Goal: Task Accomplishment & Management: Manage account settings

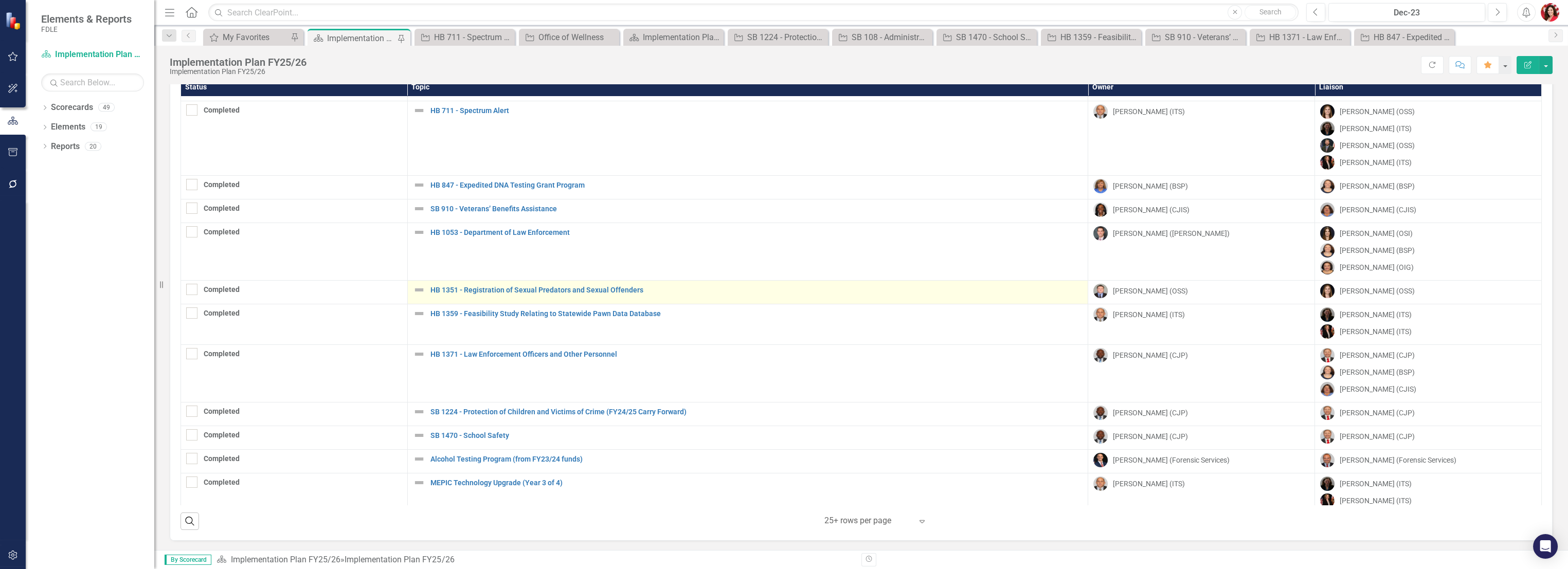
scroll to position [94, 0]
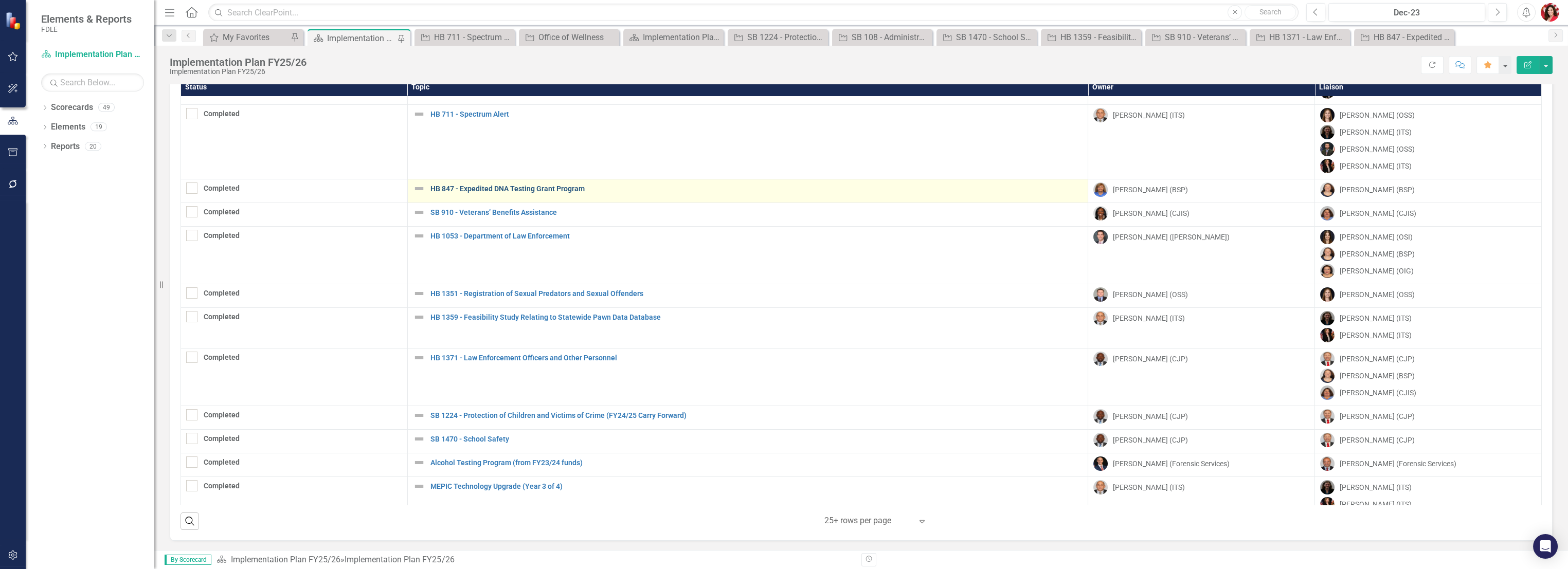
click at [527, 186] on link "HB 847 - Expedited DNA Testing Grant Program" at bounding box center [757, 188] width 652 height 8
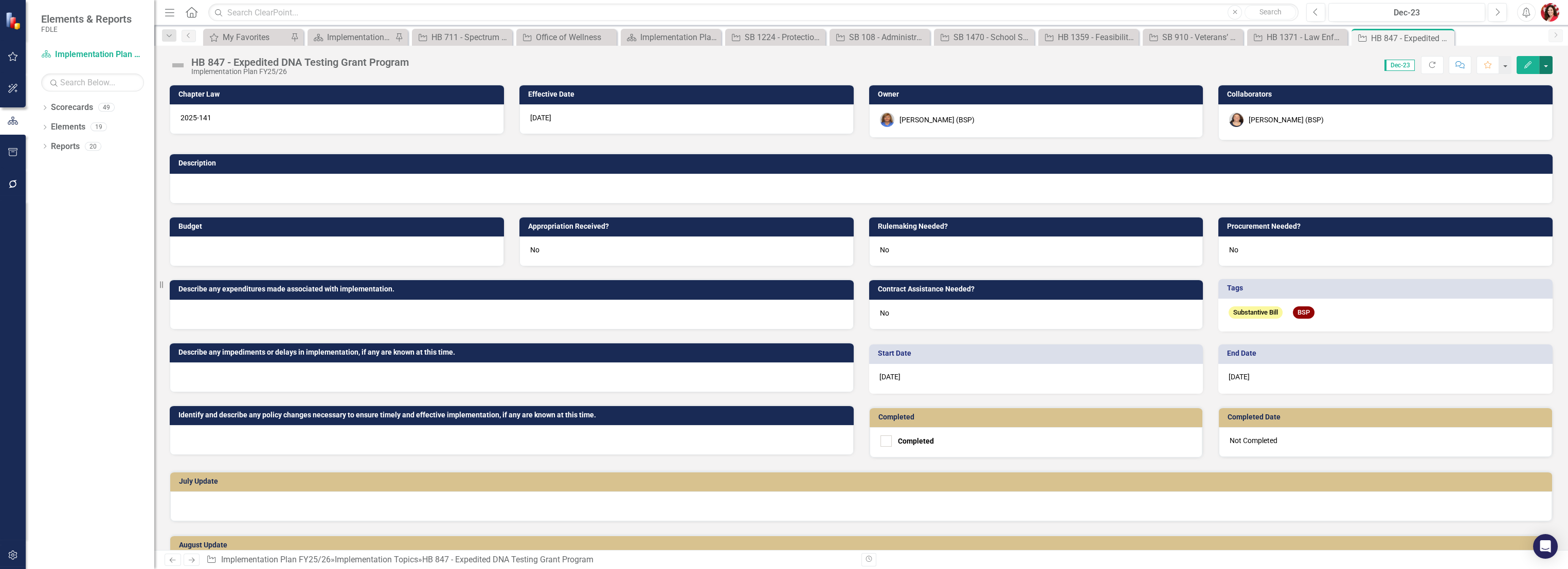
click at [1544, 68] on button "button" at bounding box center [1545, 64] width 14 height 18
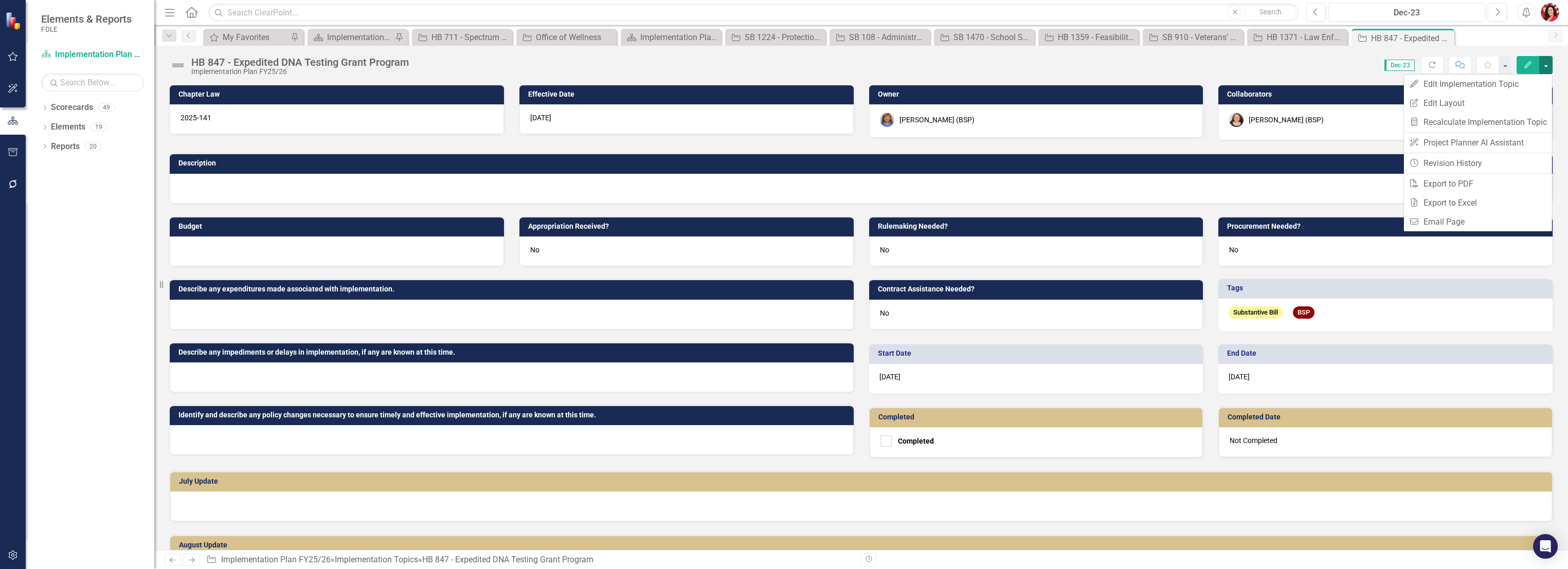
click at [775, 64] on div "Score: N/A Dec-23 Completed Refresh Comment Favorite Edit" at bounding box center [983, 64] width 1138 height 17
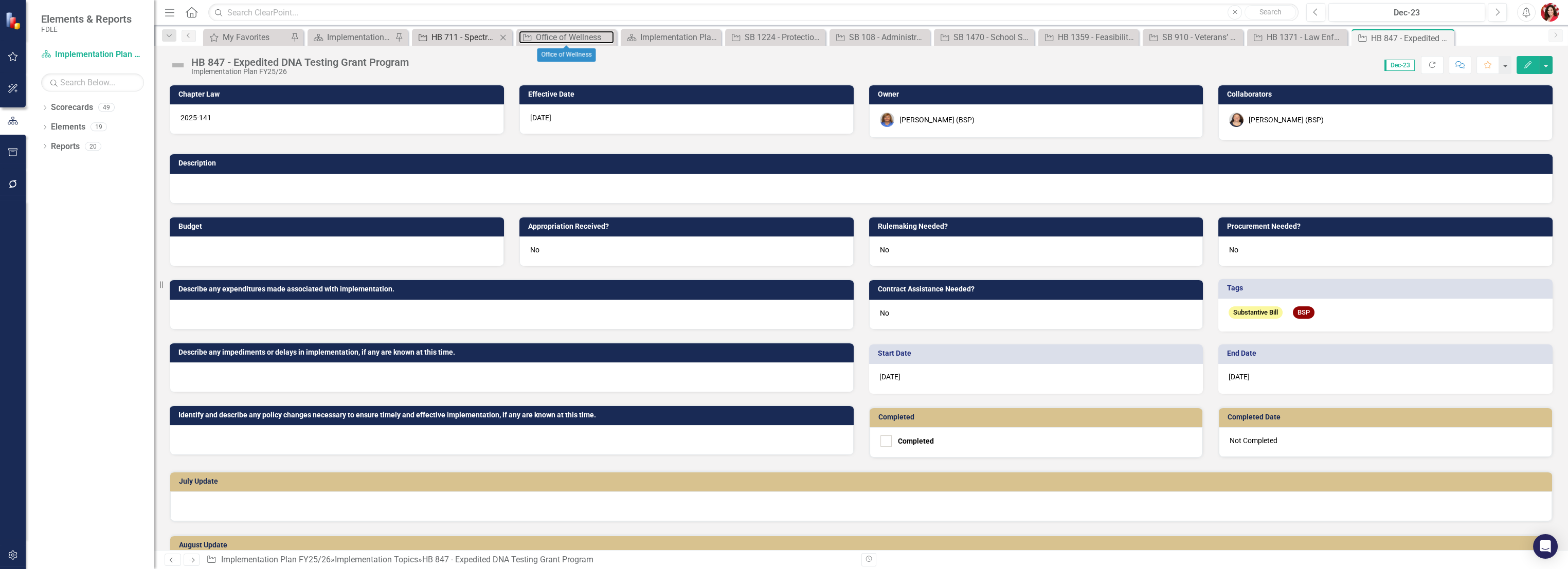
click at [571, 36] on div "Office of Wellness" at bounding box center [575, 37] width 78 height 13
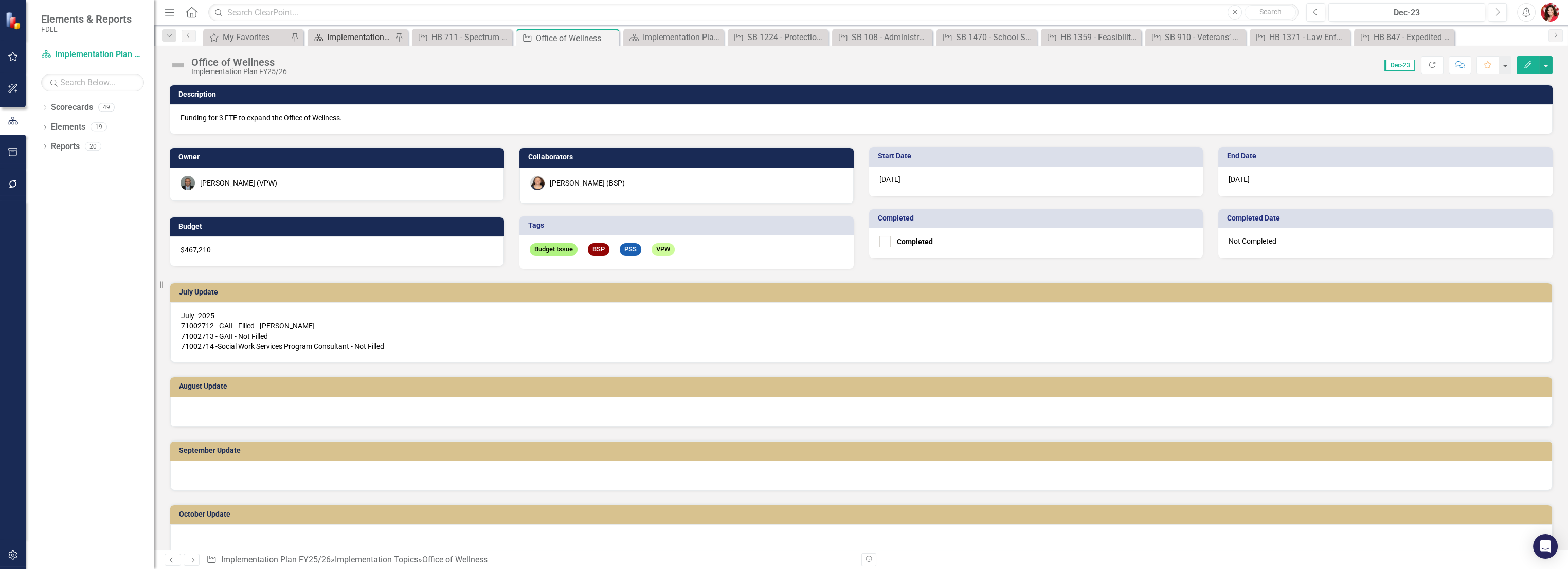
click at [352, 42] on div "Implementation Plan FY25/26" at bounding box center [359, 37] width 65 height 13
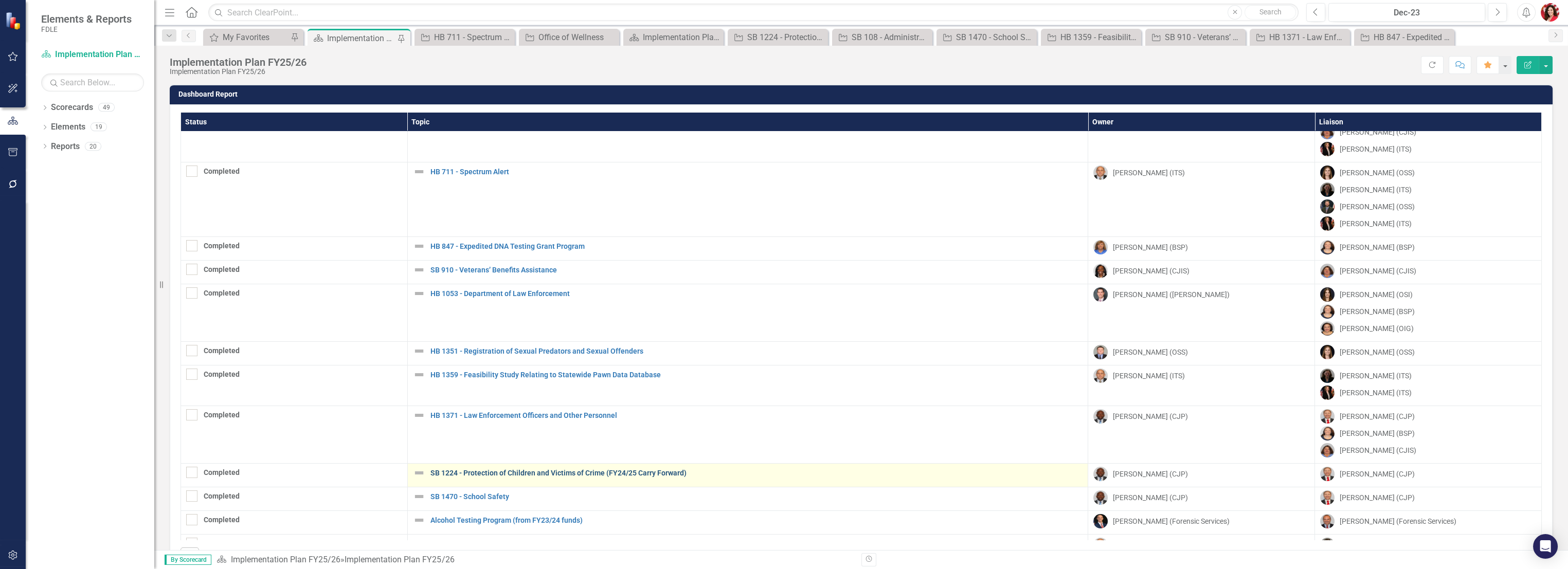
scroll to position [114, 0]
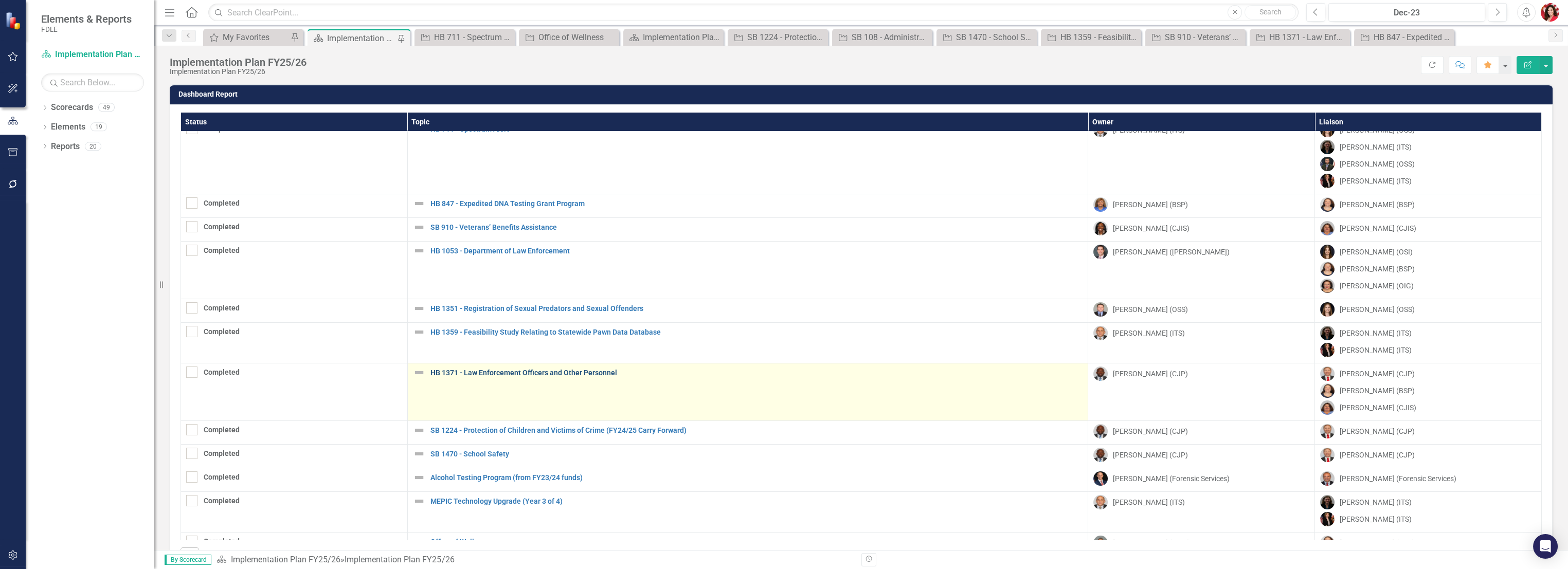
click at [578, 374] on link "HB 1371 - Law Enforcement Officers and Other Personnel" at bounding box center [757, 373] width 652 height 8
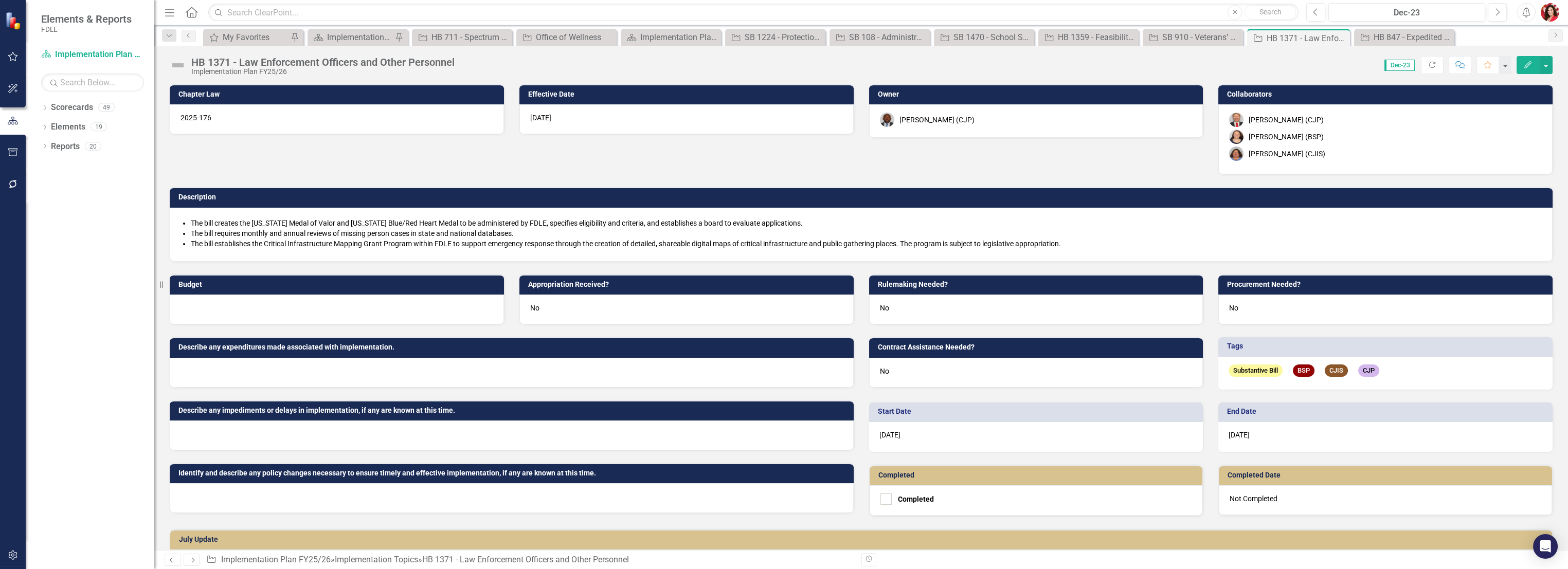
click at [307, 224] on span "The bill creates the [US_STATE] Medal of Valor and [US_STATE] Blue/Red Heart Me…" at bounding box center [497, 223] width 612 height 8
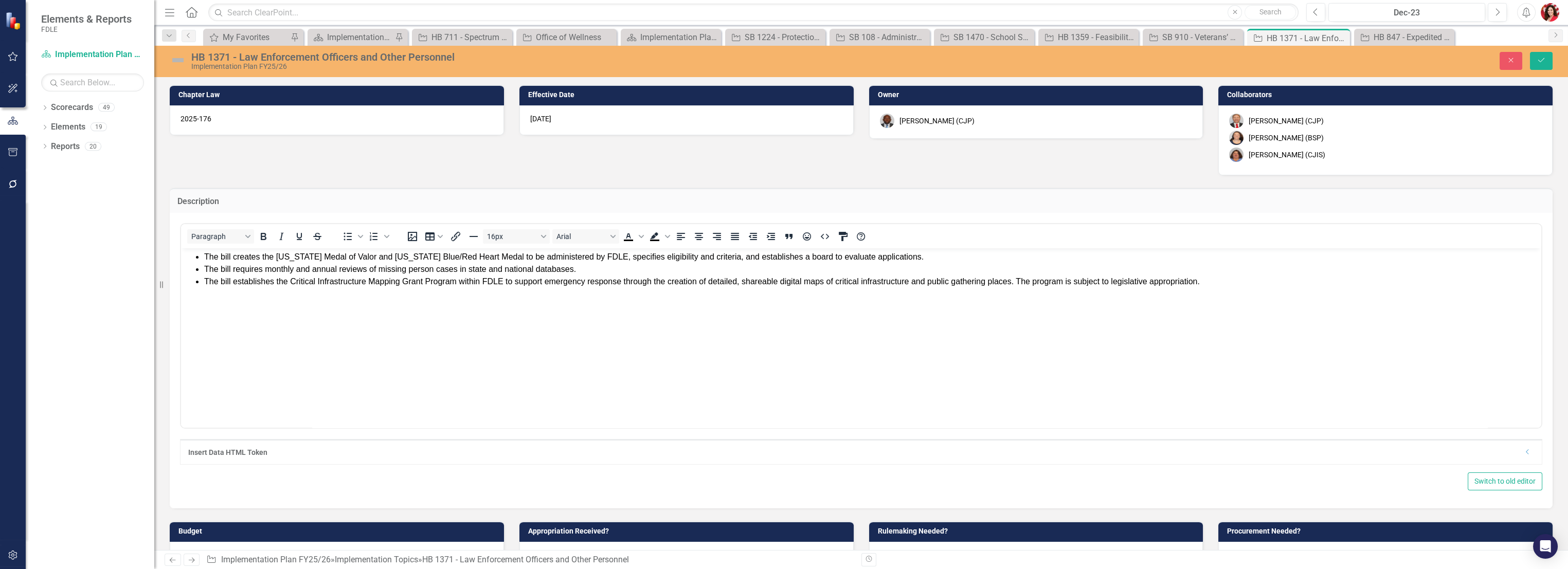
click at [618, 257] on span "The bill creates the [US_STATE] Medal of Valor and [US_STATE] Blue/Red Heart Me…" at bounding box center [564, 257] width 720 height 9
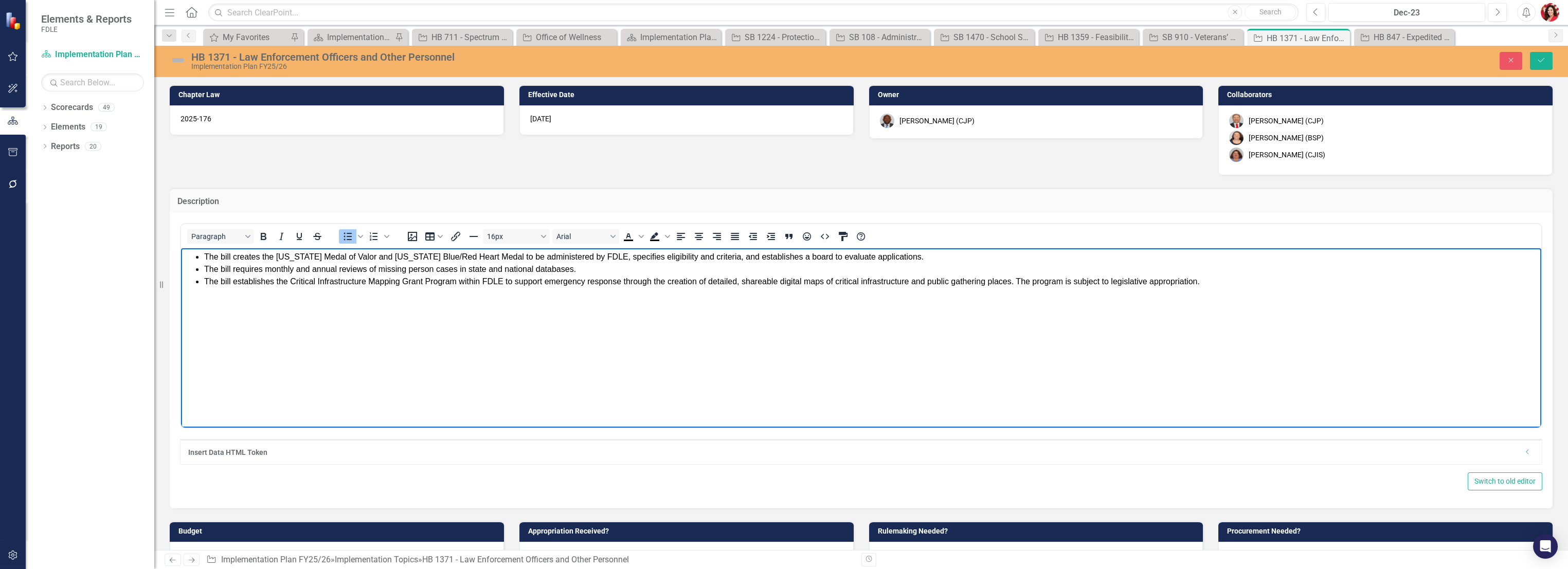
click at [692, 297] on body "The bill creates the [US_STATE] Medal of Valor and [US_STATE] Blue/Red Heart Me…" at bounding box center [861, 325] width 1360 height 154
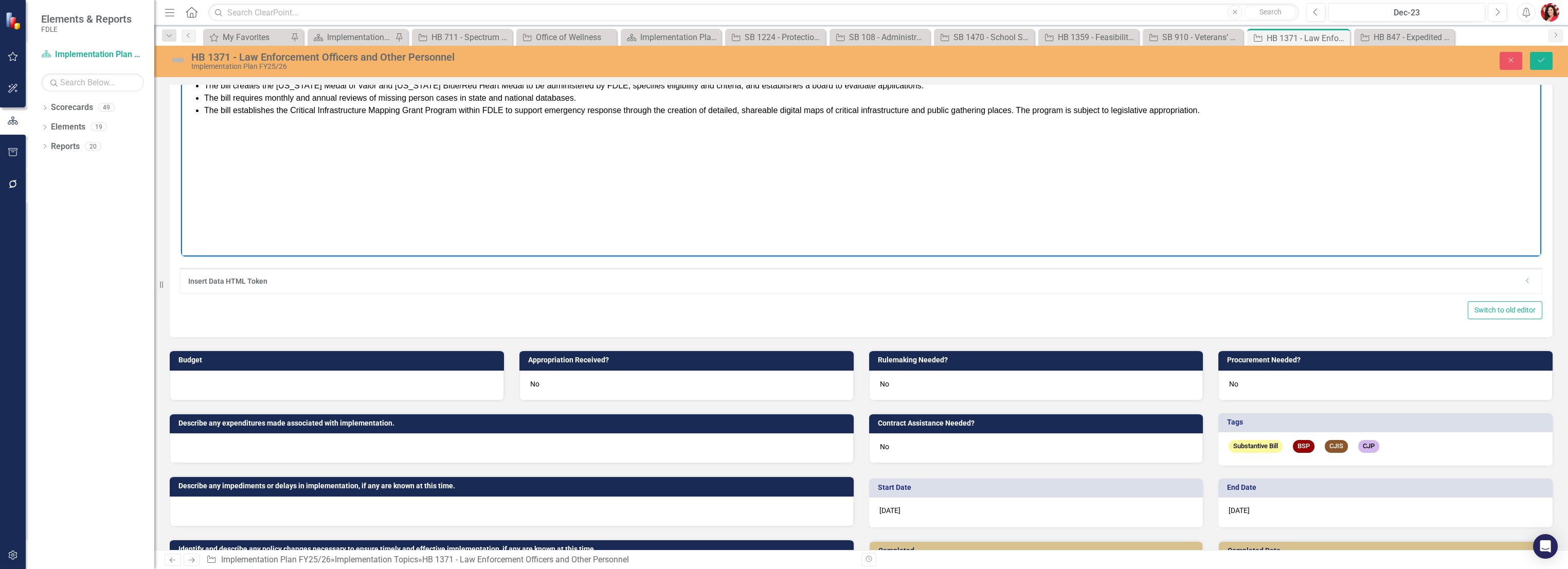
drag, startPoint x: 777, startPoint y: 139, endPoint x: 1223, endPoint y: 87, distance: 449.0
click at [784, 138] on body "The bill creates the [US_STATE] Medal of Valor and [US_STATE] Blue/Red Heart Me…" at bounding box center [861, 154] width 1360 height 154
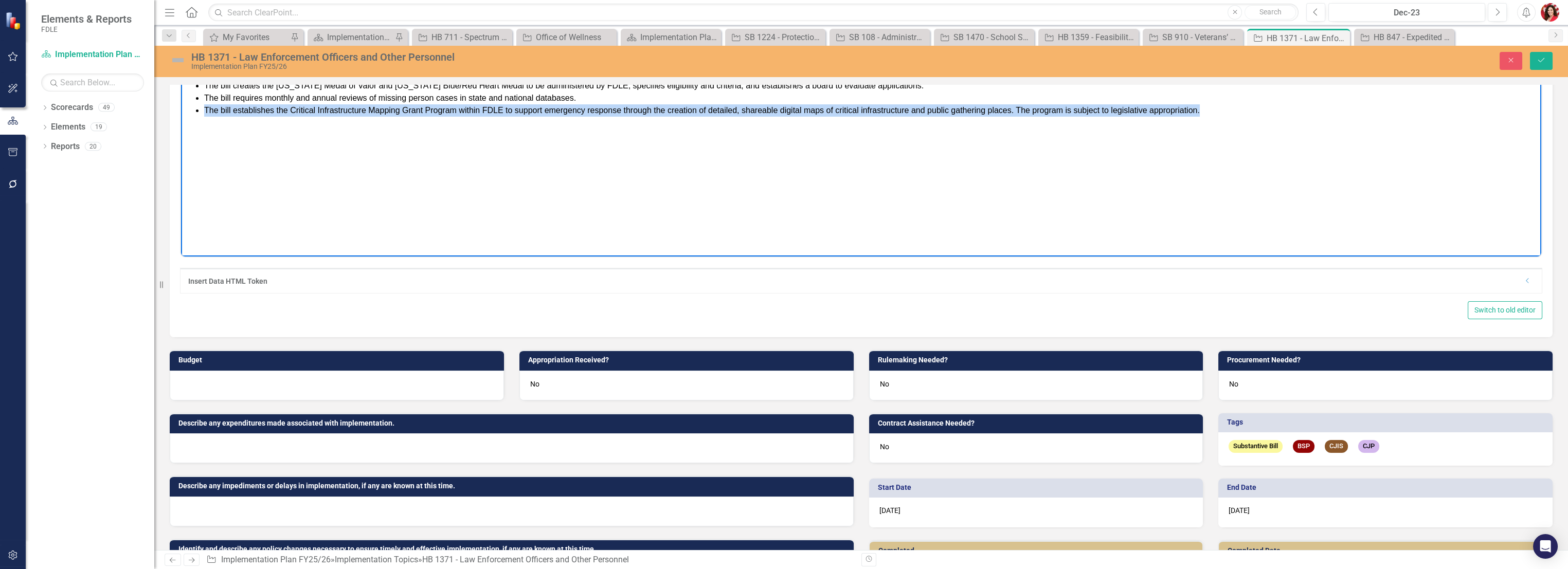
drag, startPoint x: 1235, startPoint y: 109, endPoint x: 77, endPoint y: 120, distance: 1158.1
click at [181, 120] on html "The bill creates the [US_STATE] Medal of Valor and [US_STATE] Blue/Red Heart Me…" at bounding box center [861, 154] width 1360 height 154
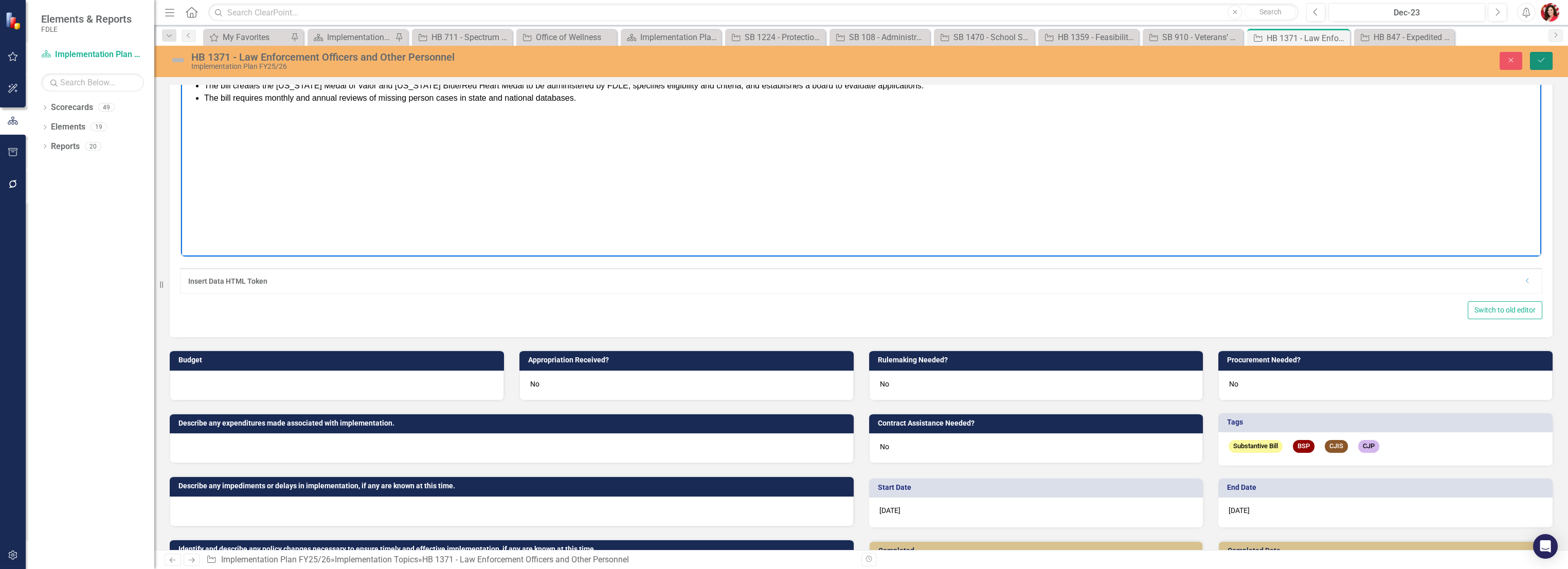
click at [1545, 54] on button "Save" at bounding box center [1541, 60] width 23 height 18
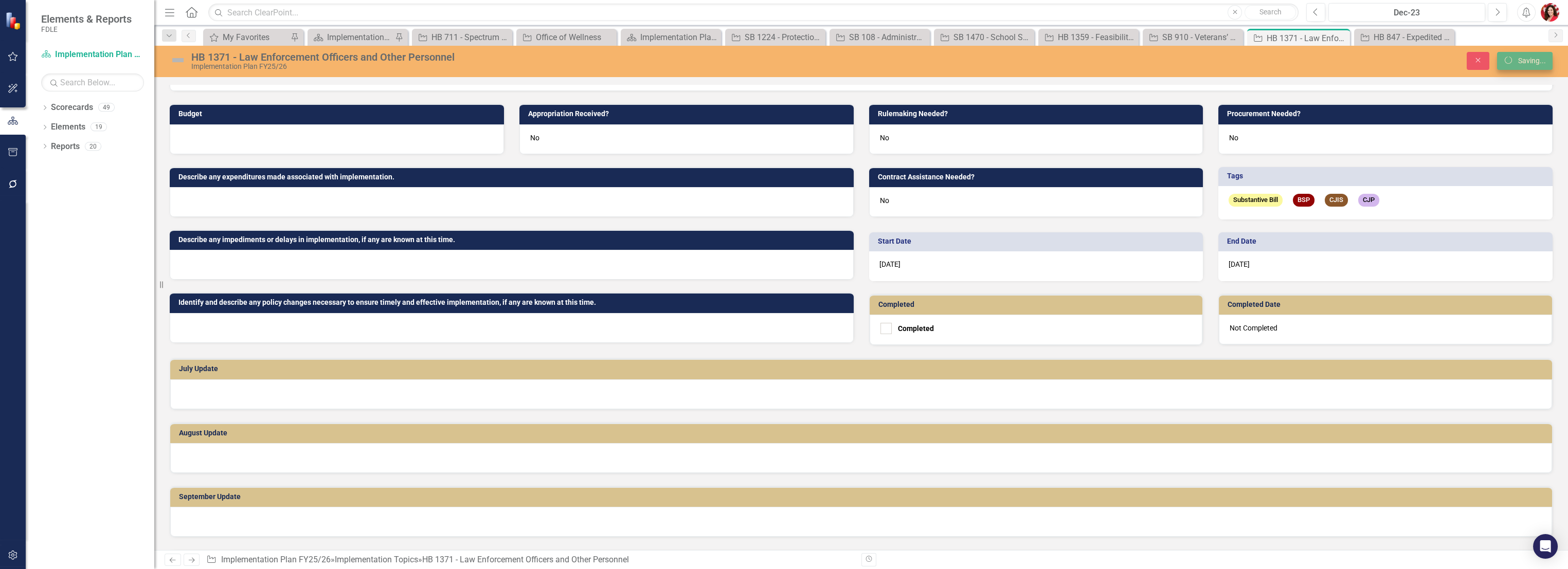
scroll to position [166, 0]
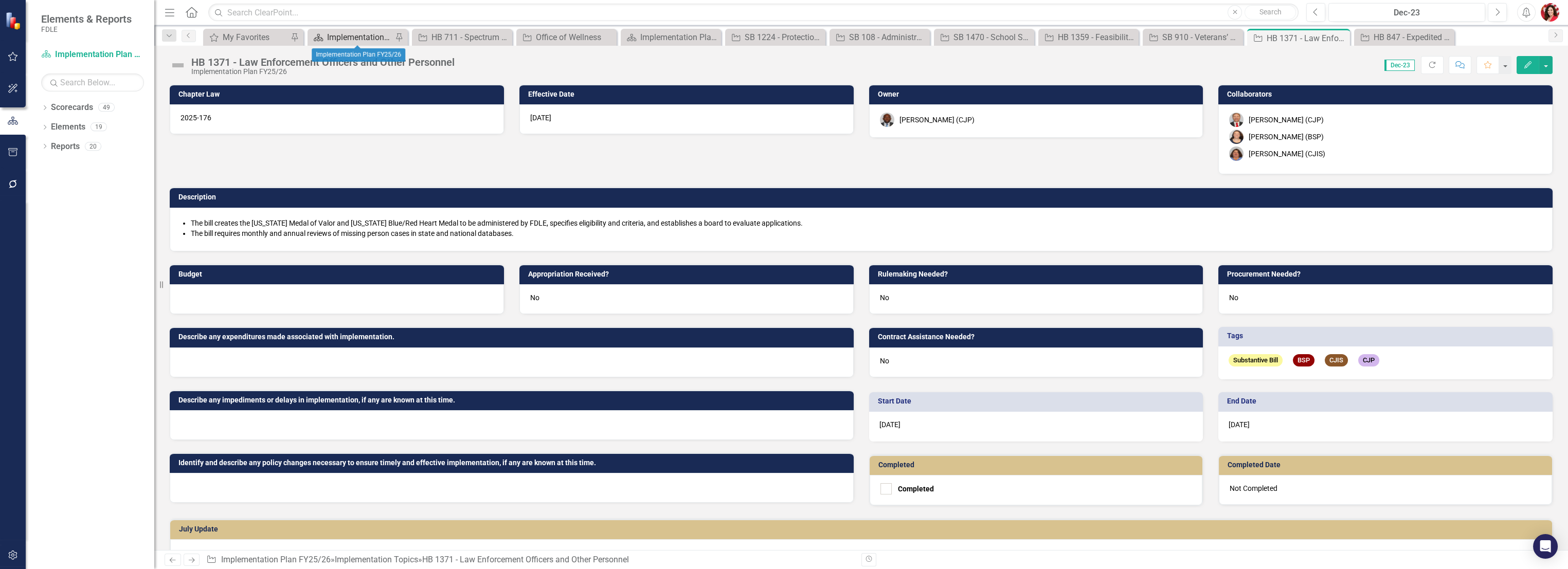
drag, startPoint x: 368, startPoint y: 29, endPoint x: 368, endPoint y: 37, distance: 8.0
click at [368, 29] on div "Scorecard Implementation Plan FY25/26 Pin" at bounding box center [358, 37] width 100 height 17
click at [368, 37] on div "Implementation Plan FY25/26" at bounding box center [359, 37] width 65 height 13
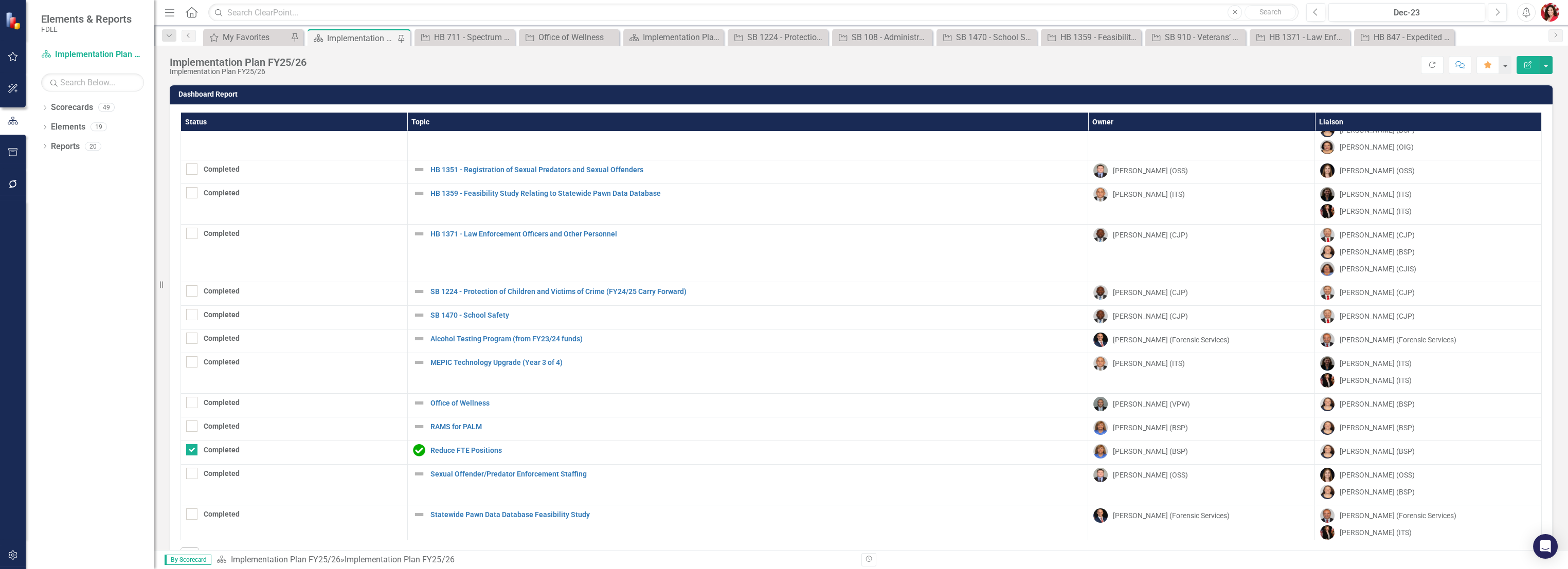
scroll to position [265, 0]
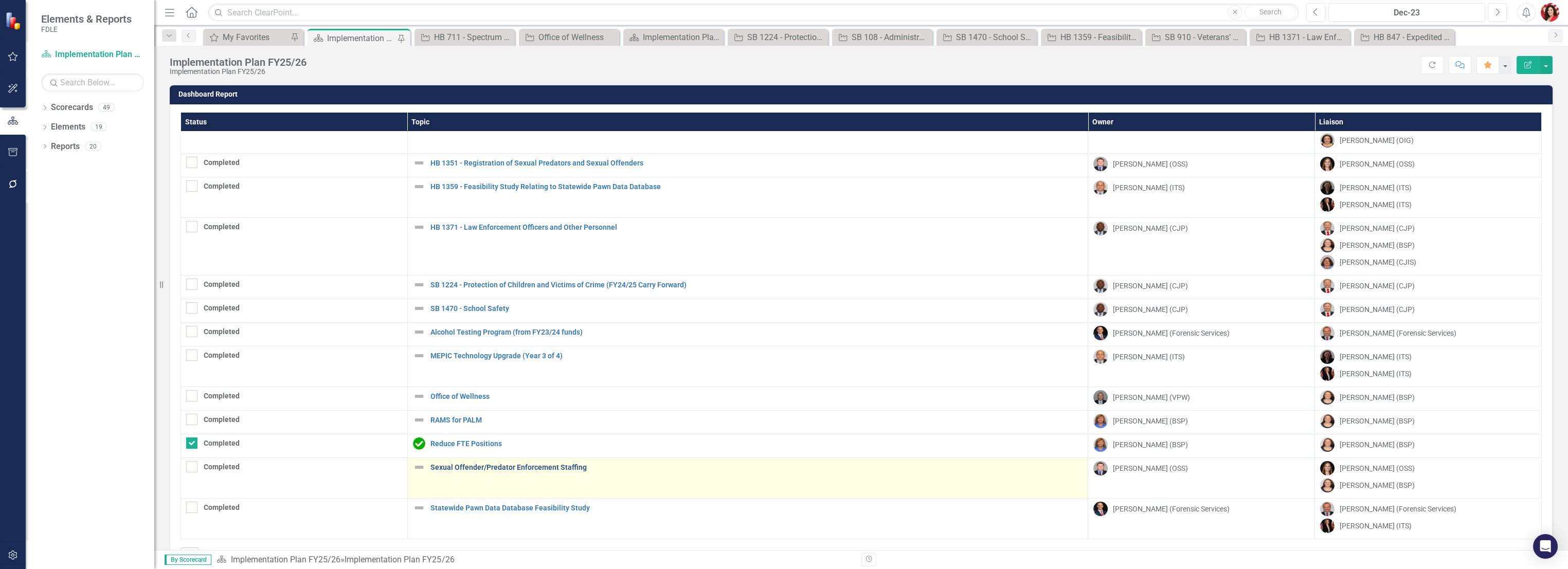
click at [541, 464] on link "Sexual Offender/Predator Enforcement Staffing" at bounding box center [757, 467] width 652 height 8
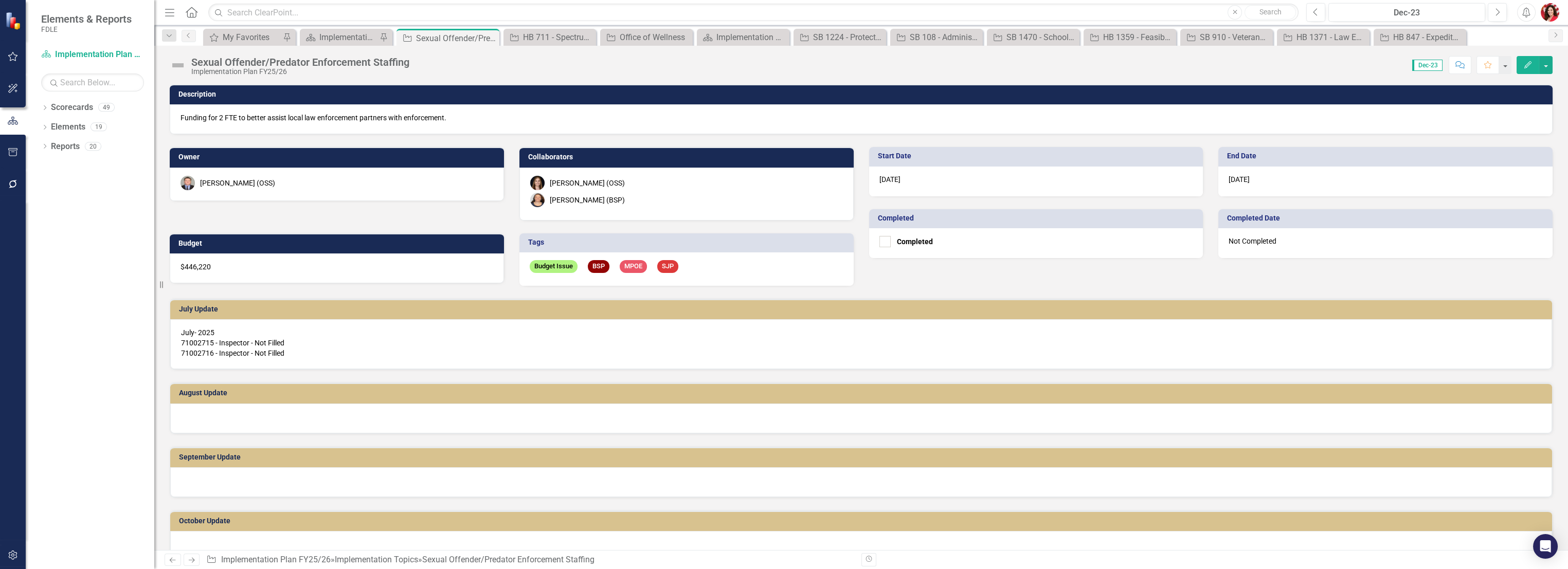
click at [640, 199] on div "[PERSON_NAME] (BSP)" at bounding box center [687, 200] width 312 height 14
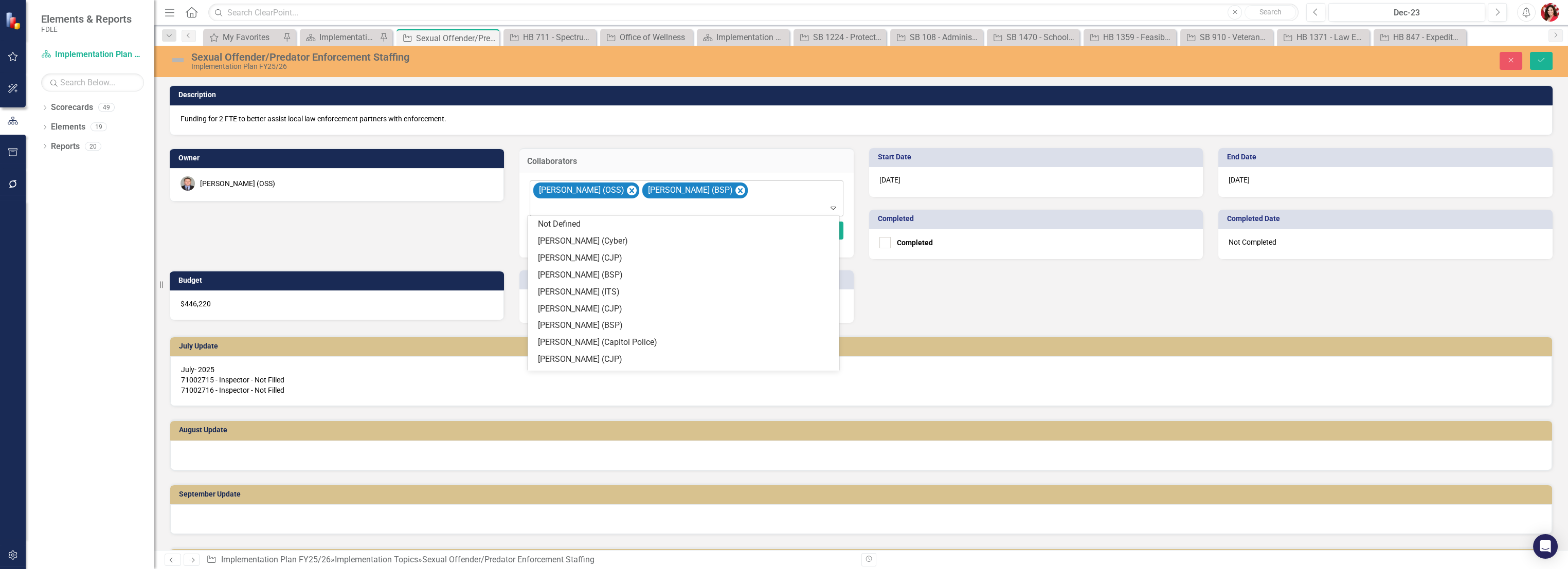
click at [783, 187] on div "[PERSON_NAME] (OSS) [PERSON_NAME] (BSP)" at bounding box center [687, 199] width 311 height 35
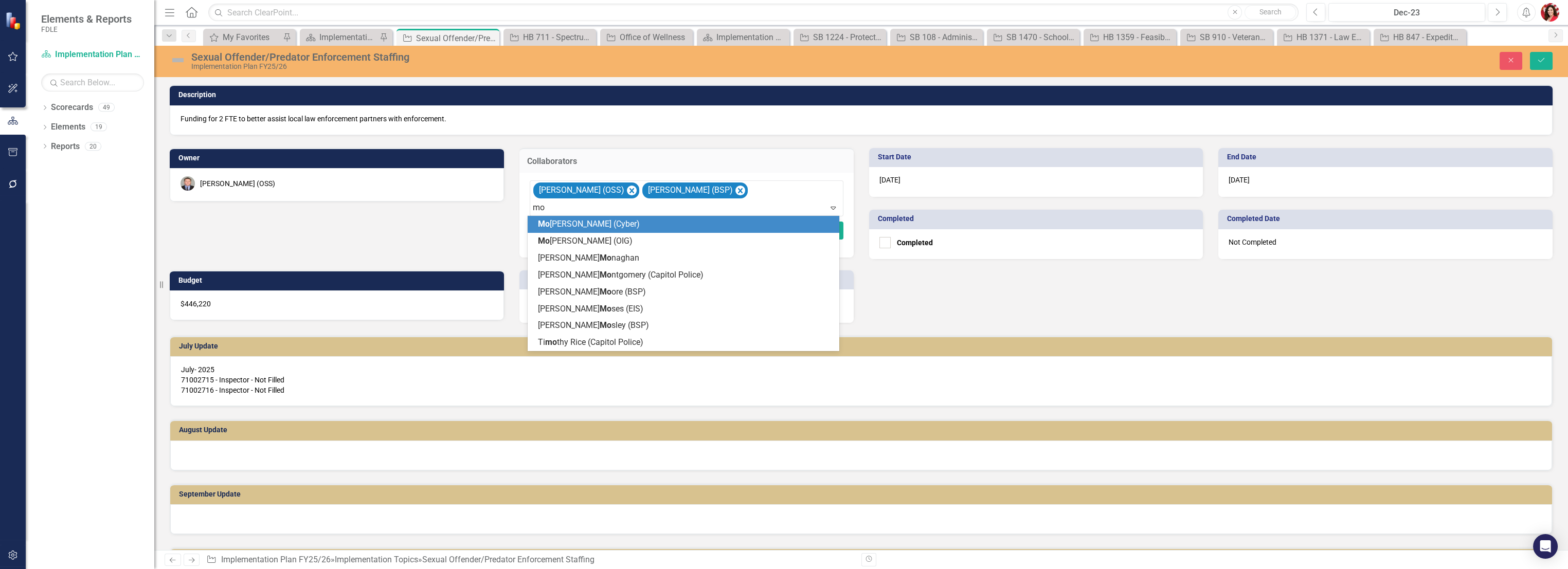
type input "mos"
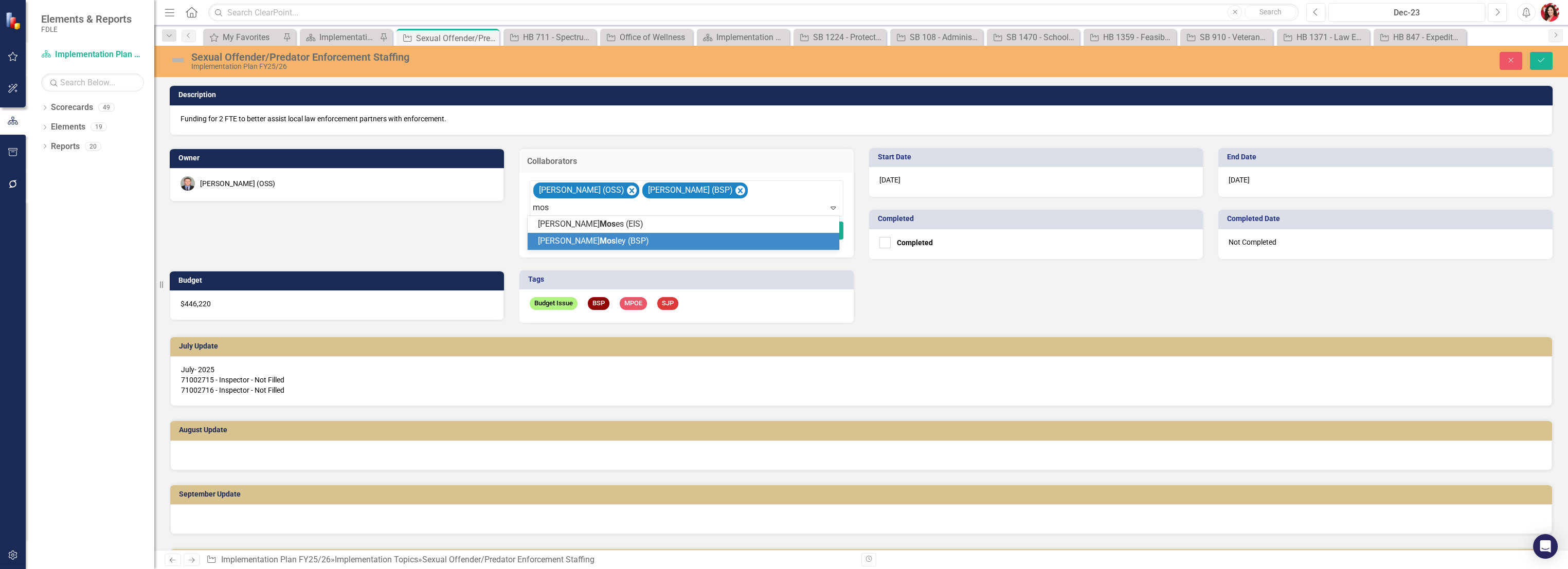
click at [615, 237] on div "[PERSON_NAME] [PERSON_NAME] (BSP)" at bounding box center [685, 242] width 295 height 12
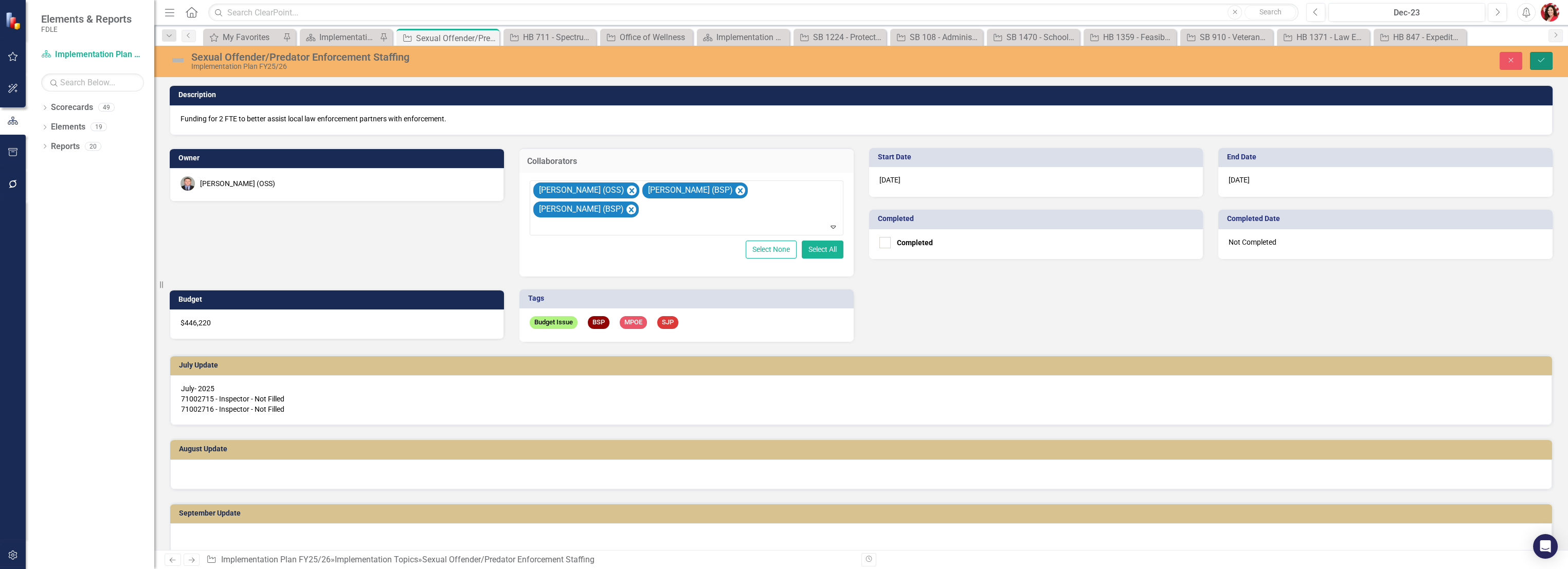
click at [1542, 57] on icon "Save" at bounding box center [1541, 60] width 9 height 7
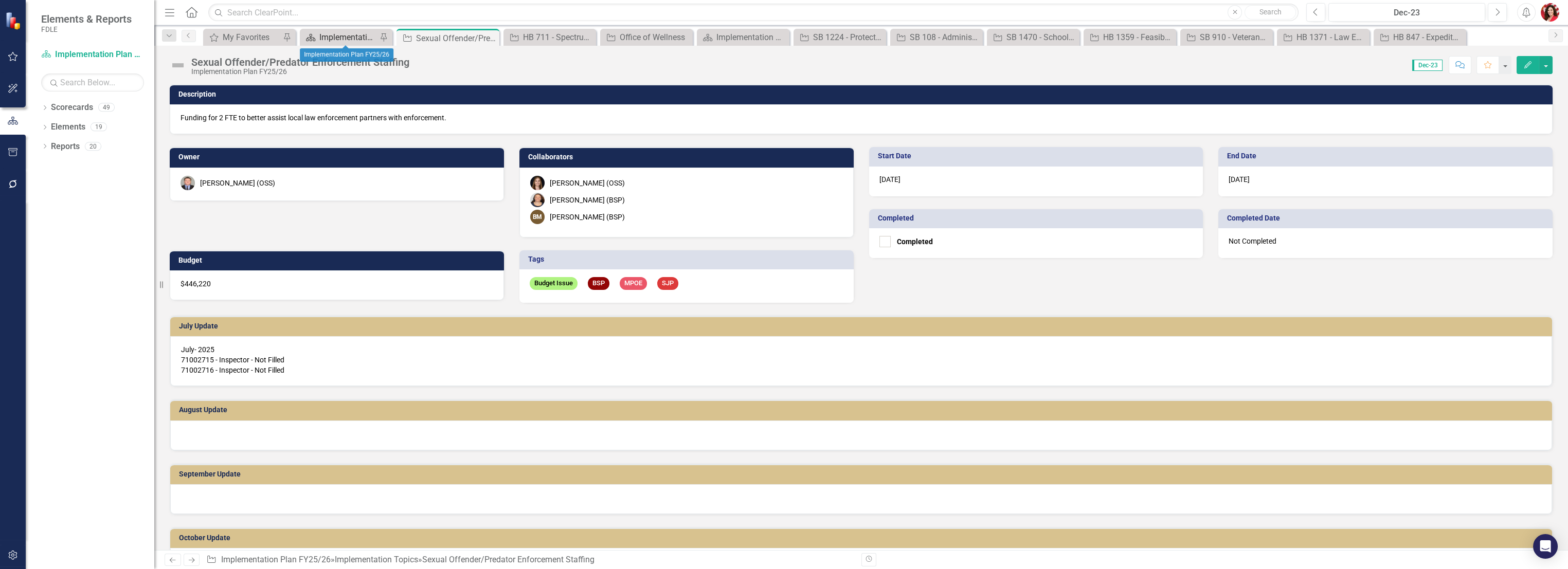
click at [354, 34] on div "Implementation Plan FY25/26" at bounding box center [348, 37] width 57 height 13
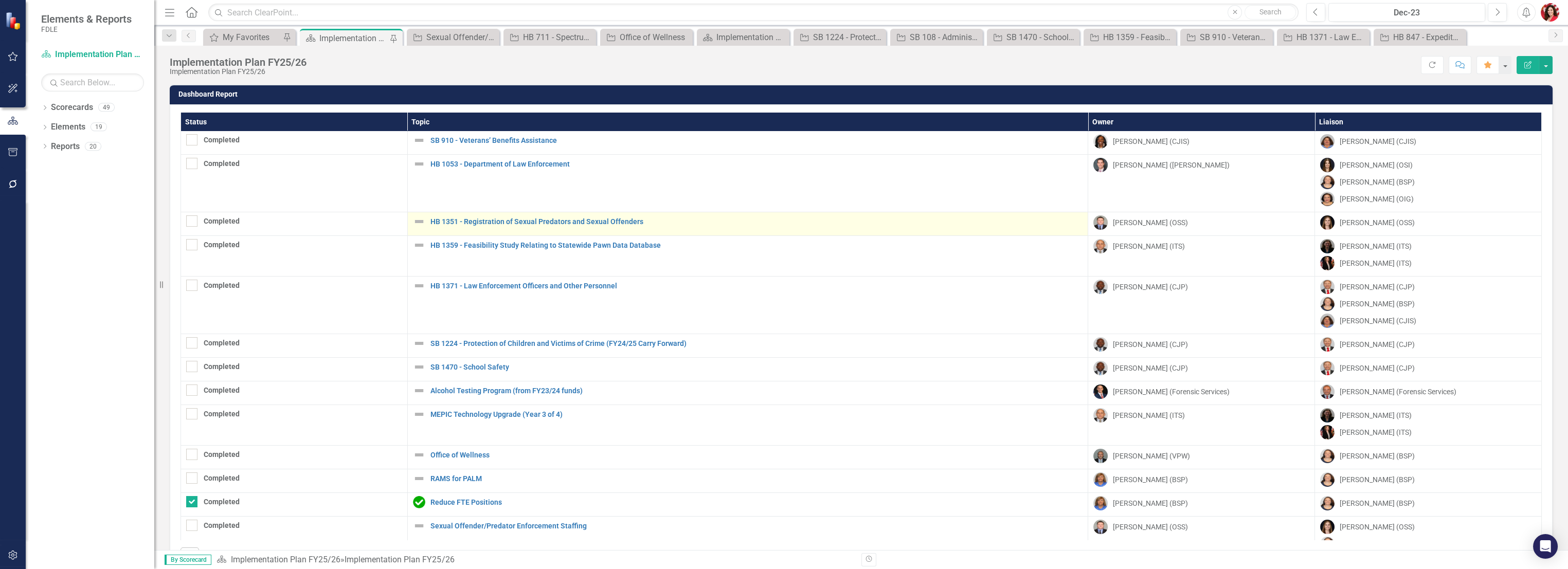
scroll to position [283, 0]
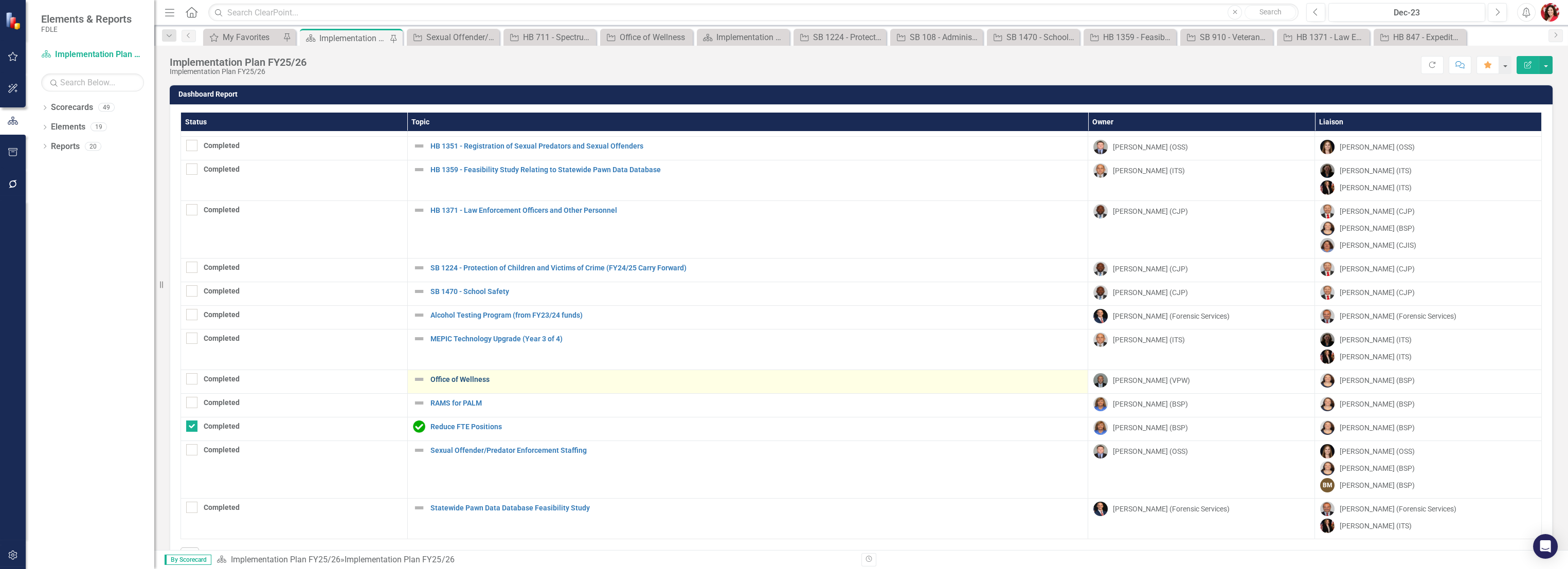
click at [467, 376] on link "Office of Wellness" at bounding box center [757, 379] width 652 height 8
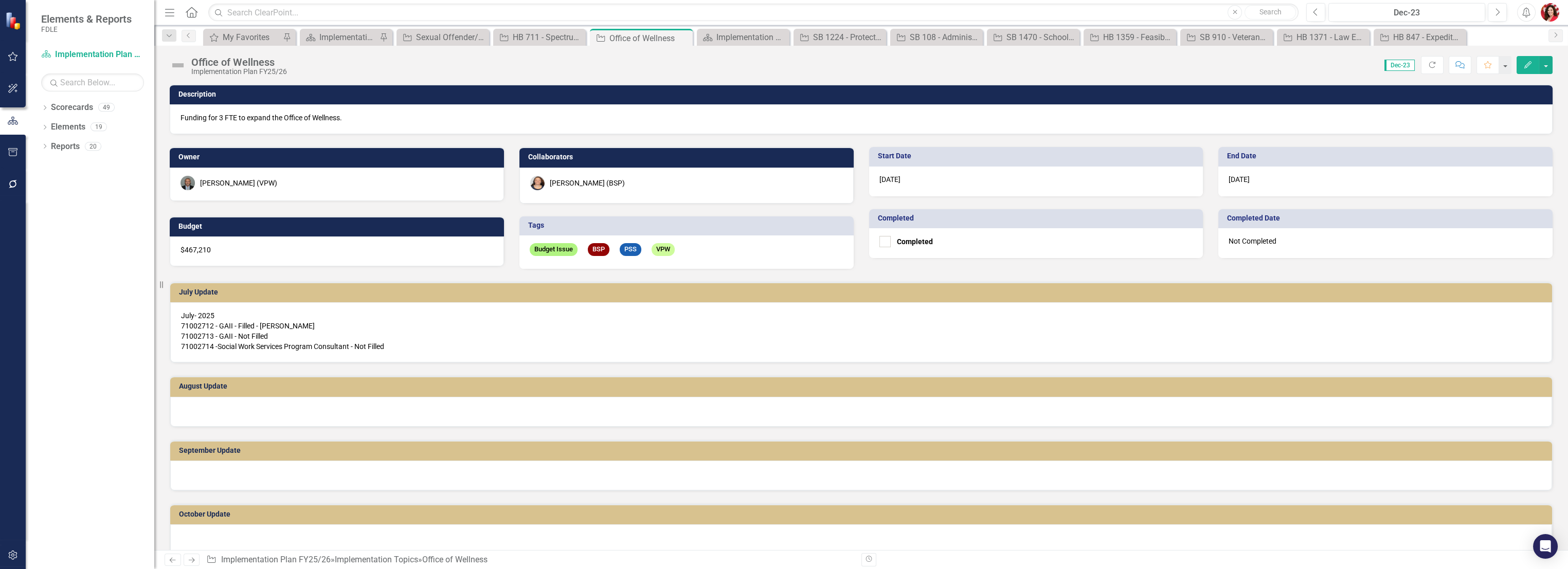
click at [607, 183] on div "[PERSON_NAME] (BSP)" at bounding box center [587, 183] width 75 height 10
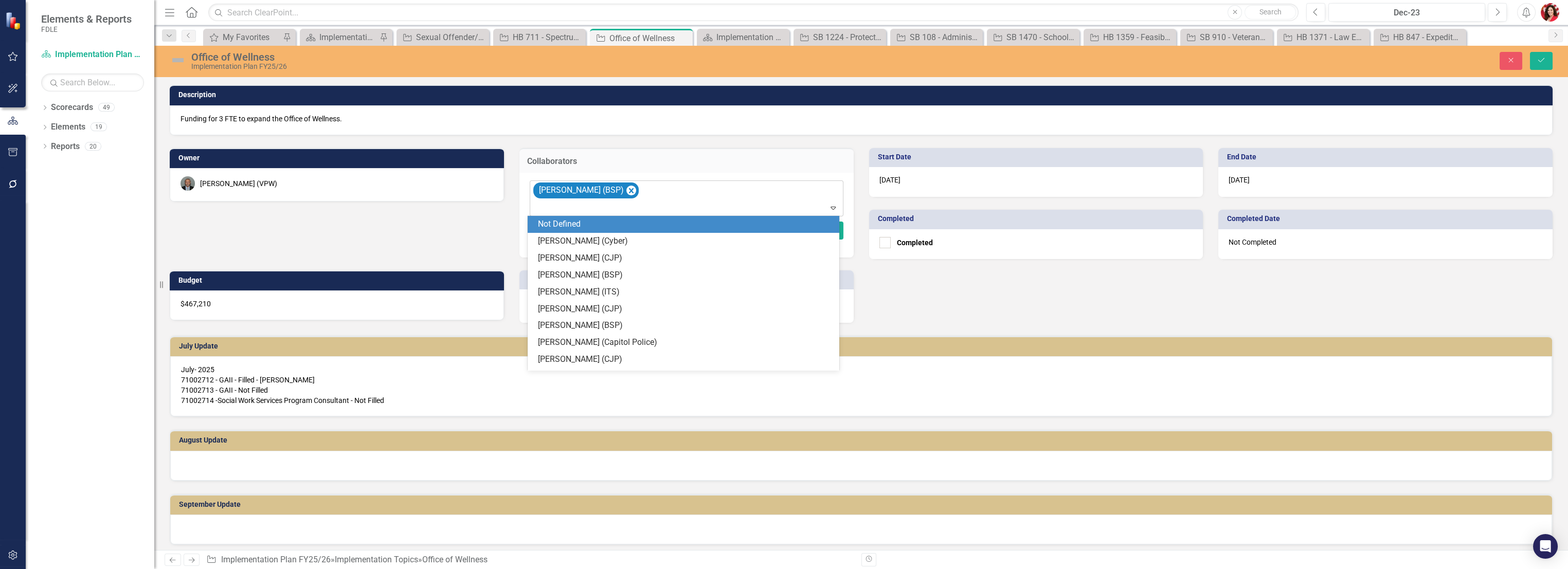
click at [833, 206] on icon "Expand" at bounding box center [833, 207] width 10 height 8
type input "mos"
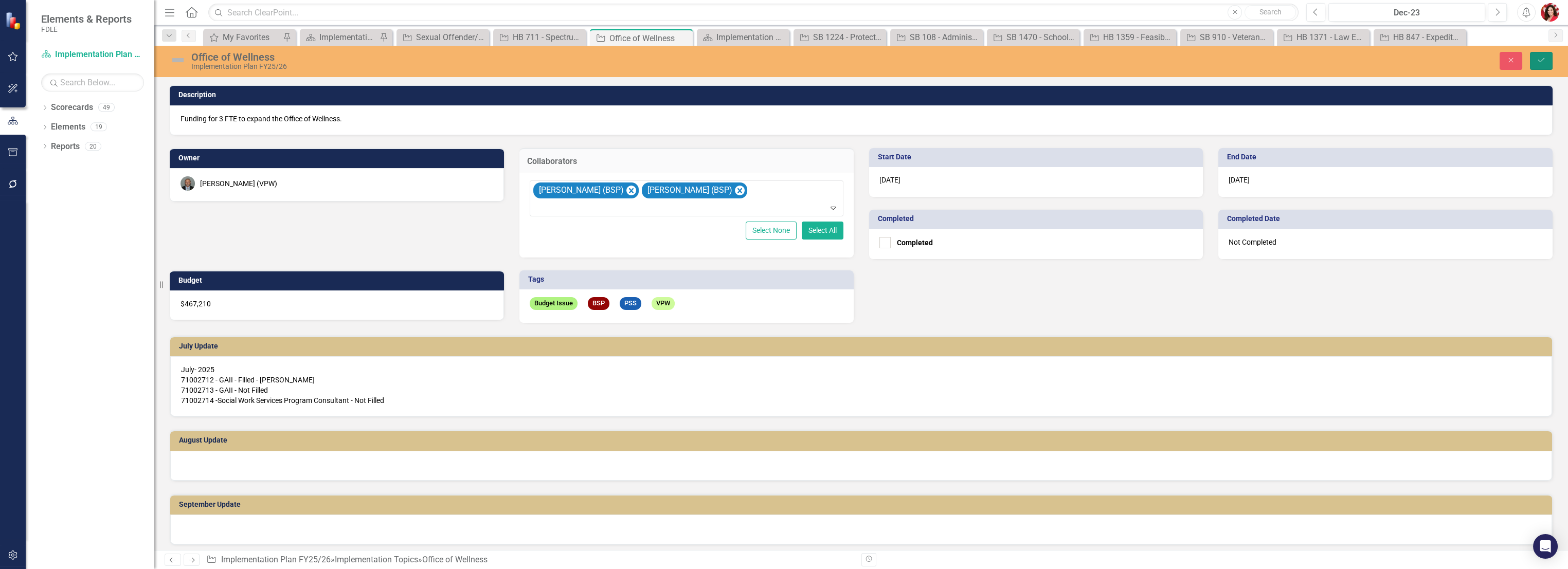
click at [1536, 67] on button "Save" at bounding box center [1541, 60] width 23 height 18
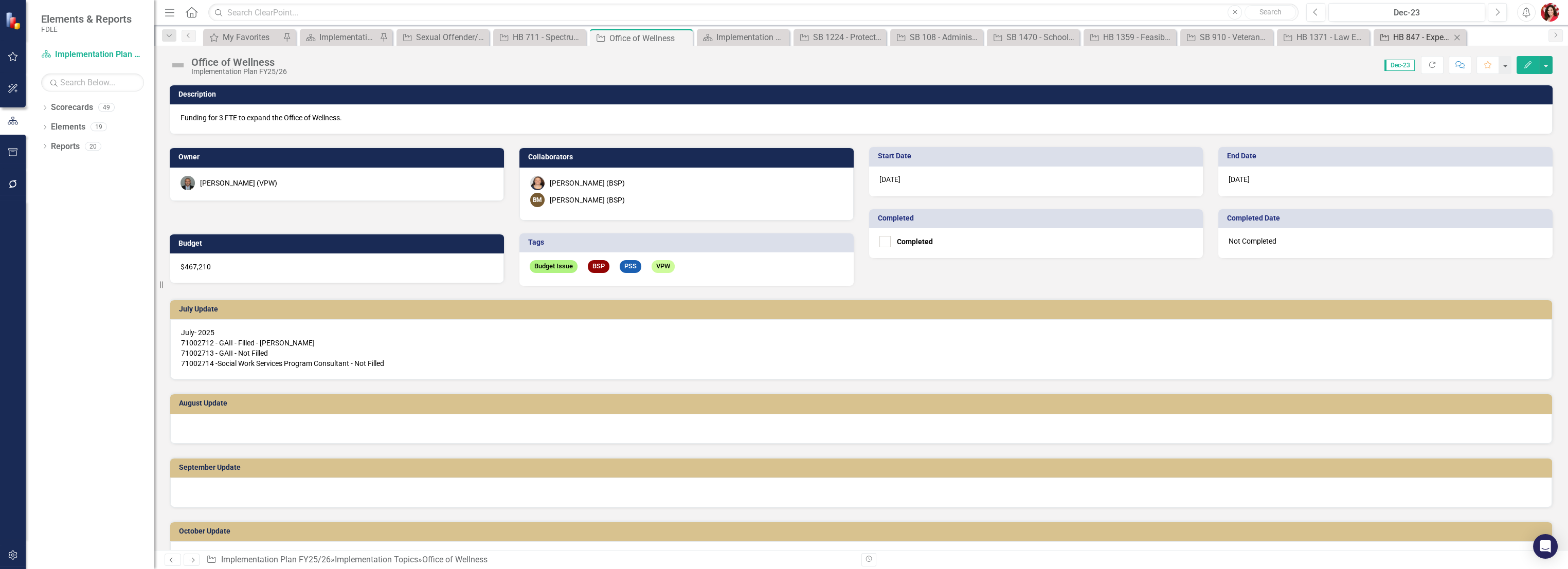
click at [1395, 39] on div "HB 847 - Expedited DNA Testing Grant Program" at bounding box center [1422, 37] width 57 height 13
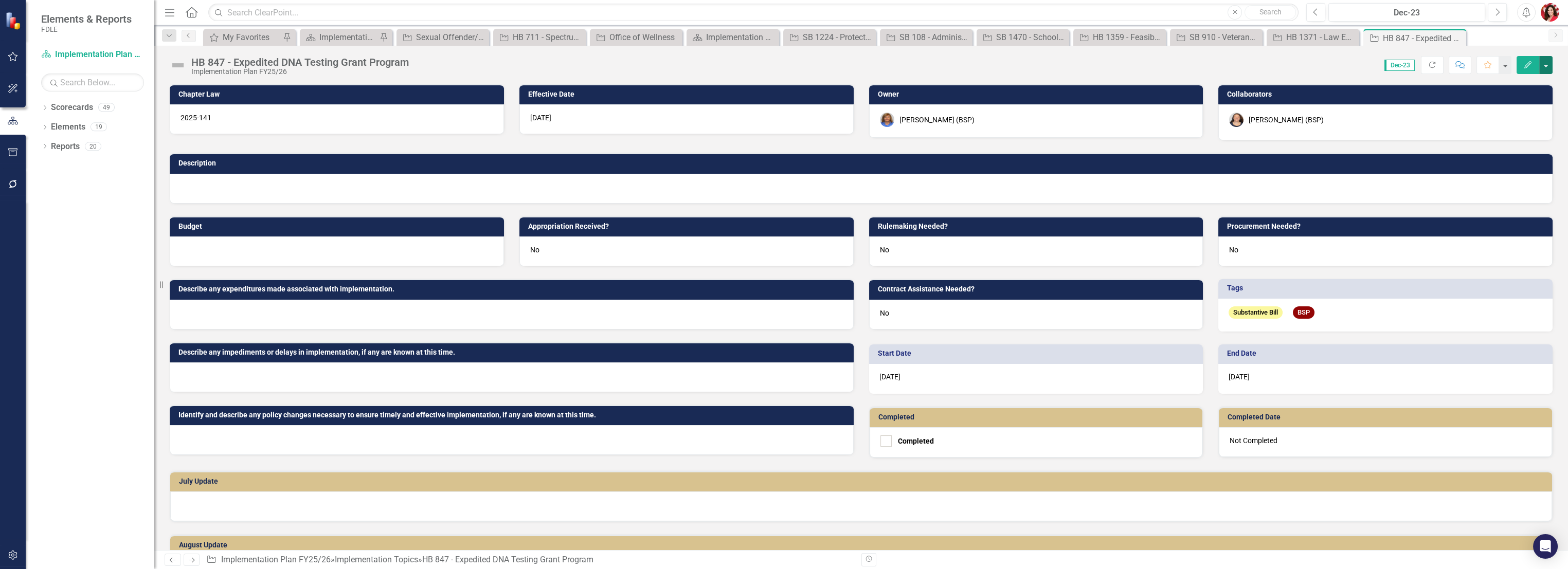
click at [1542, 71] on button "button" at bounding box center [1545, 64] width 14 height 18
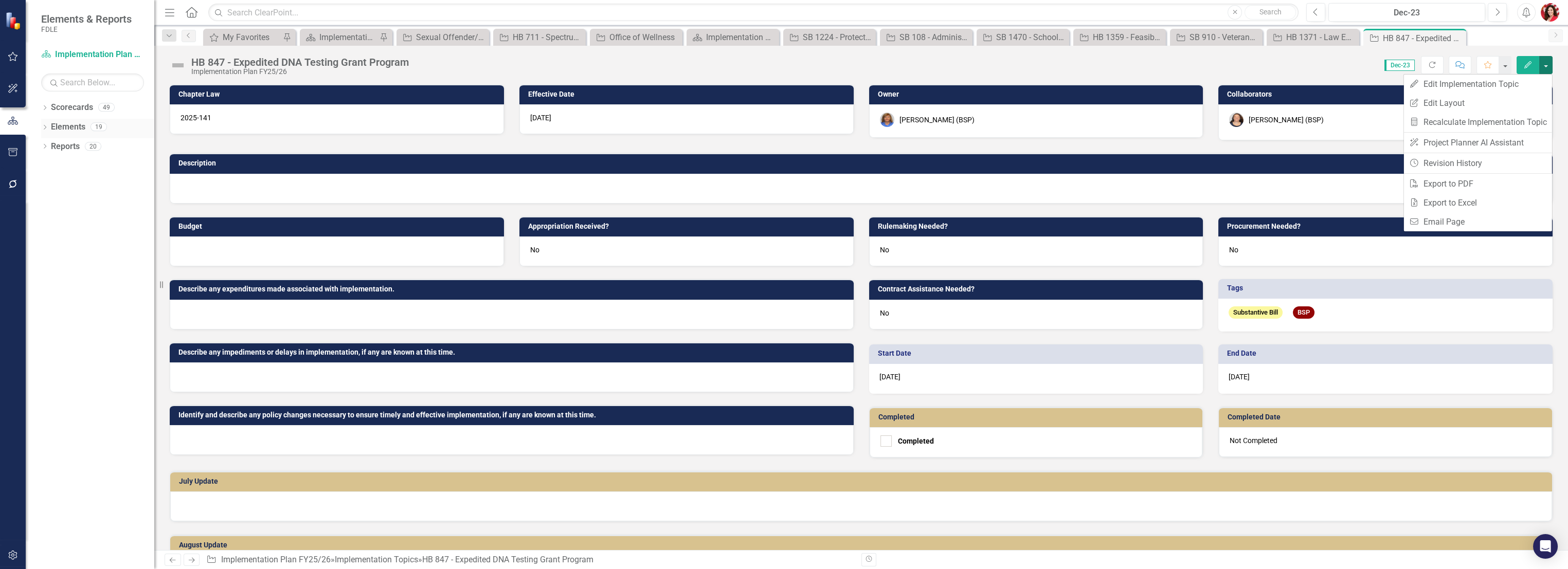
click at [42, 130] on icon "Dropdown" at bounding box center [44, 128] width 7 height 6
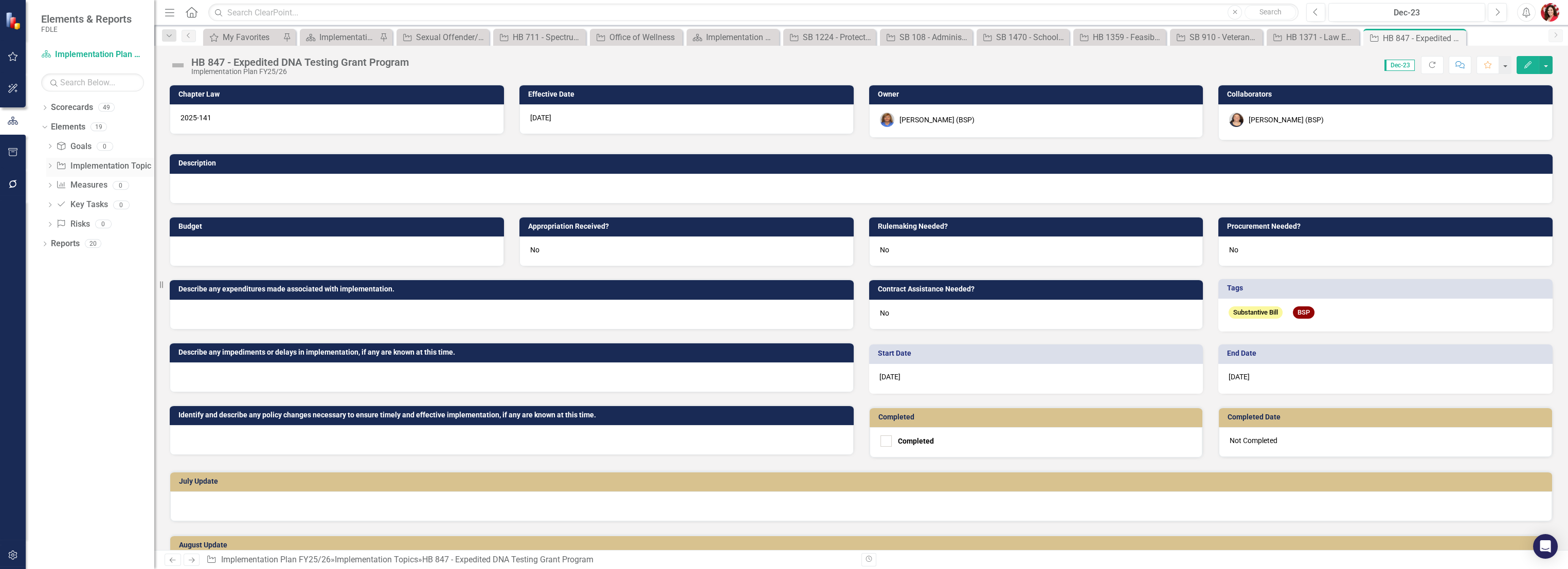
click at [47, 166] on div "Dropdown Goal Goals 0 Dropdown Implementation Topic Implementation Topic 19 SB …" at bounding box center [97, 187] width 113 height 97
click at [51, 169] on icon "Dropdown" at bounding box center [50, 167] width 7 height 6
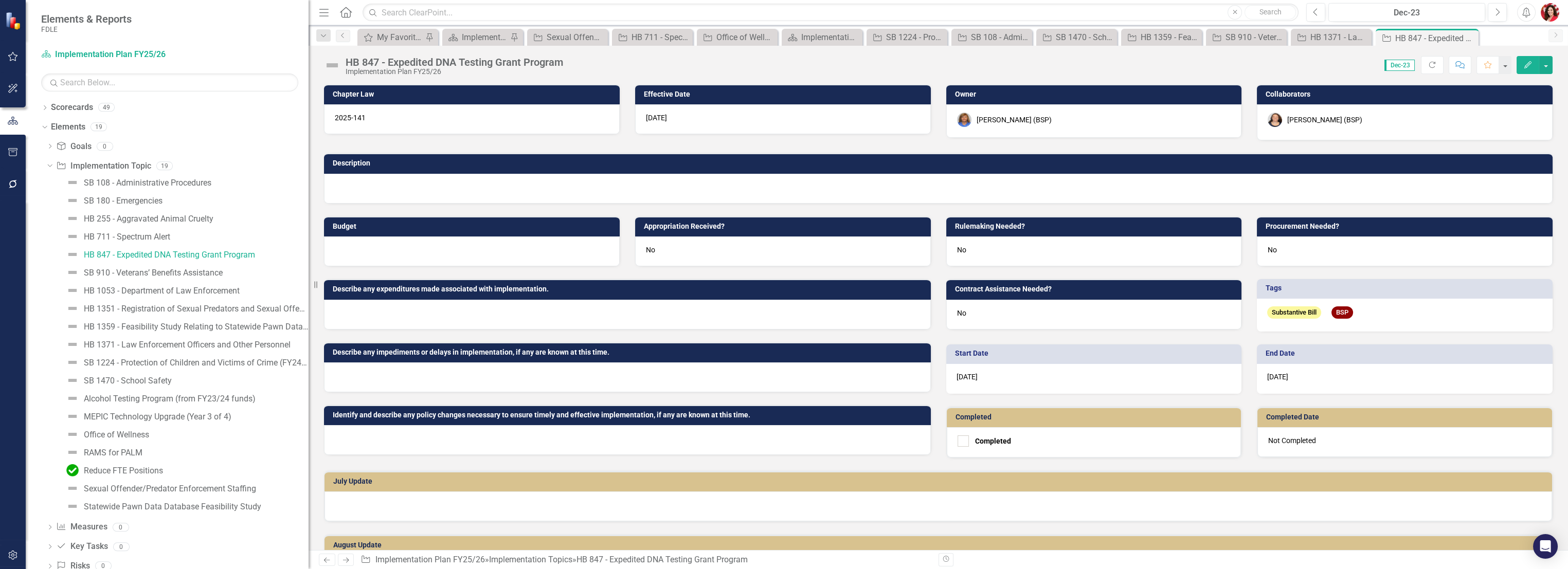
drag, startPoint x: 156, startPoint y: 295, endPoint x: 482, endPoint y: 293, distance: 326.0
click at [482, 293] on div "Elements & Reports FDLE Scorecard Implementation Plan FY25/26 Search Dropdown S…" at bounding box center [784, 284] width 1568 height 569
click at [46, 107] on icon "Dropdown" at bounding box center [44, 109] width 7 height 6
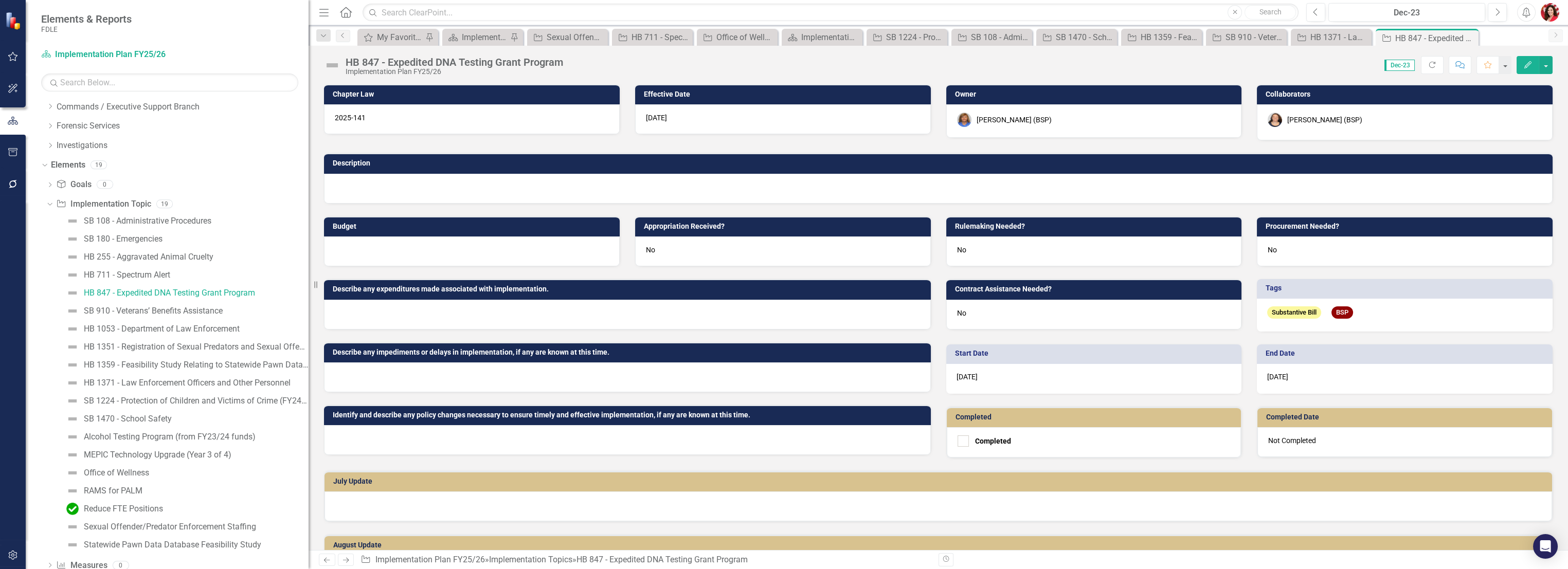
scroll to position [125, 0]
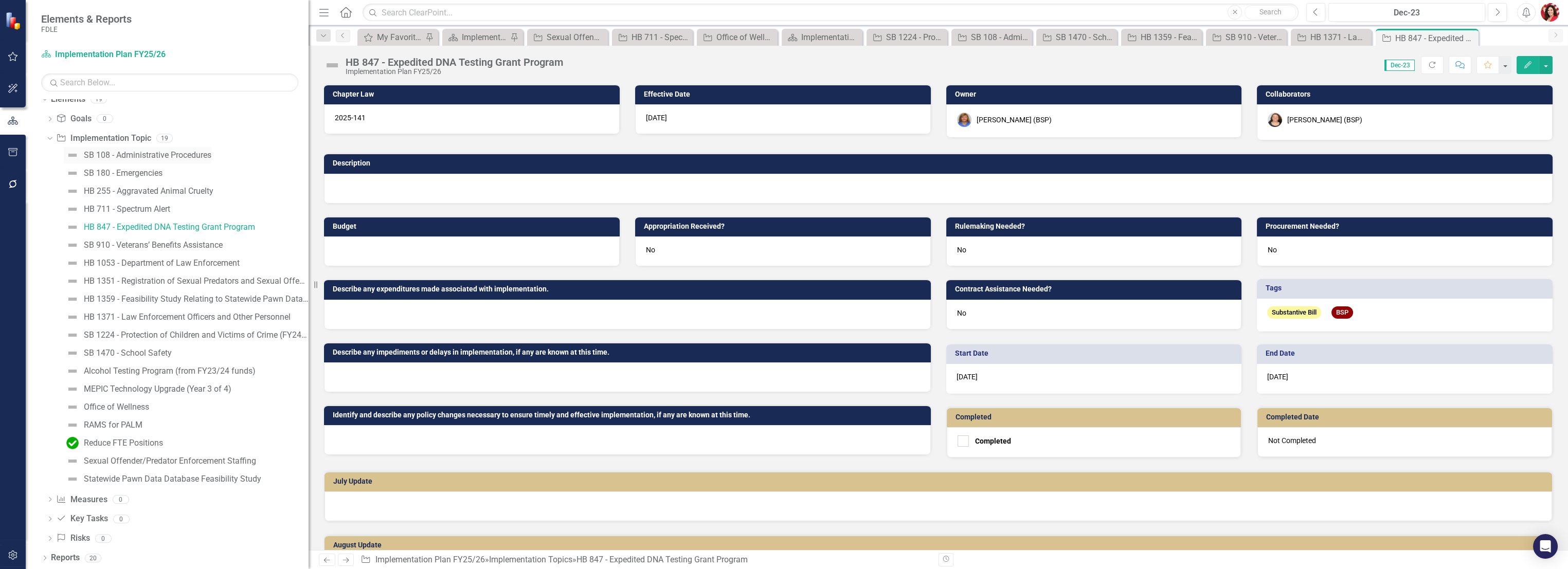
click at [160, 159] on link "SB 108 - Administrative Procedures" at bounding box center [138, 155] width 148 height 16
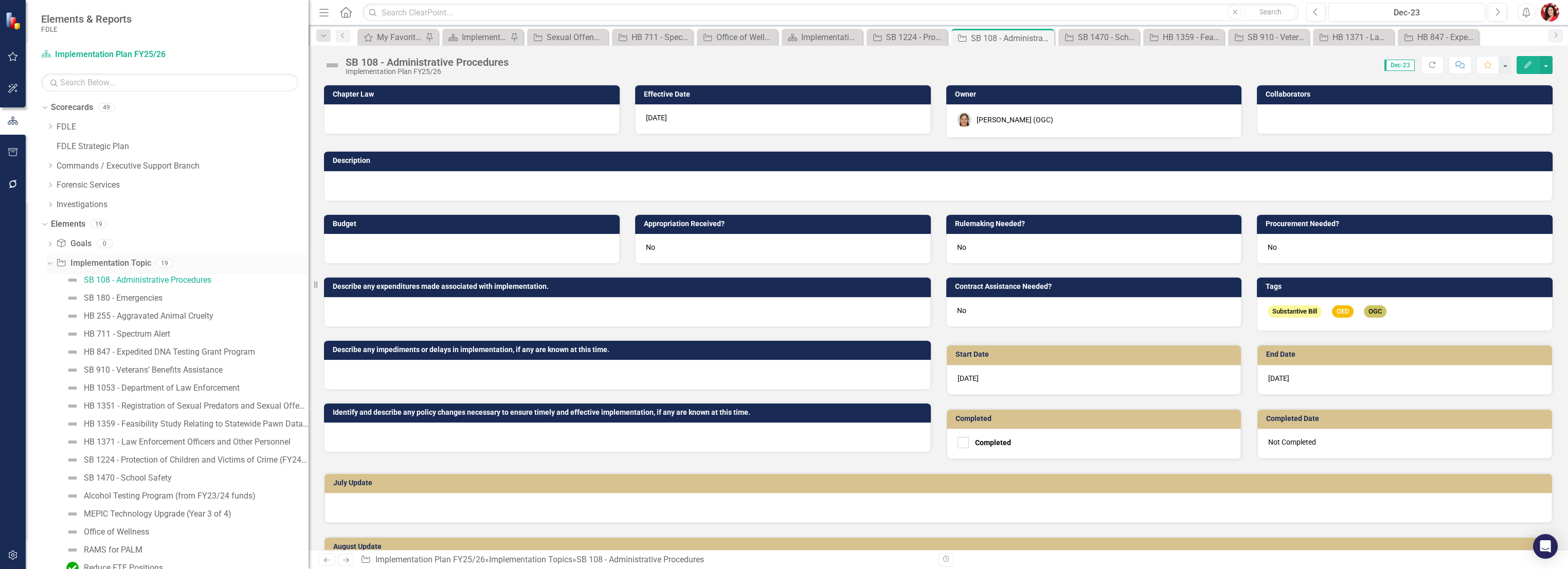
click at [108, 263] on link "Implementation Topic Implementation Topic" at bounding box center [103, 263] width 95 height 12
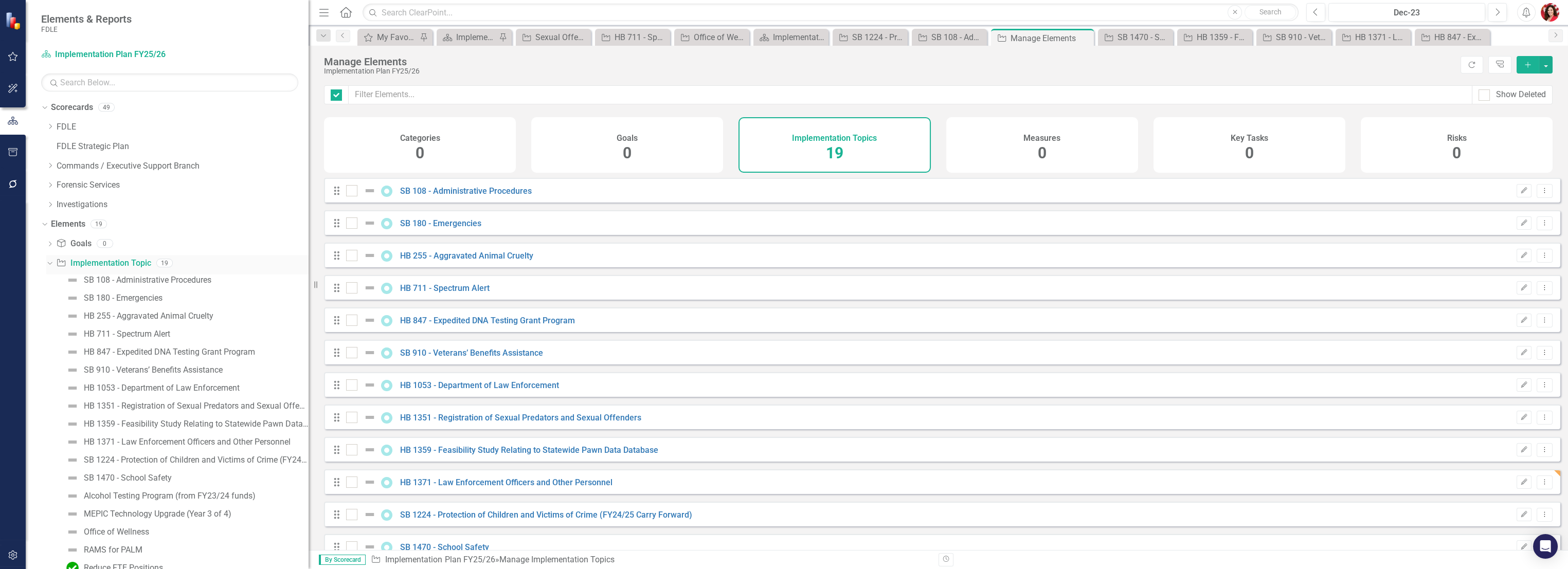
checkbox input "false"
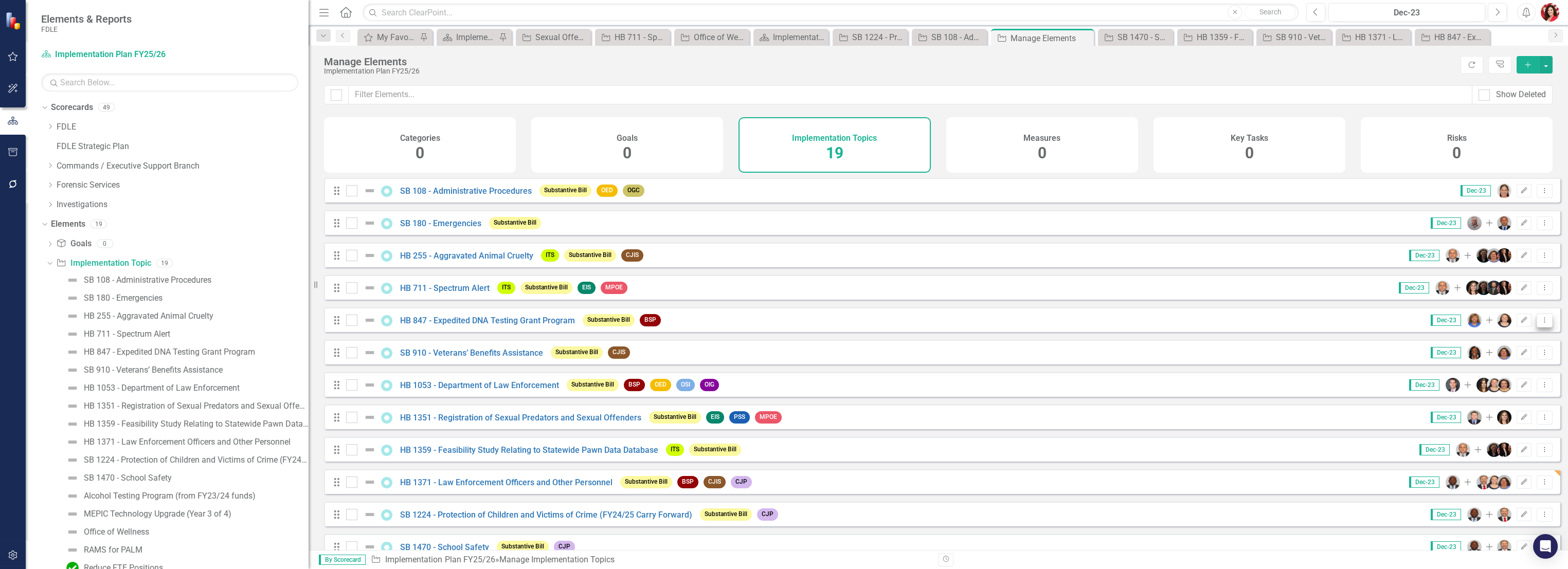
click at [1540, 323] on icon "Dropdown Menu" at bounding box center [1544, 320] width 9 height 6
click at [1489, 395] on link "Trash Delete Implementation Topic" at bounding box center [1474, 401] width 140 height 19
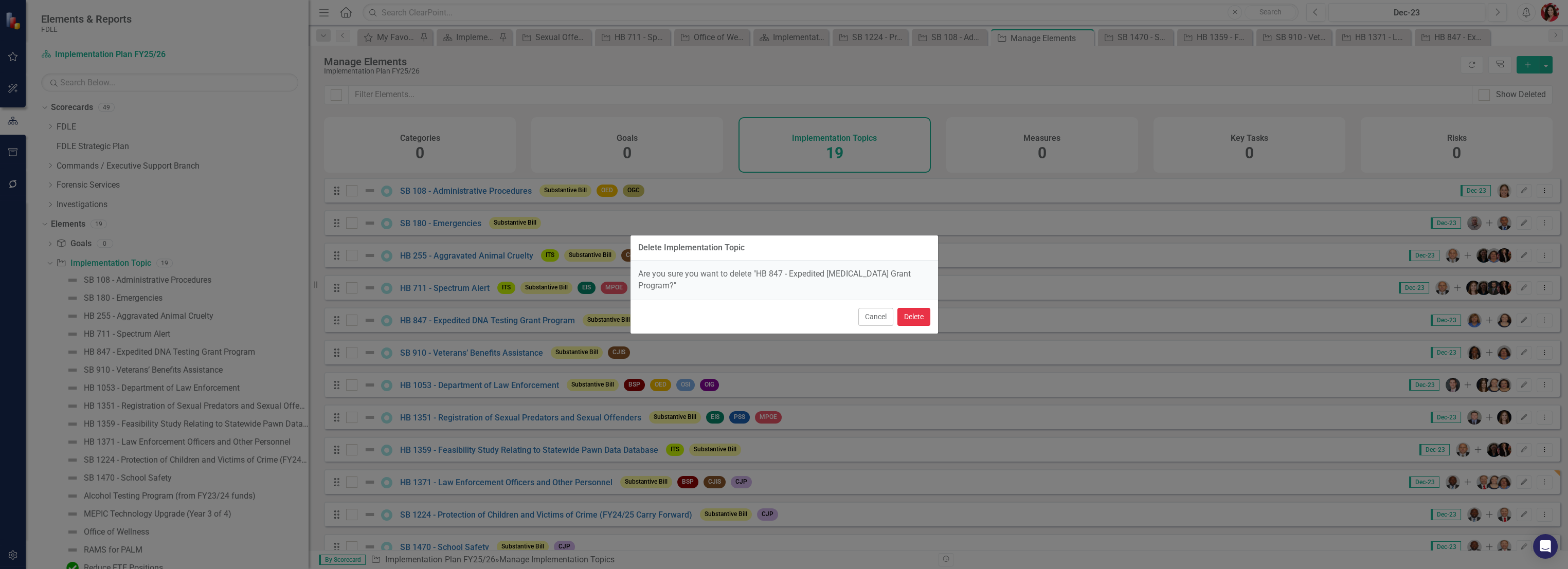
click at [922, 317] on button "Delete" at bounding box center [914, 317] width 33 height 18
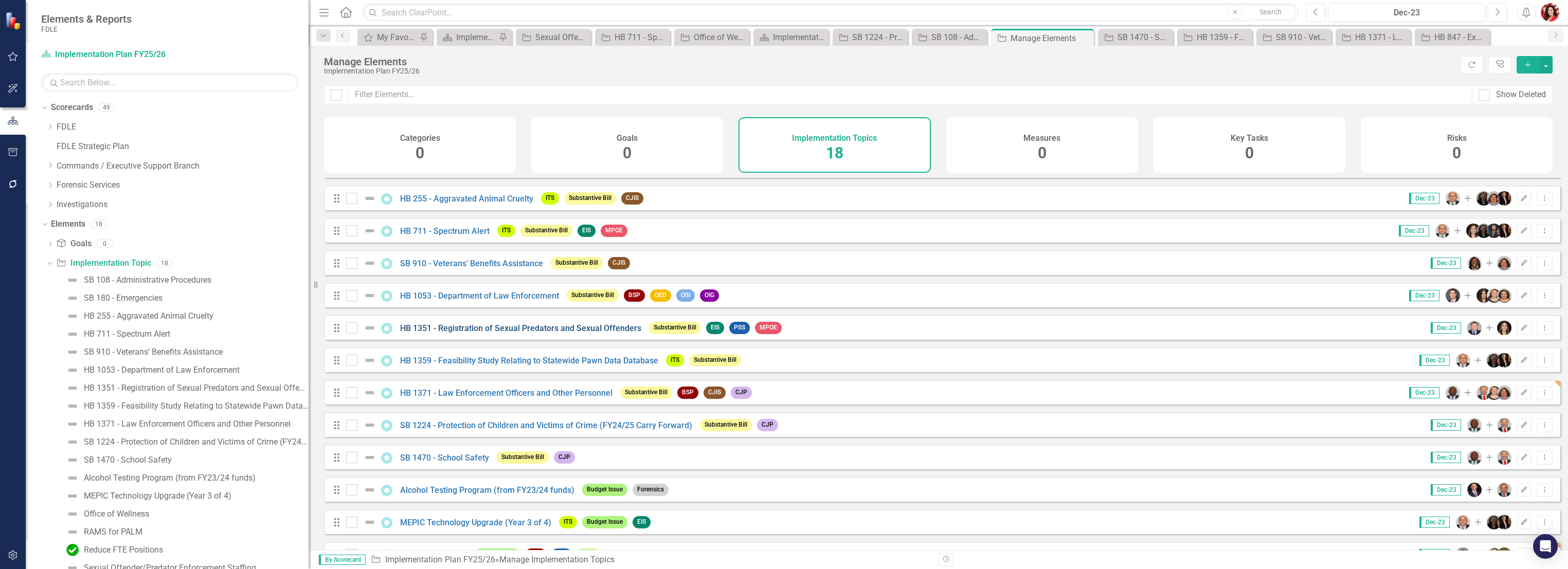
scroll to position [114, 0]
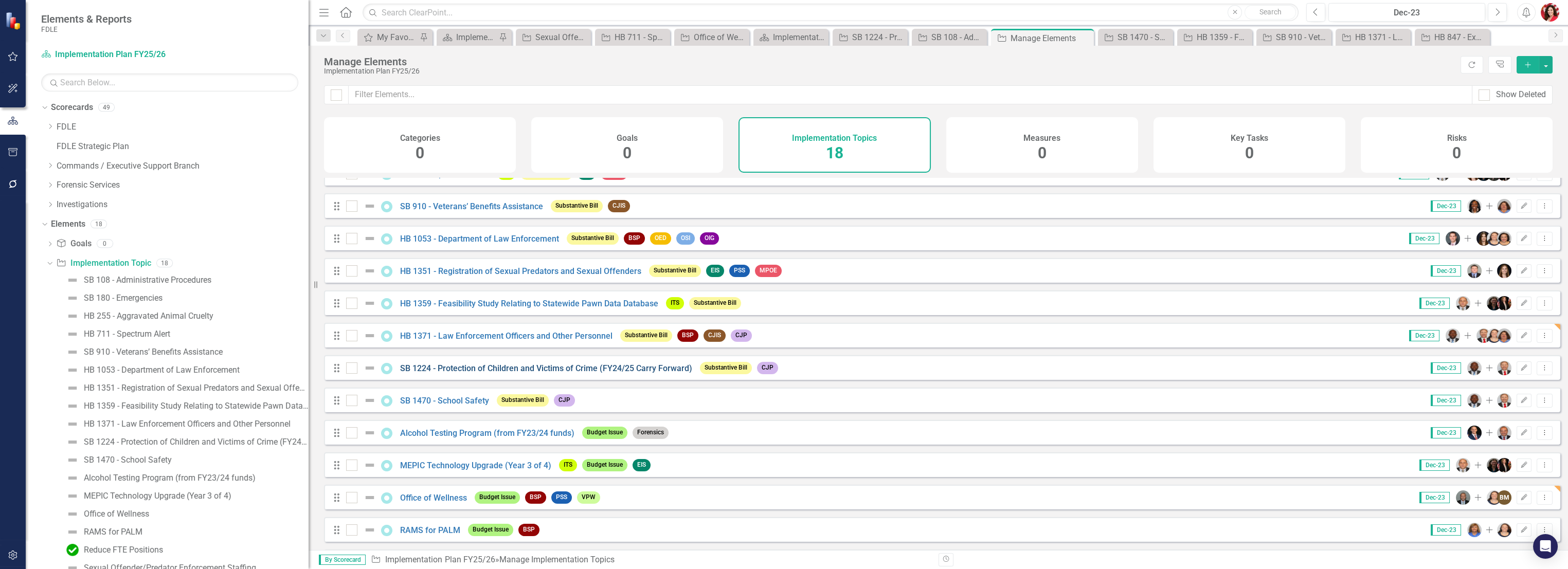
click at [461, 373] on link "SB 1224 - Protection of Children and Victims of Crime (FY24/25 Carry Forward)" at bounding box center [546, 368] width 292 height 10
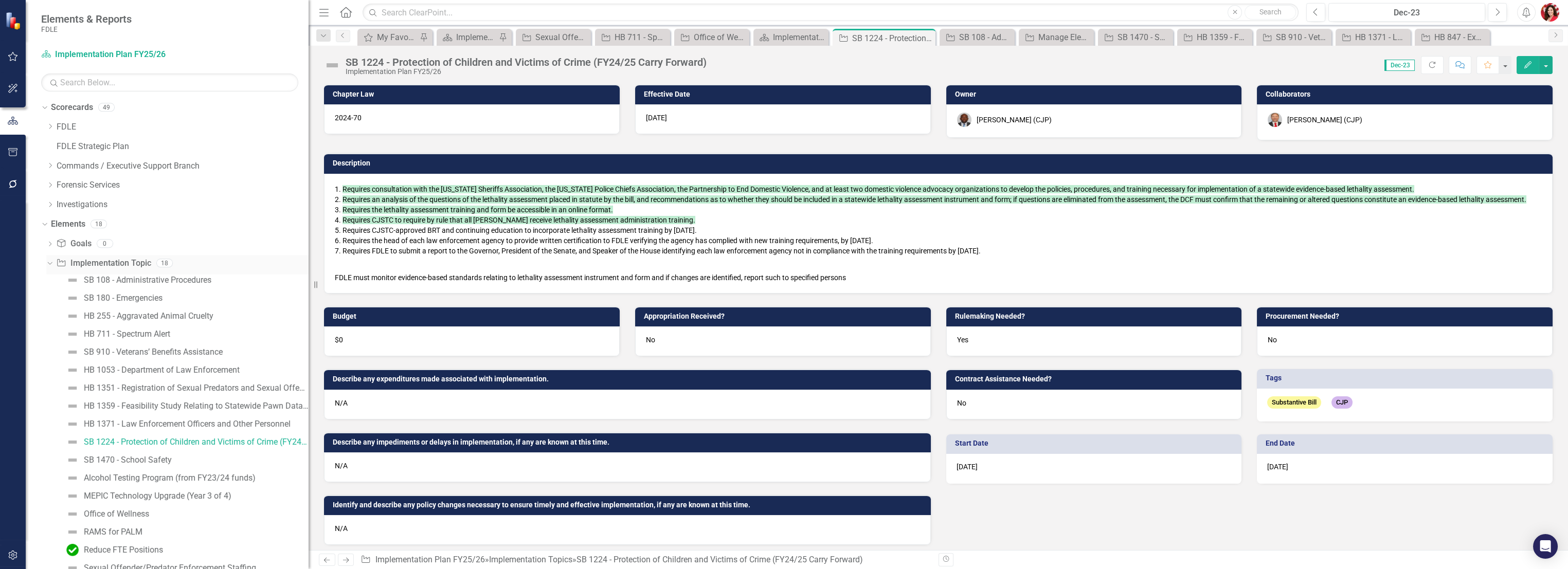
click at [88, 262] on link "Implementation Topic Implementation Topic" at bounding box center [103, 263] width 95 height 12
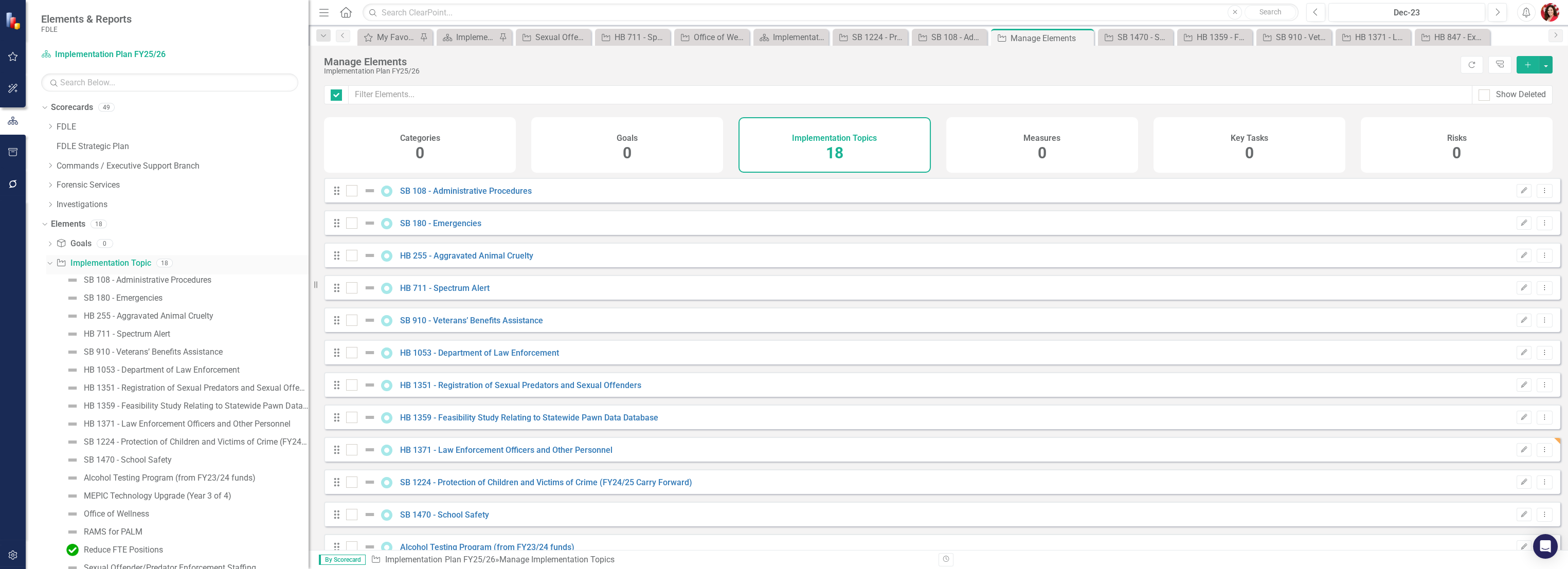
checkbox input "false"
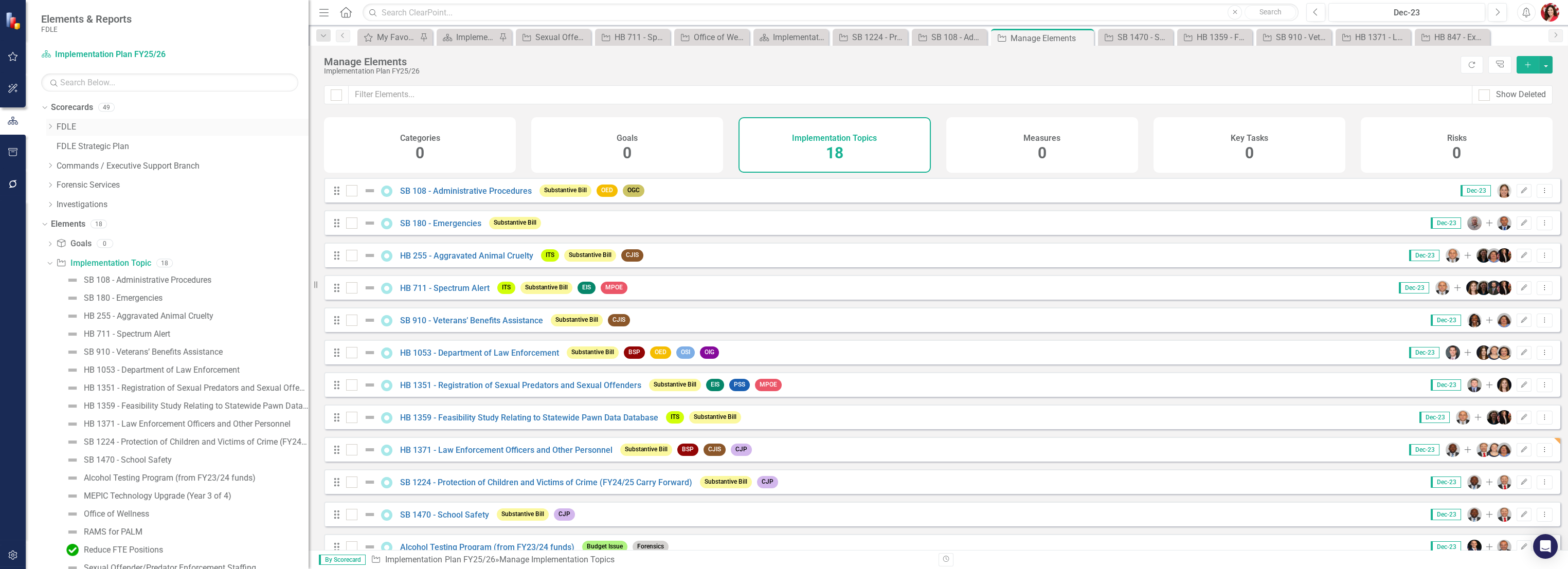
click at [50, 128] on icon at bounding box center [51, 126] width 3 height 5
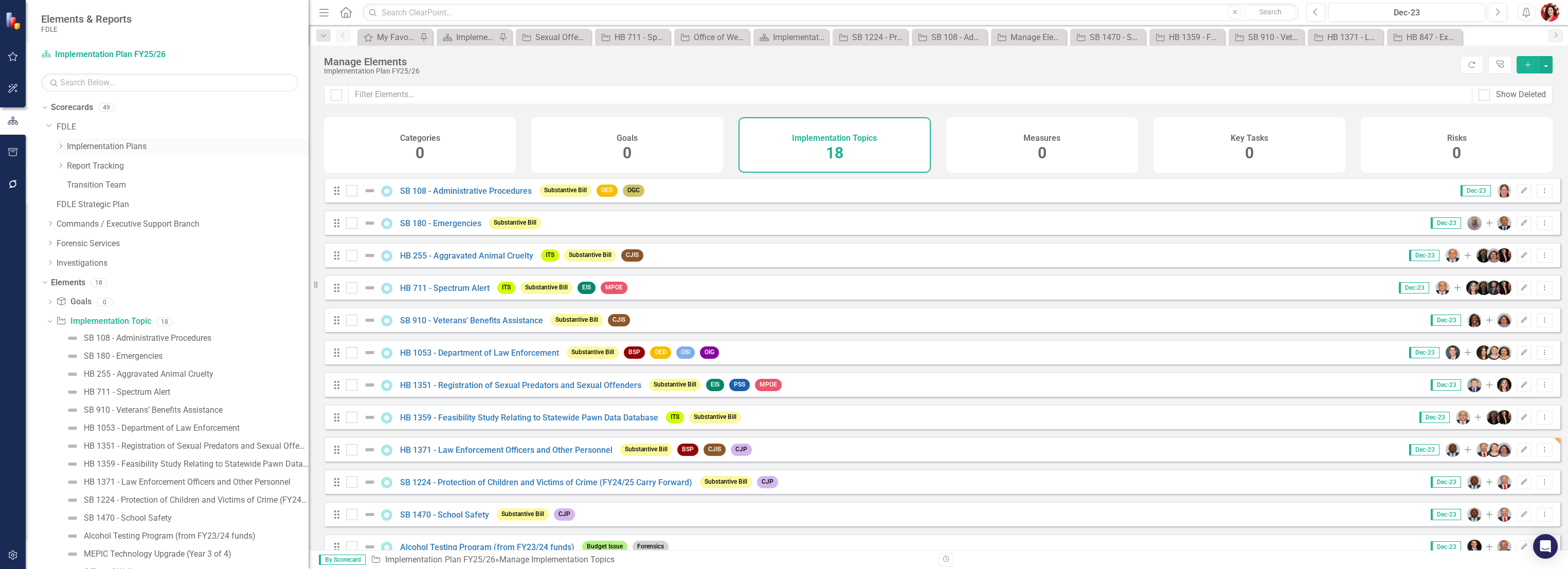
click at [61, 147] on icon at bounding box center [61, 145] width 3 height 5
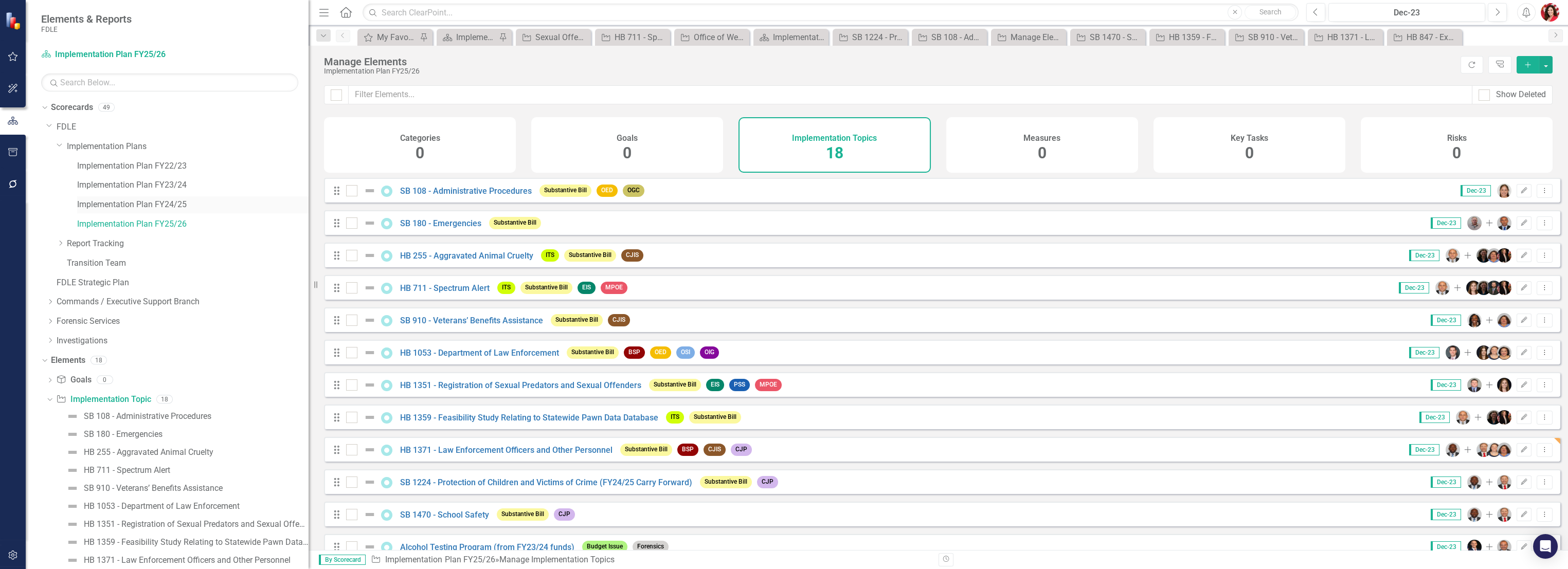
click at [119, 204] on link "Implementation Plan FY24/25" at bounding box center [193, 205] width 231 height 12
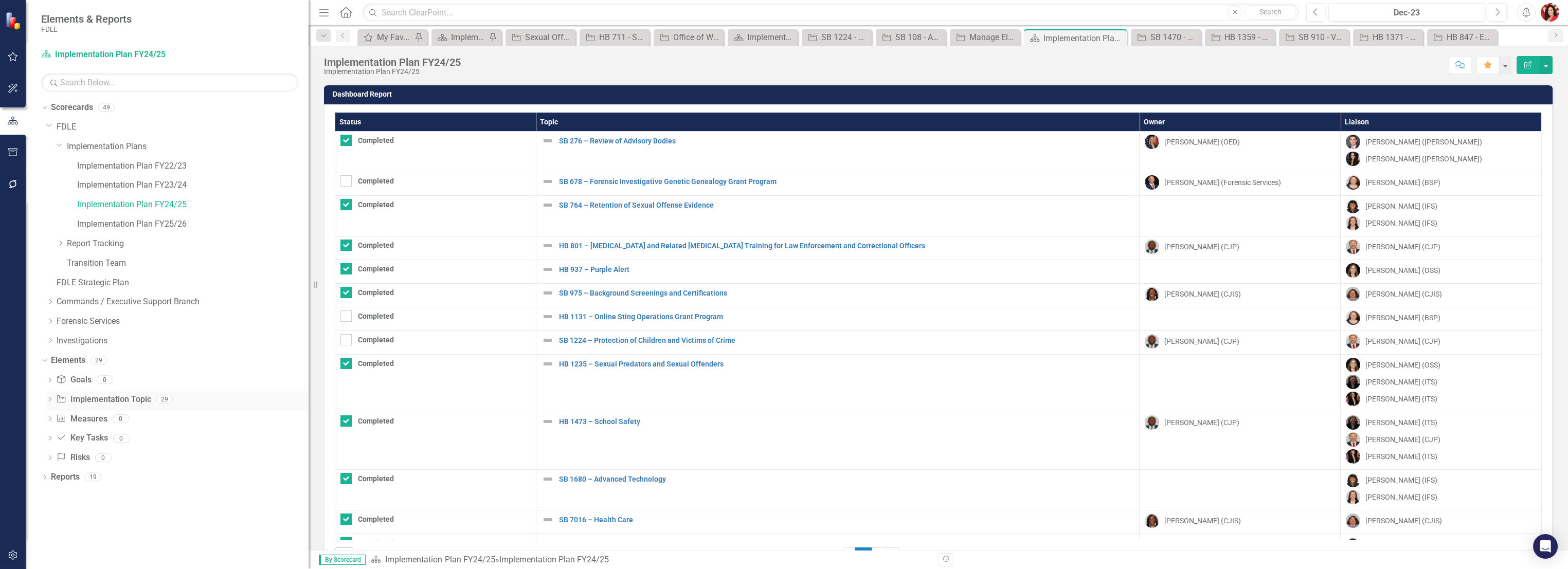
click at [108, 402] on link "Implementation Topic Implementation Topic" at bounding box center [103, 400] width 95 height 12
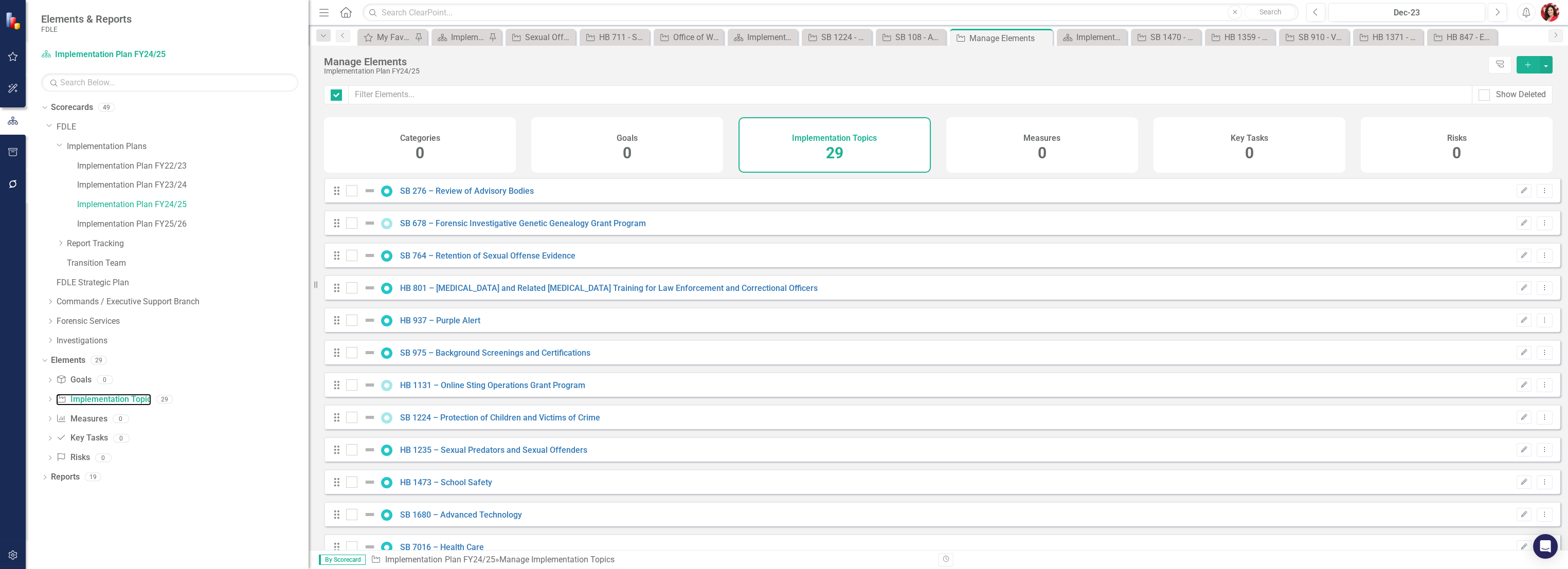
checkbox input "false"
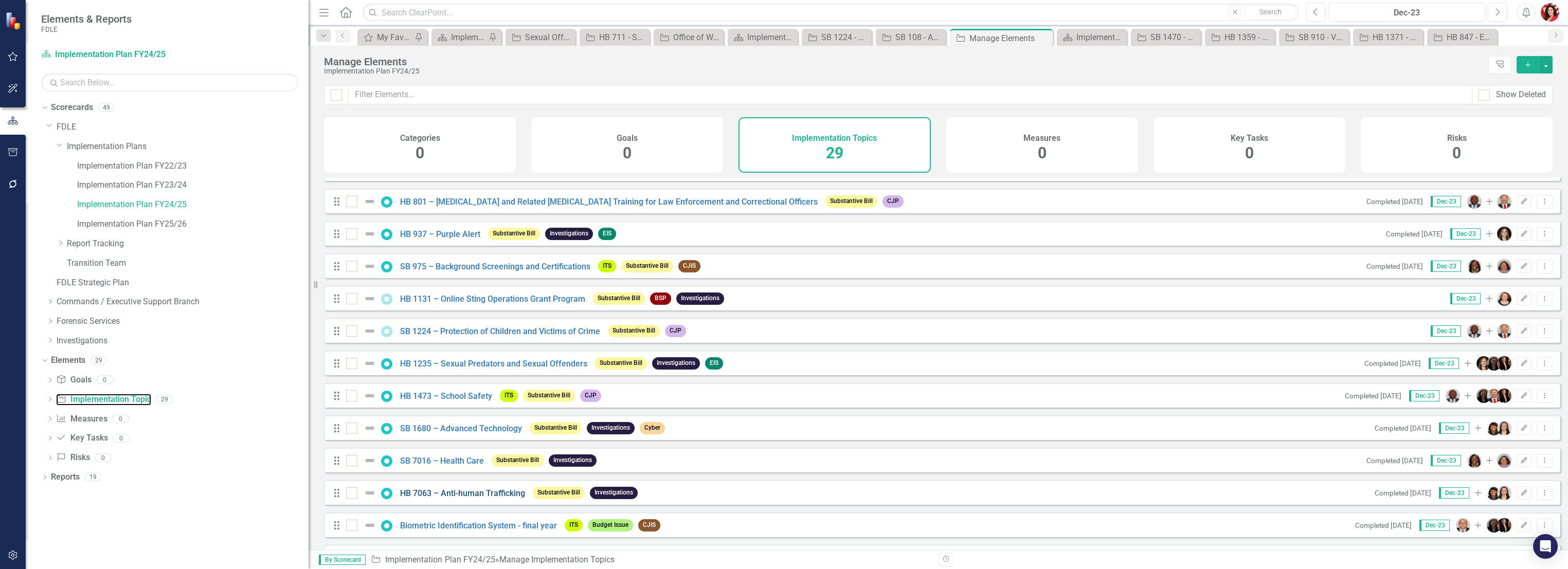
scroll to position [114, 0]
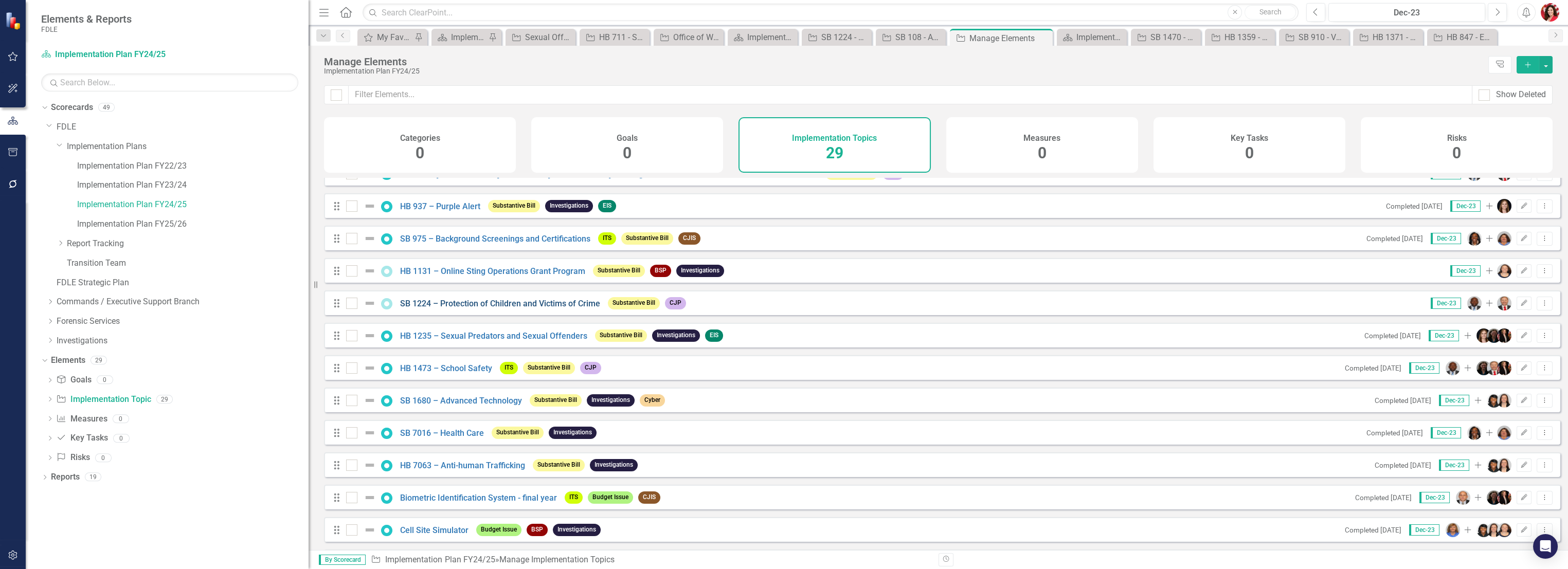
click at [481, 308] on link "SB 1224 – Protection of Children and Victims of Crime" at bounding box center [499, 304] width 200 height 10
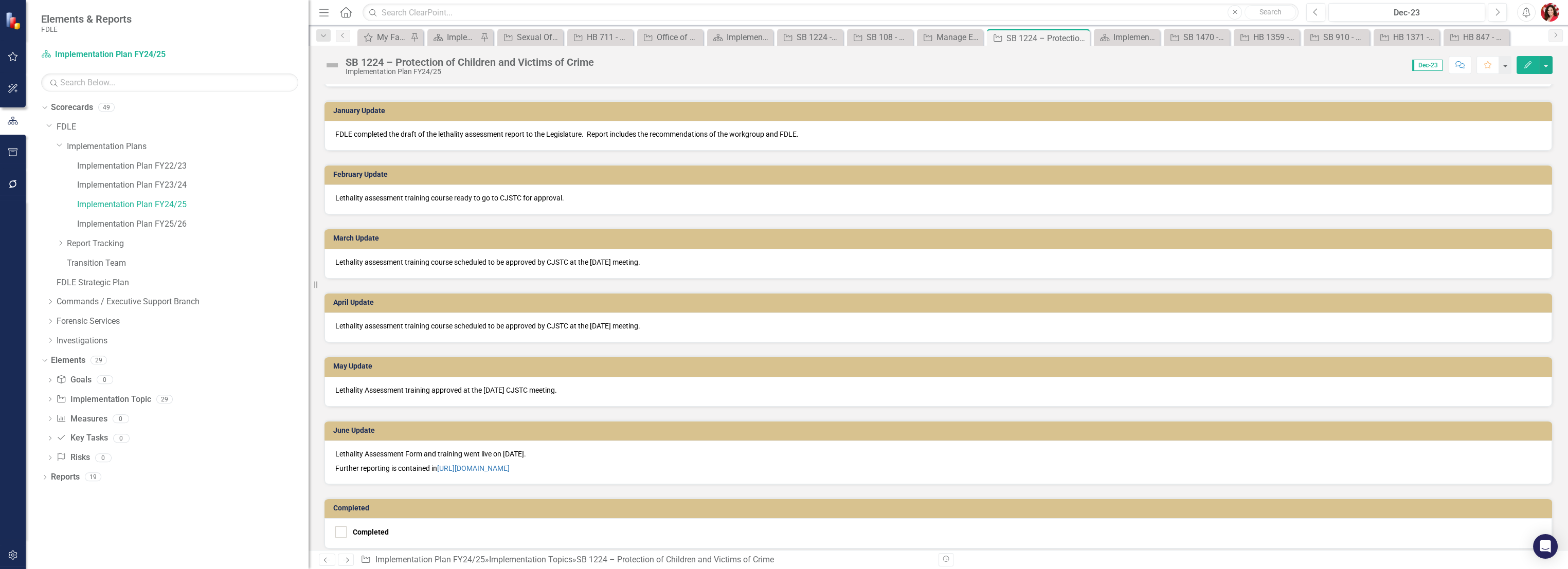
scroll to position [1028, 0]
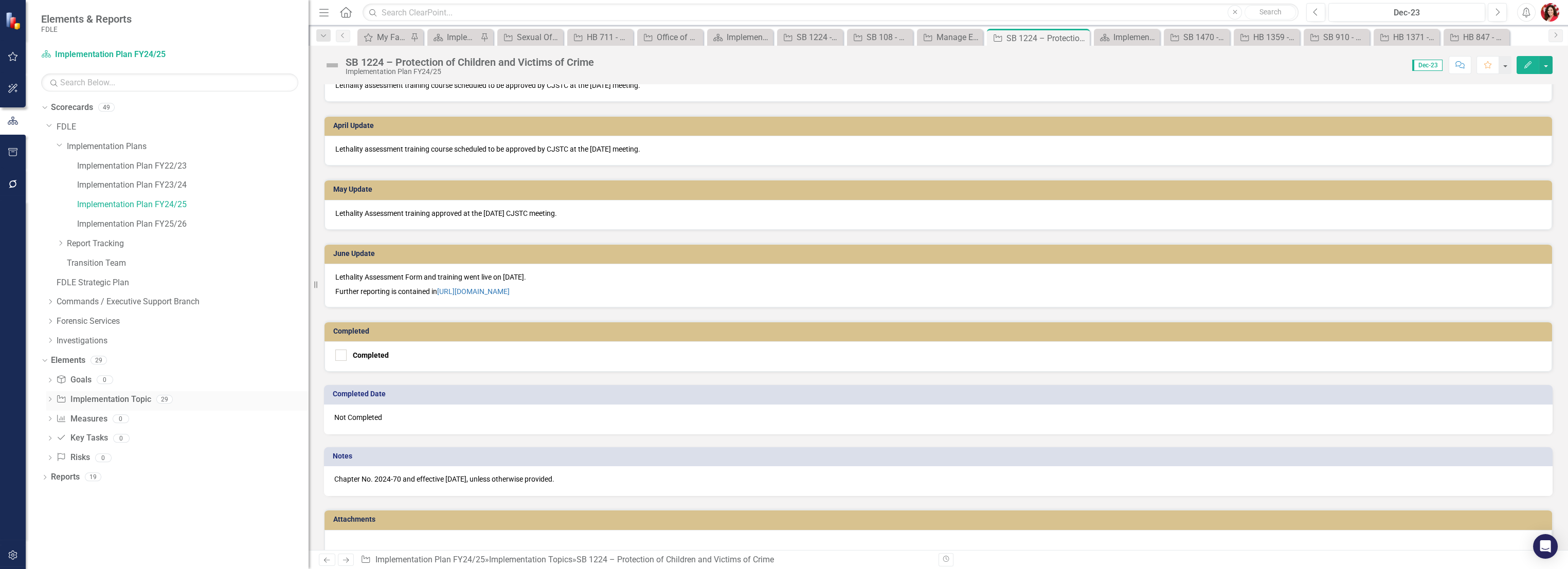
click at [101, 395] on link "Implementation Topic Implementation Topic" at bounding box center [103, 400] width 95 height 12
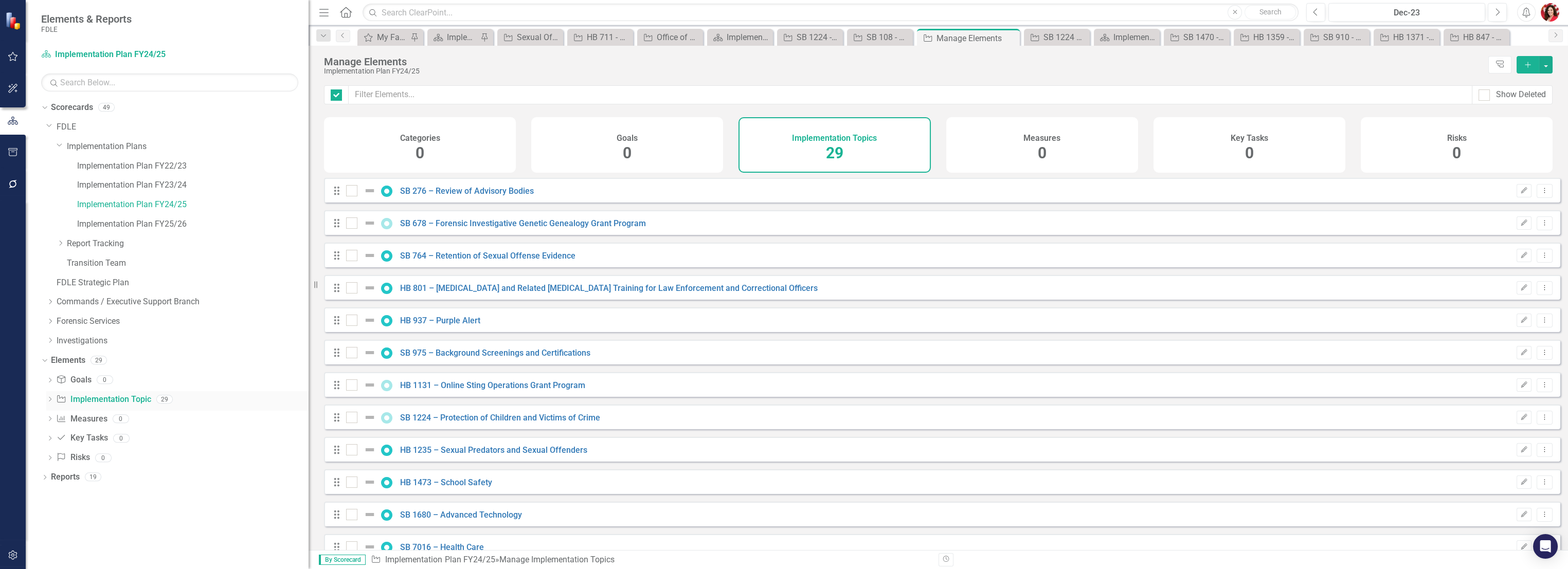
checkbox input "false"
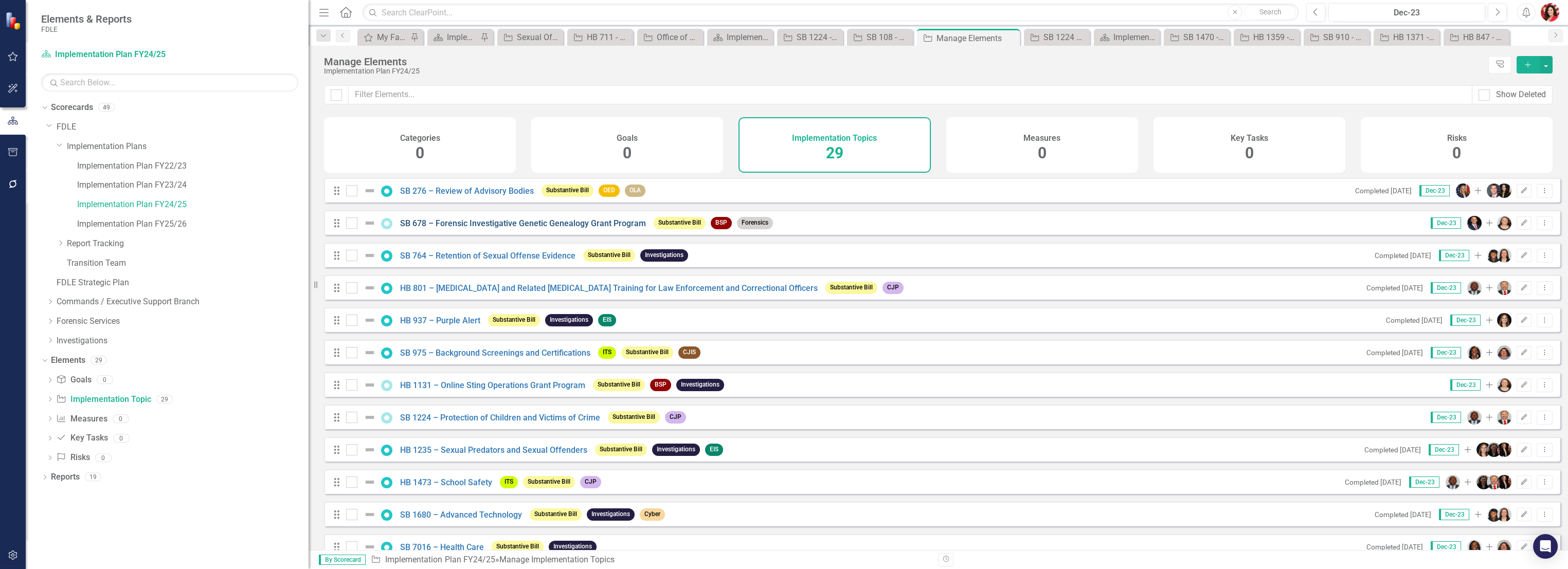
click at [535, 229] on link "SB 678 – Forensic Investigative Genetic Genealogy Grant Program" at bounding box center [522, 224] width 246 height 10
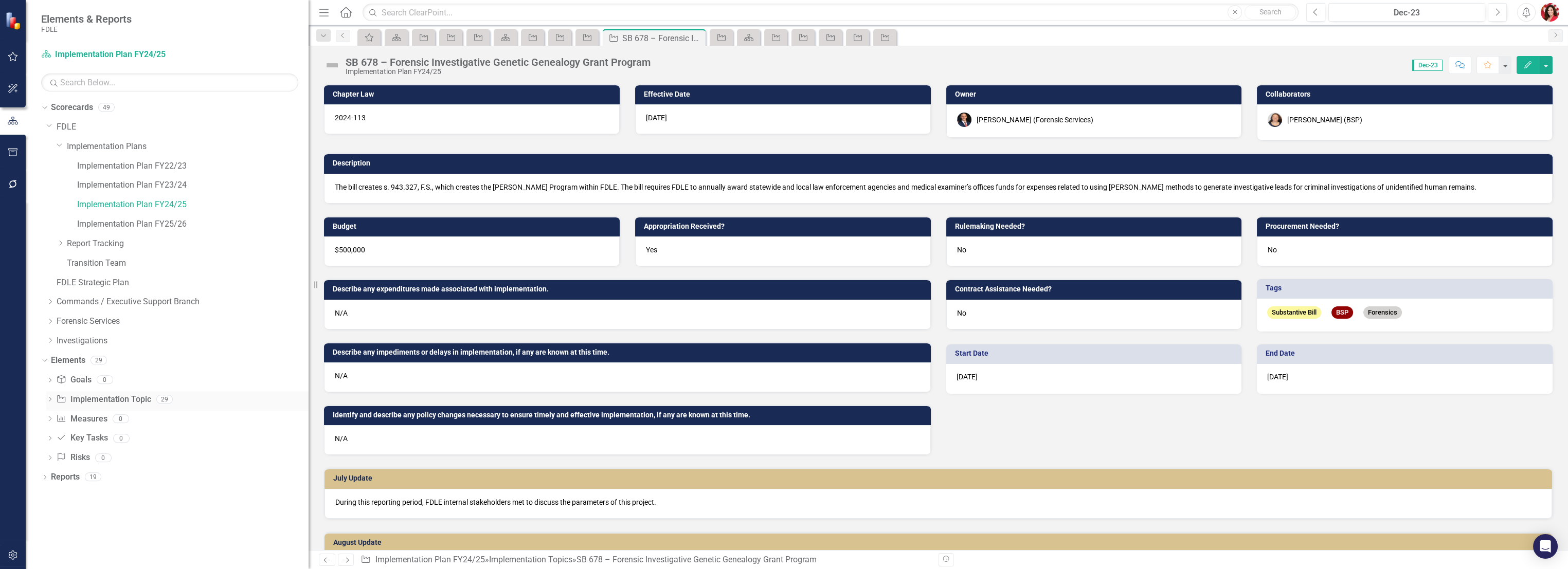
click at [102, 394] on link "Implementation Topic Implementation Topic" at bounding box center [103, 400] width 95 height 12
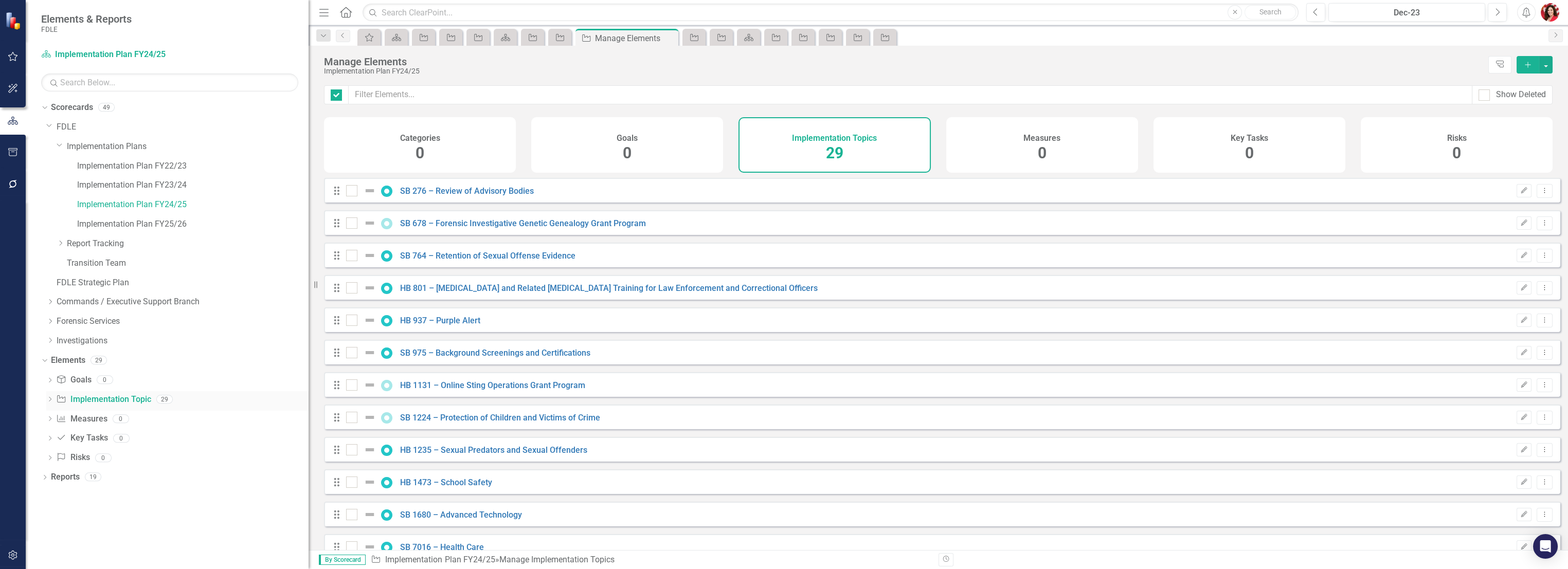
checkbox input "false"
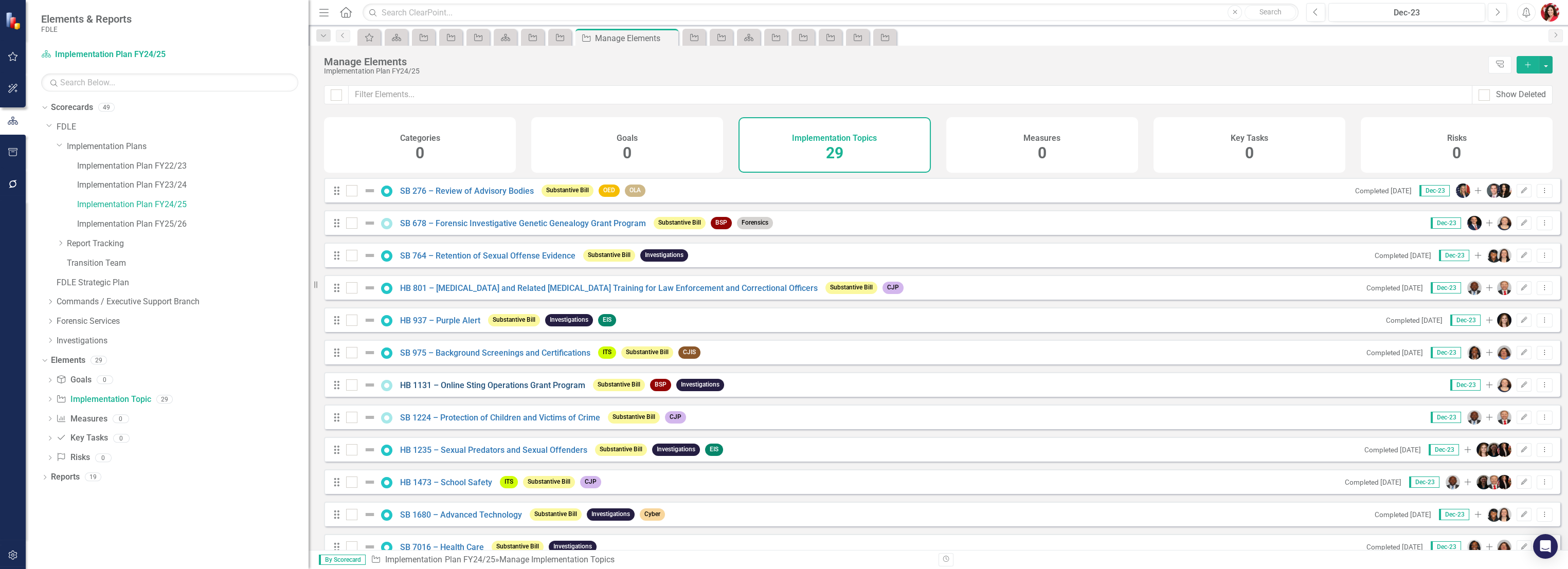
click at [488, 391] on link "HB 1131 – Online Sting Operations Grant Program" at bounding box center [492, 386] width 185 height 10
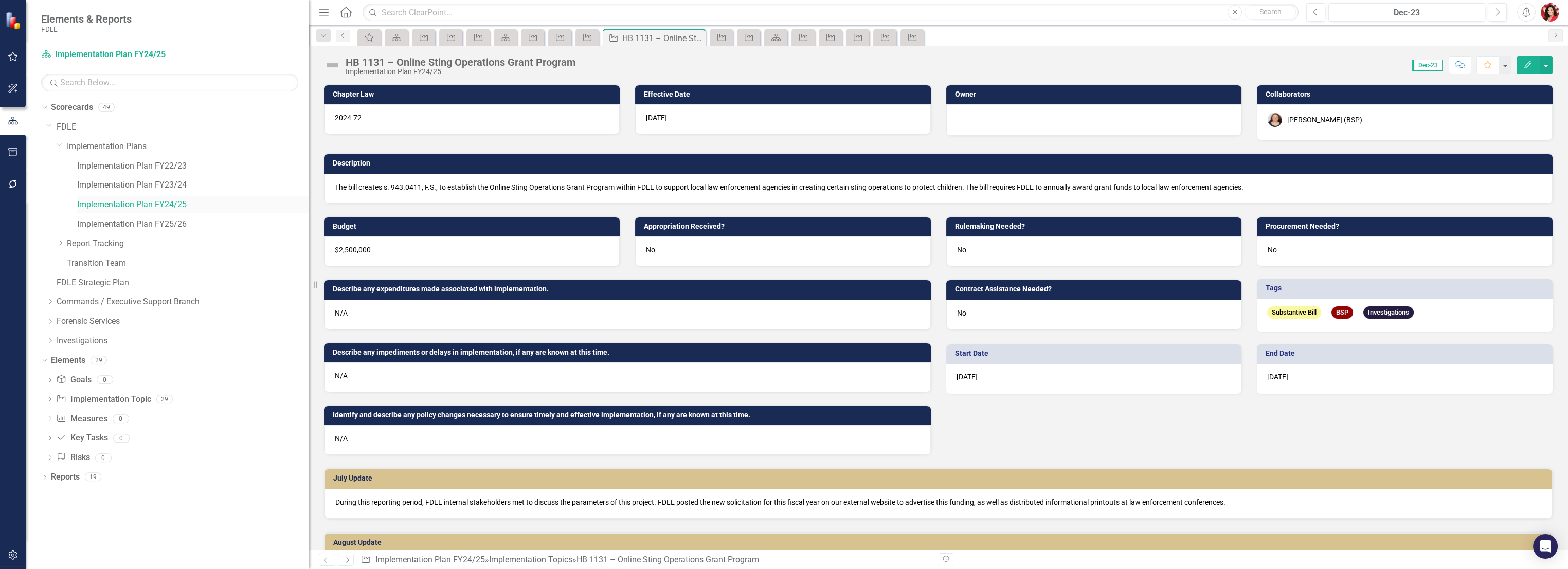
click at [168, 210] on link "Implementation Plan FY24/25" at bounding box center [193, 205] width 231 height 12
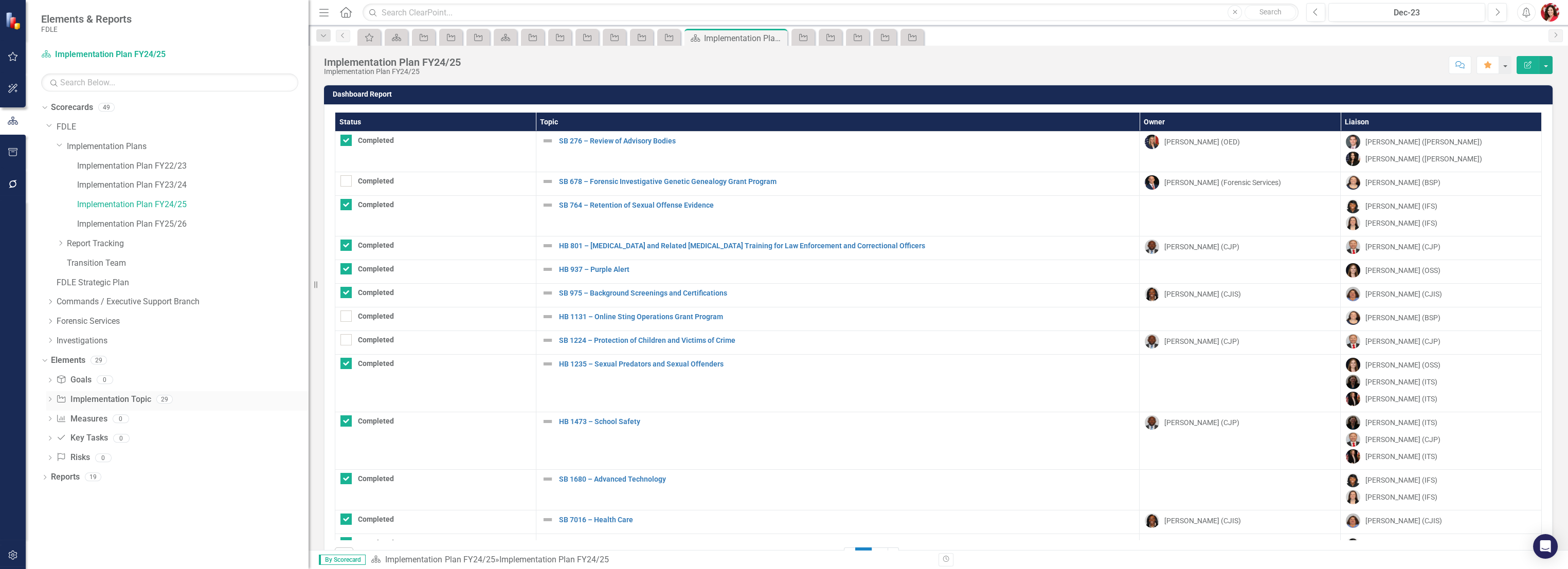
click at [144, 398] on link "Implementation Topic Implementation Topic" at bounding box center [103, 400] width 95 height 12
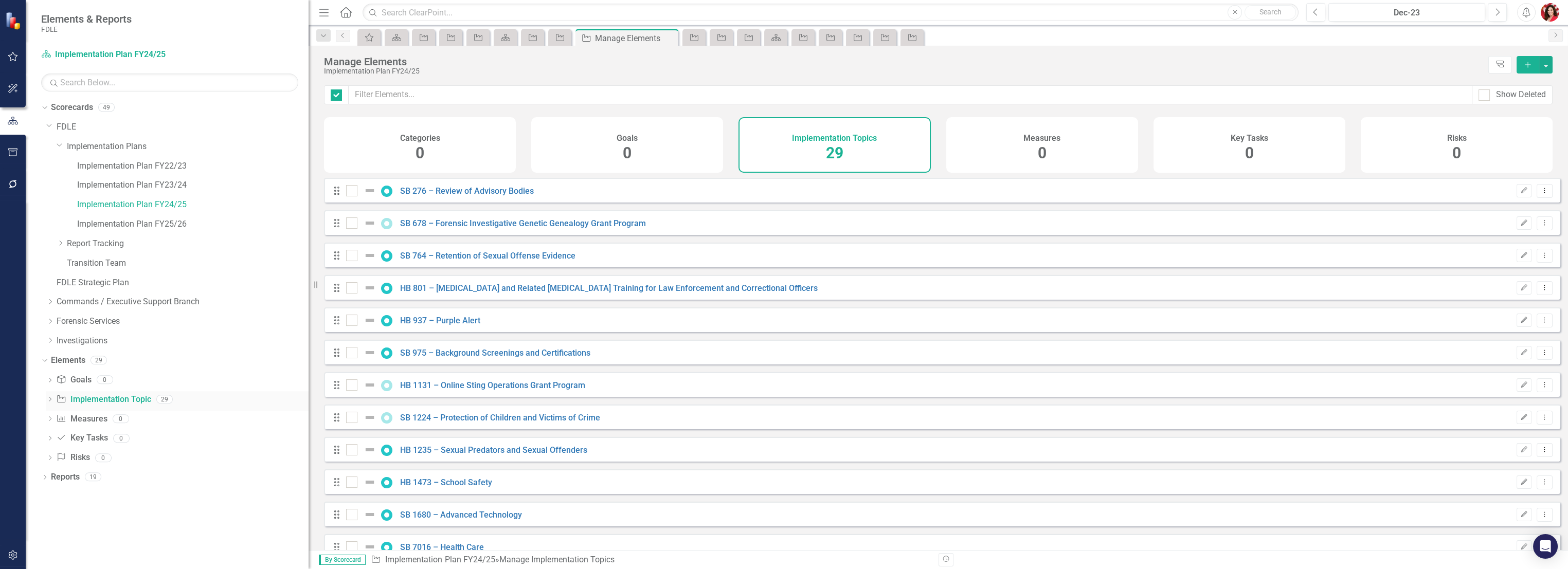
checkbox input "false"
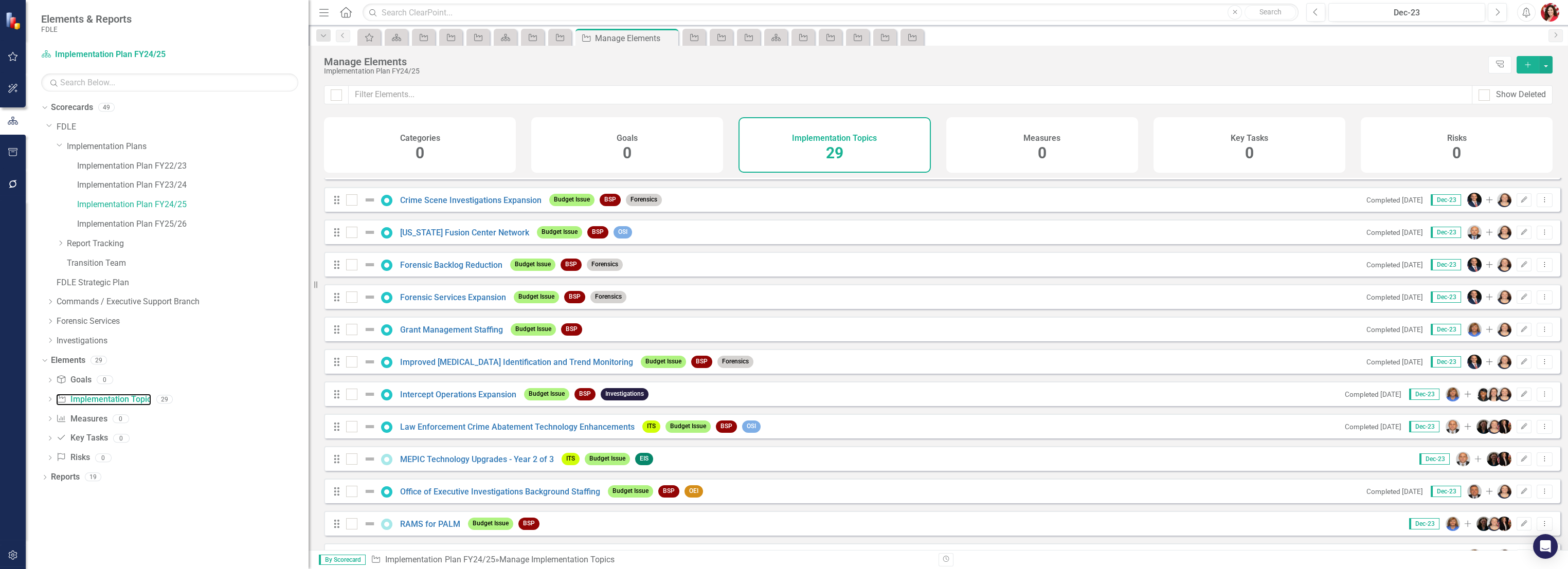
scroll to position [571, 0]
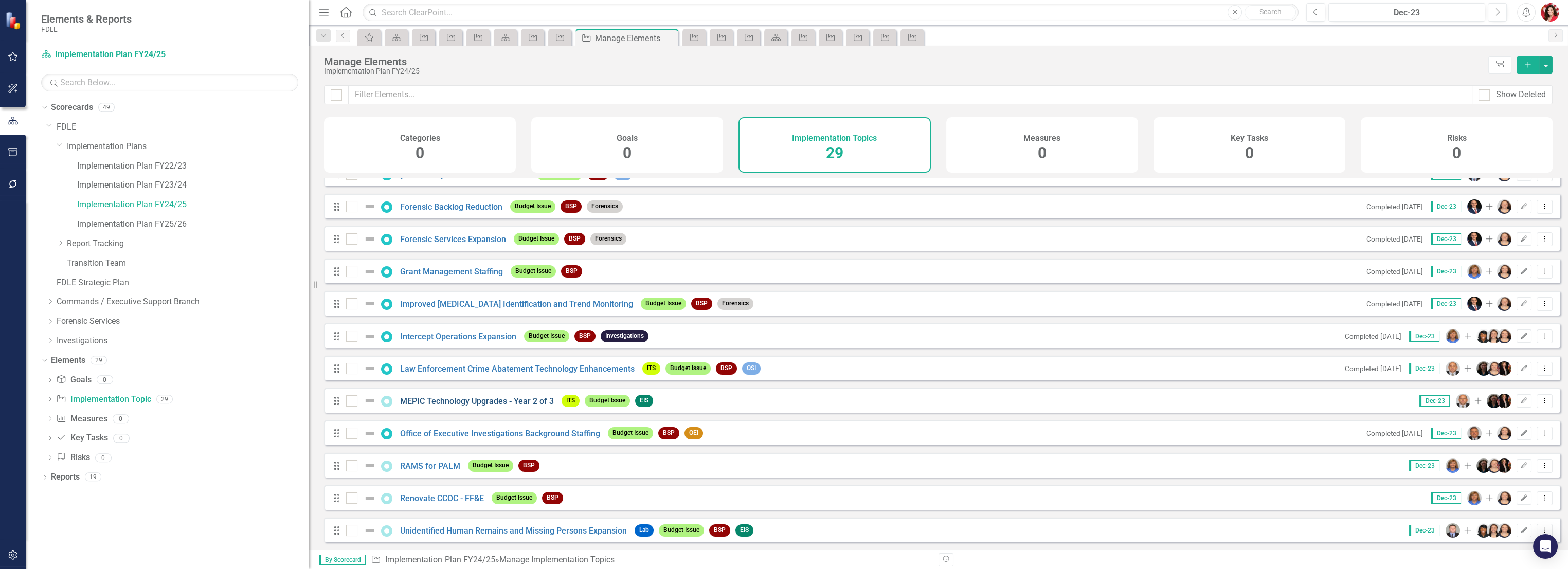
click at [503, 405] on link "MEPIC Technology Upgrades - Year 2 of 3" at bounding box center [477, 401] width 154 height 10
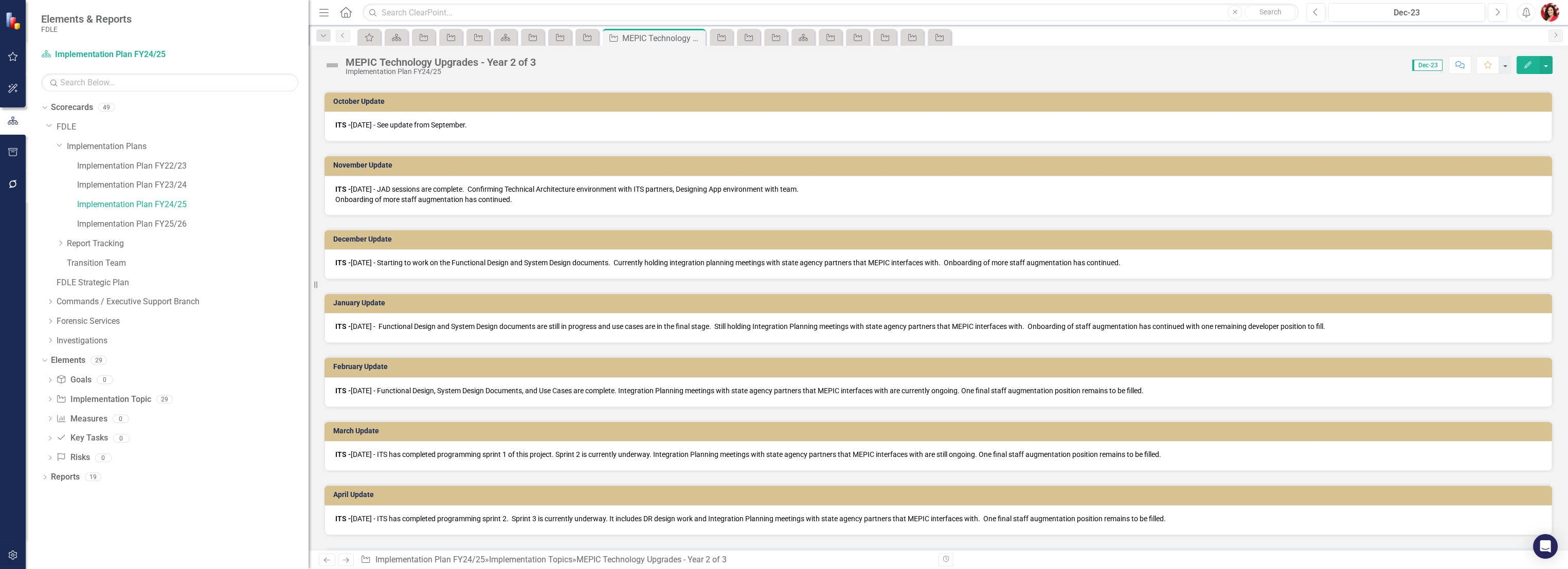
scroll to position [722, 0]
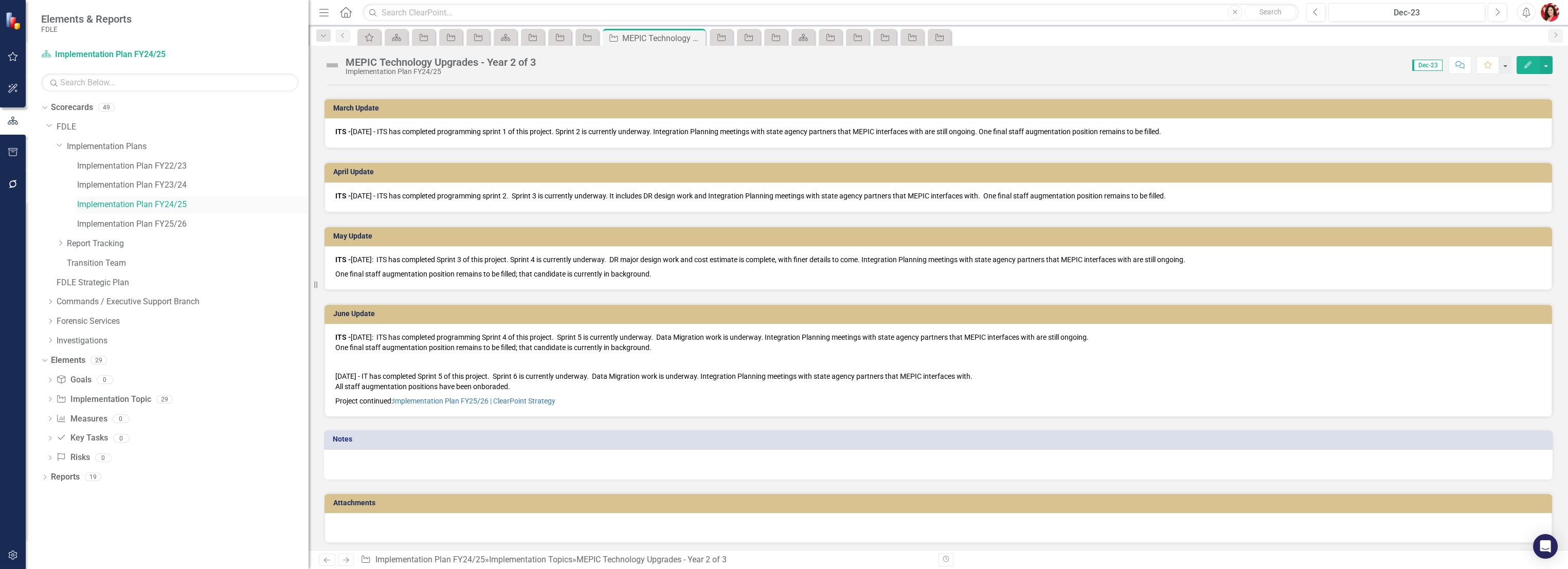
click at [161, 212] on div "Implementation Plan FY24/25" at bounding box center [193, 205] width 231 height 17
click at [159, 204] on link "Implementation Plan FY24/25" at bounding box center [193, 205] width 231 height 12
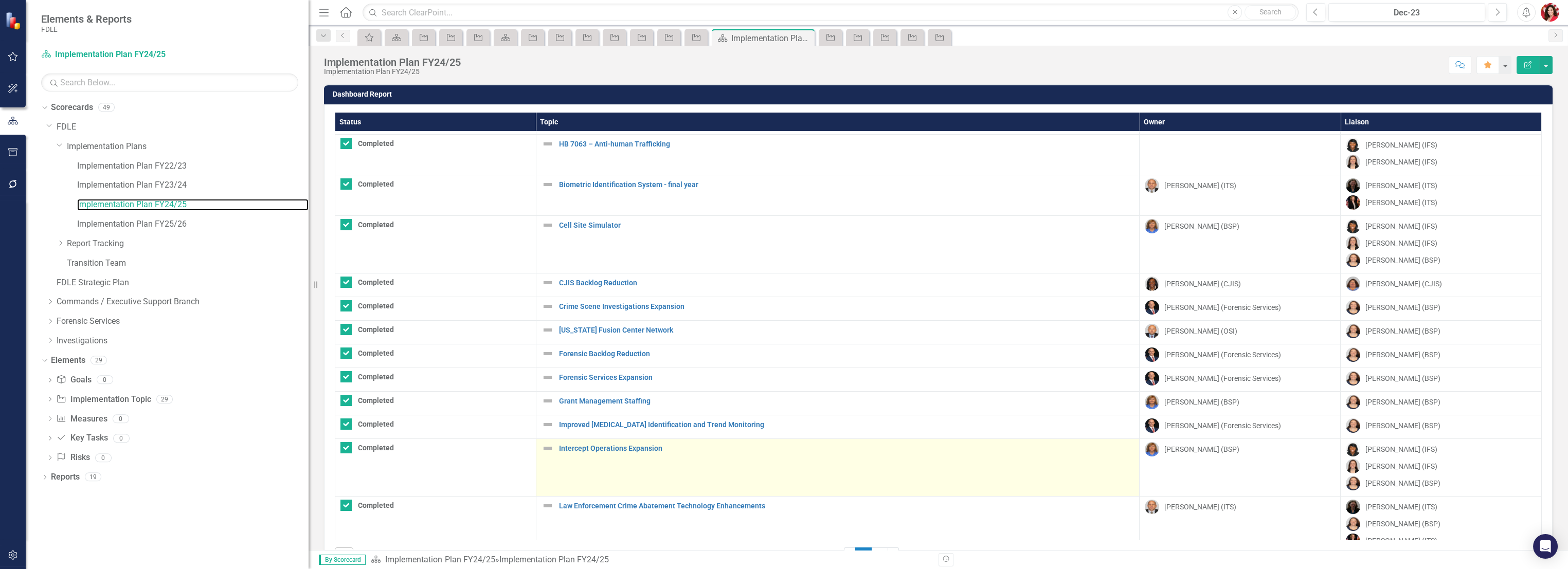
scroll to position [453, 0]
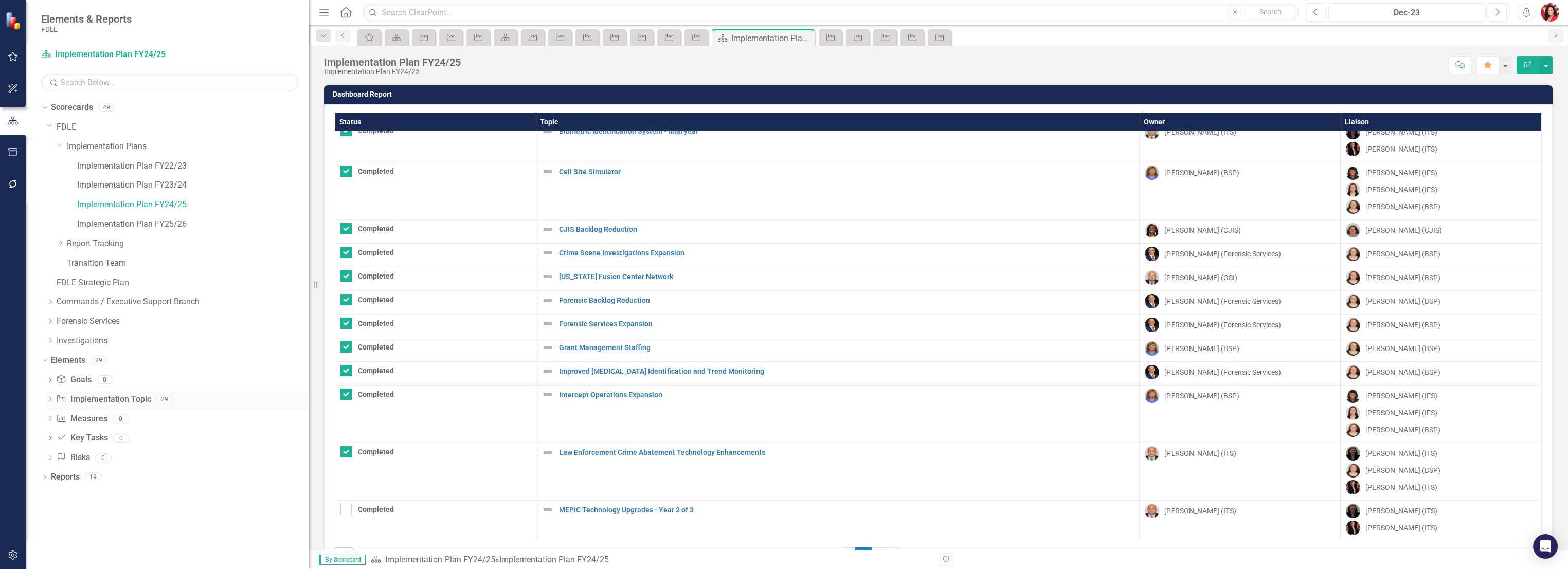
click at [123, 396] on link "Implementation Topic Implementation Topic" at bounding box center [103, 400] width 95 height 12
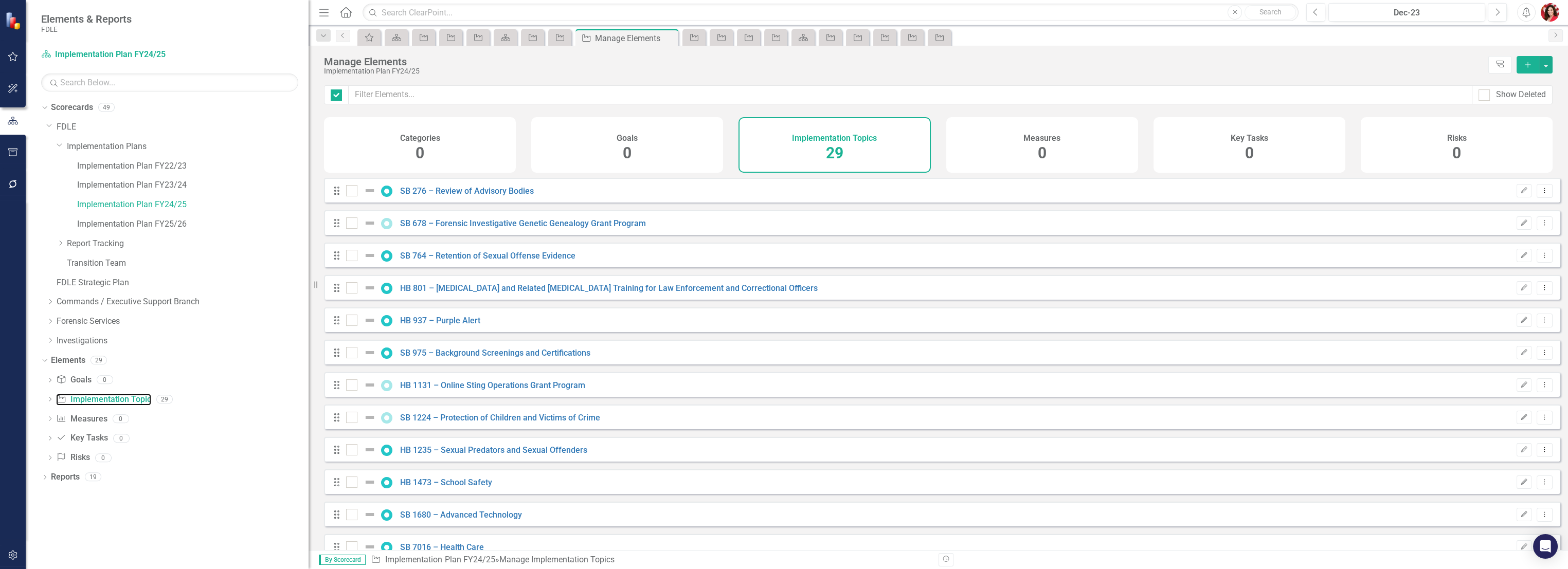
checkbox input "false"
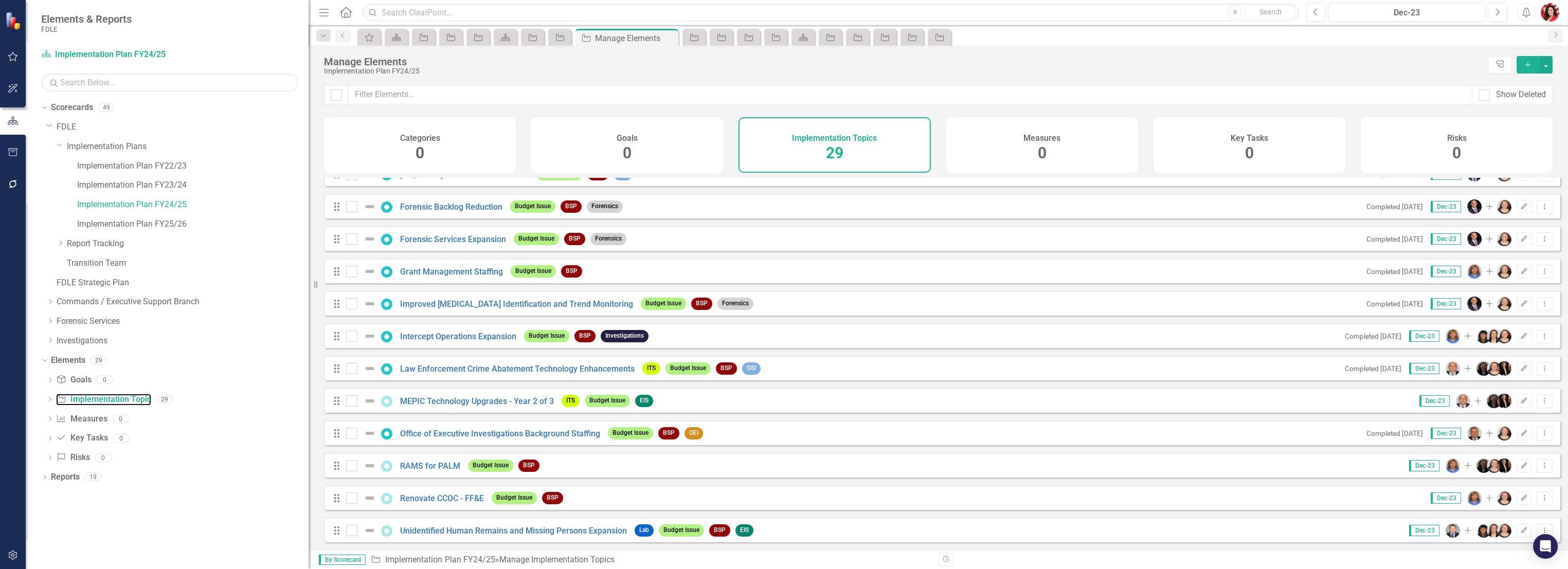
scroll to position [574, 0]
click at [455, 496] on link "Renovate CCOC - FF&E" at bounding box center [441, 499] width 84 height 10
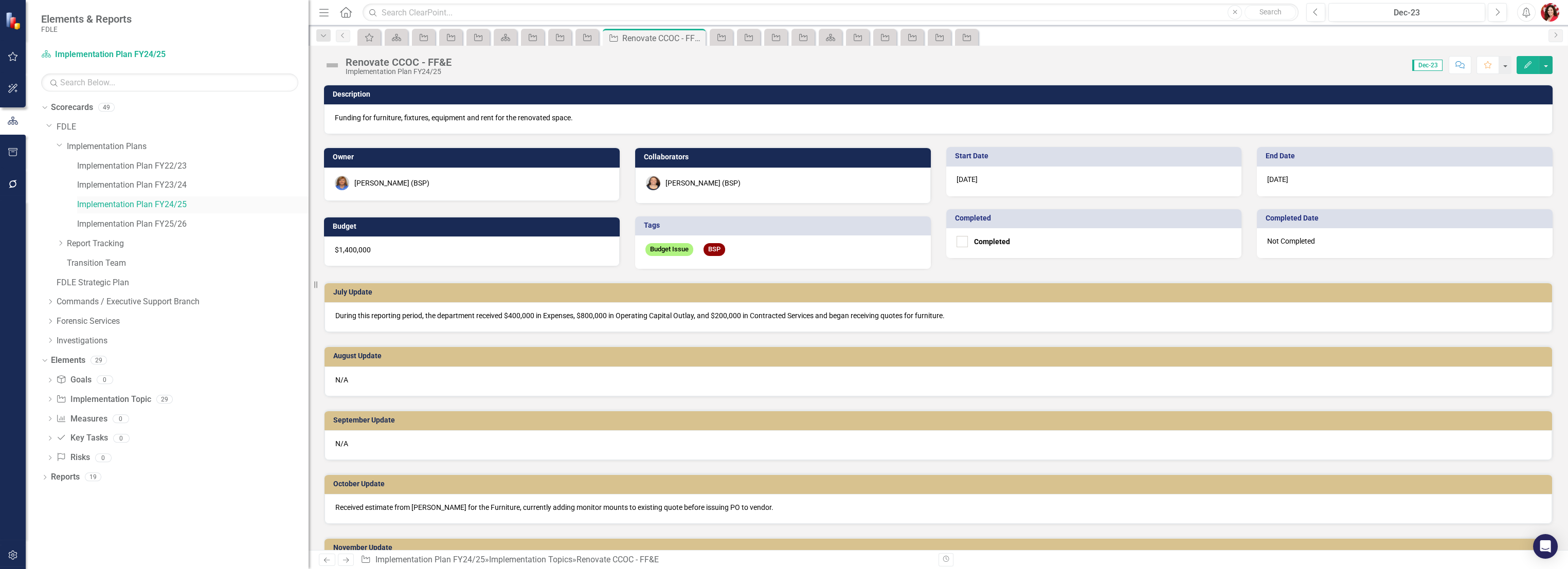
click at [173, 207] on link "Implementation Plan FY24/25" at bounding box center [193, 205] width 231 height 12
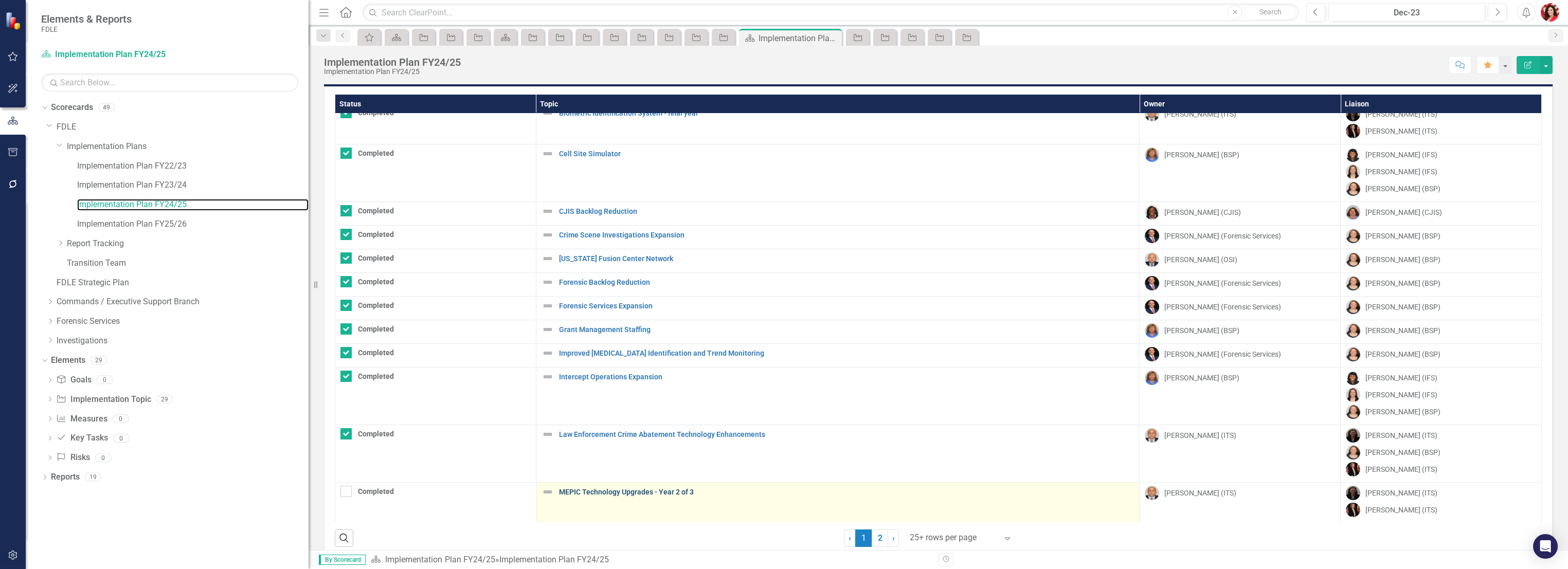
scroll to position [35, 0]
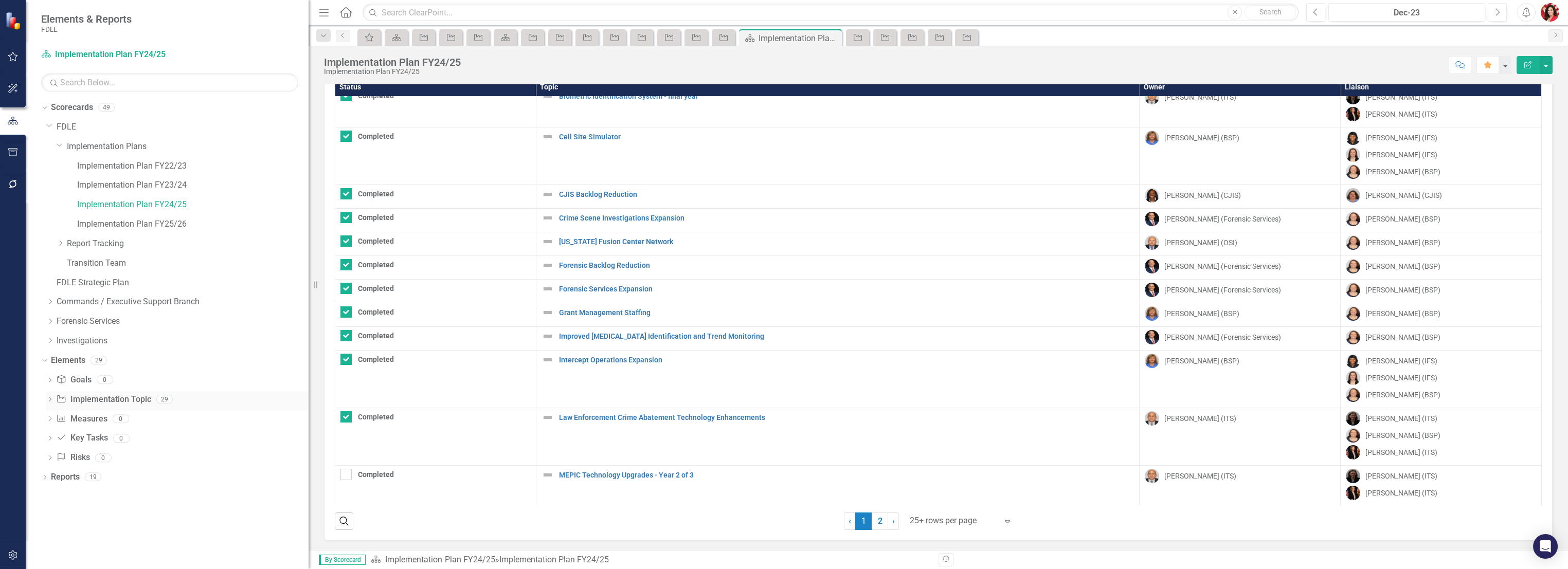
click at [143, 402] on link "Implementation Topic Implementation Topic" at bounding box center [103, 400] width 95 height 12
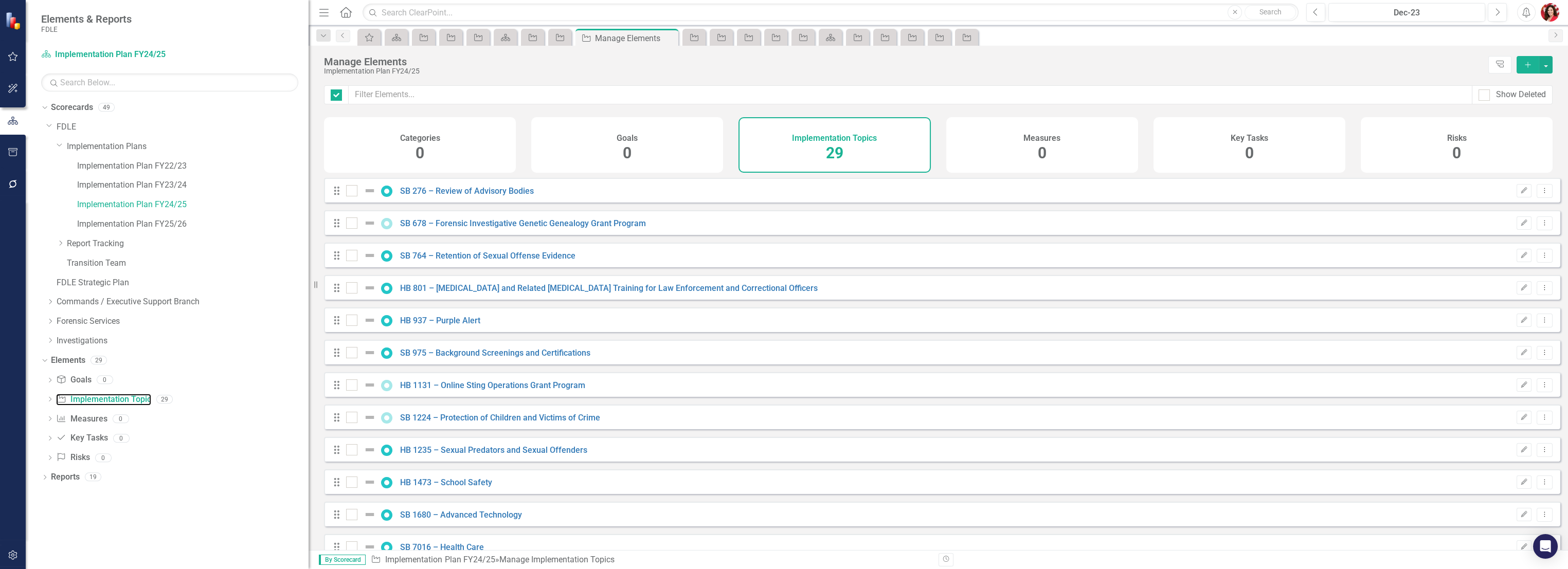
checkbox input "false"
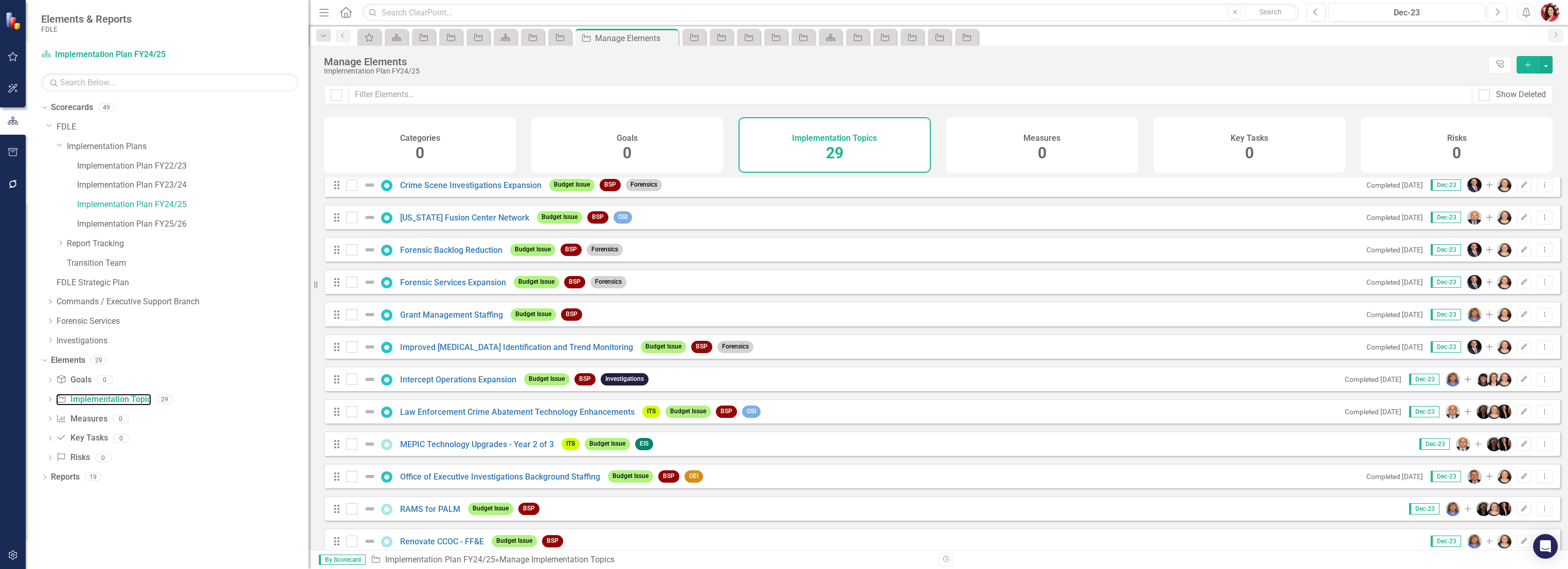
scroll to position [574, 0]
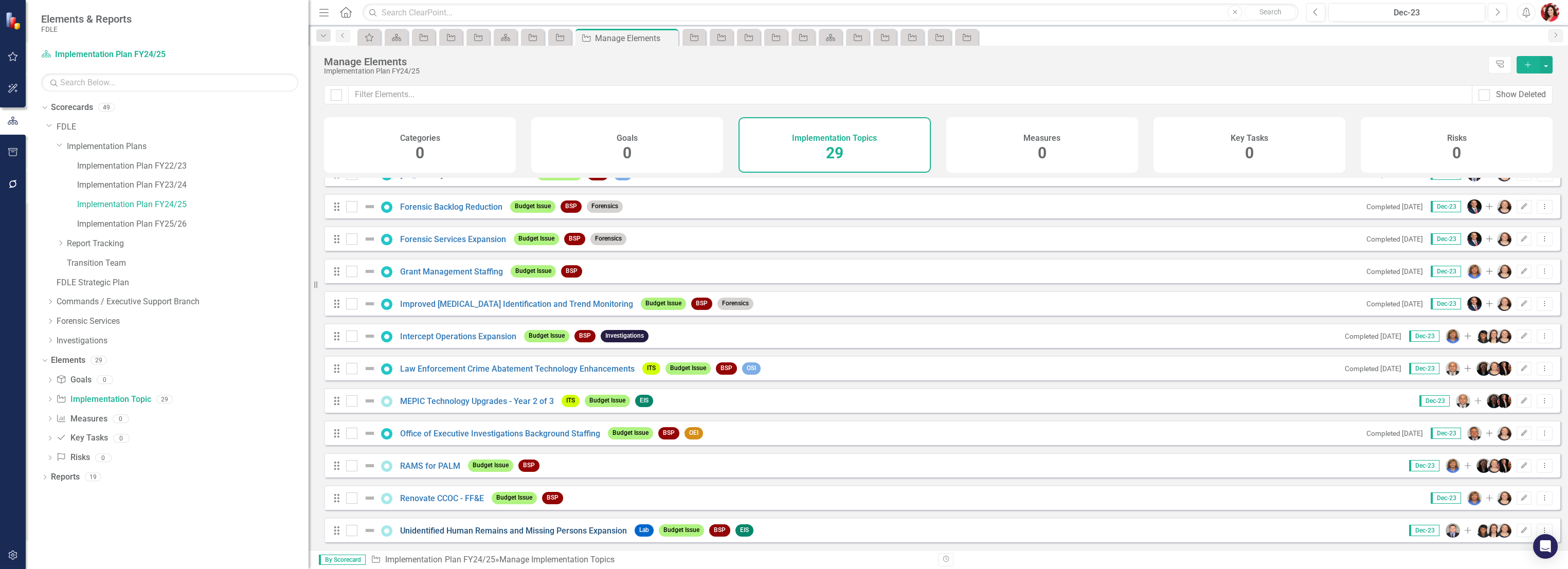
click at [467, 530] on link "Unidentified Human Remains and Missing Persons Expansion" at bounding box center [513, 531] width 226 height 10
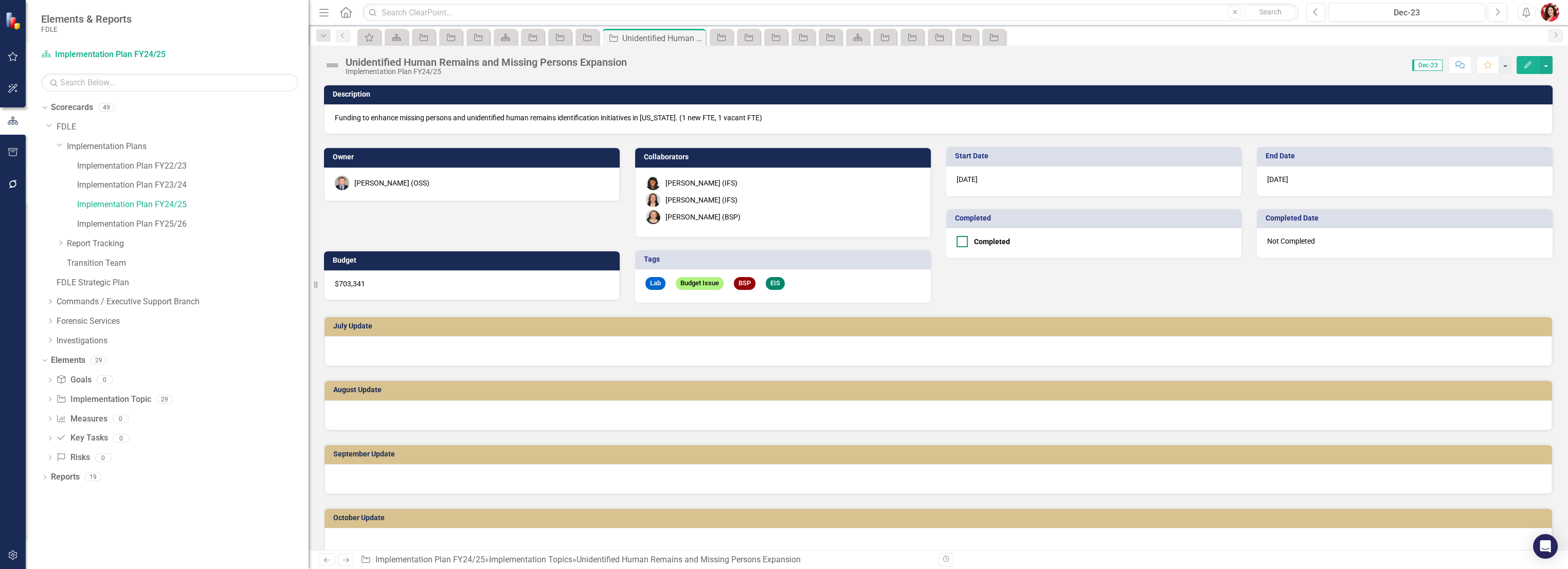
click at [965, 244] on div "Completed" at bounding box center [1091, 242] width 270 height 11
click at [963, 243] on input "Completed" at bounding box center [959, 239] width 6 height 6
checkbox input "true"
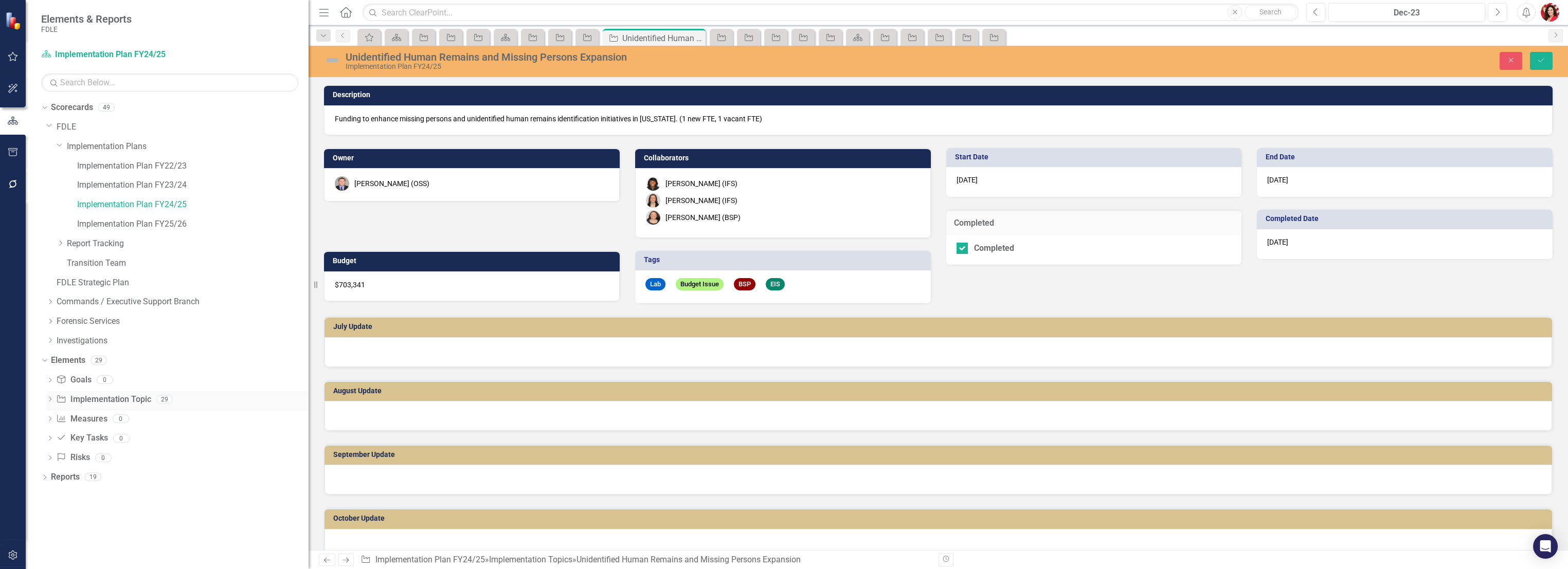
click at [118, 402] on link "Implementation Topic Implementation Topic" at bounding box center [103, 400] width 95 height 12
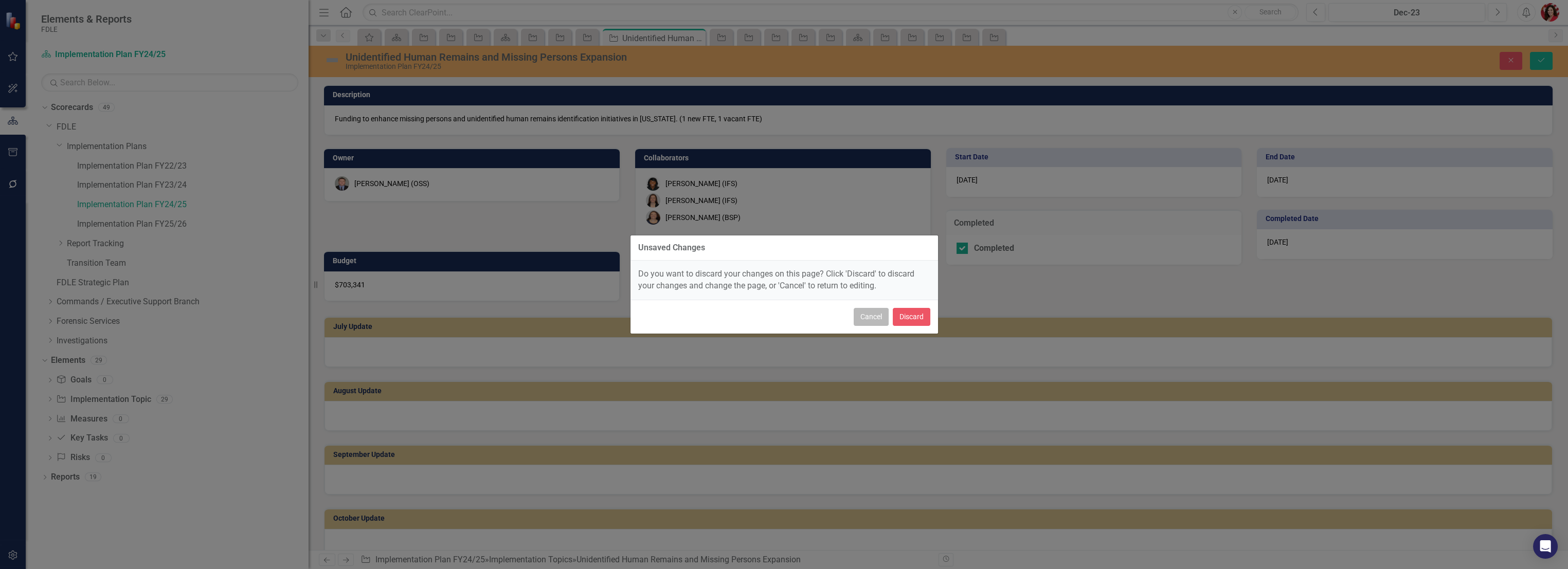
click at [869, 312] on button "Cancel" at bounding box center [871, 317] width 35 height 18
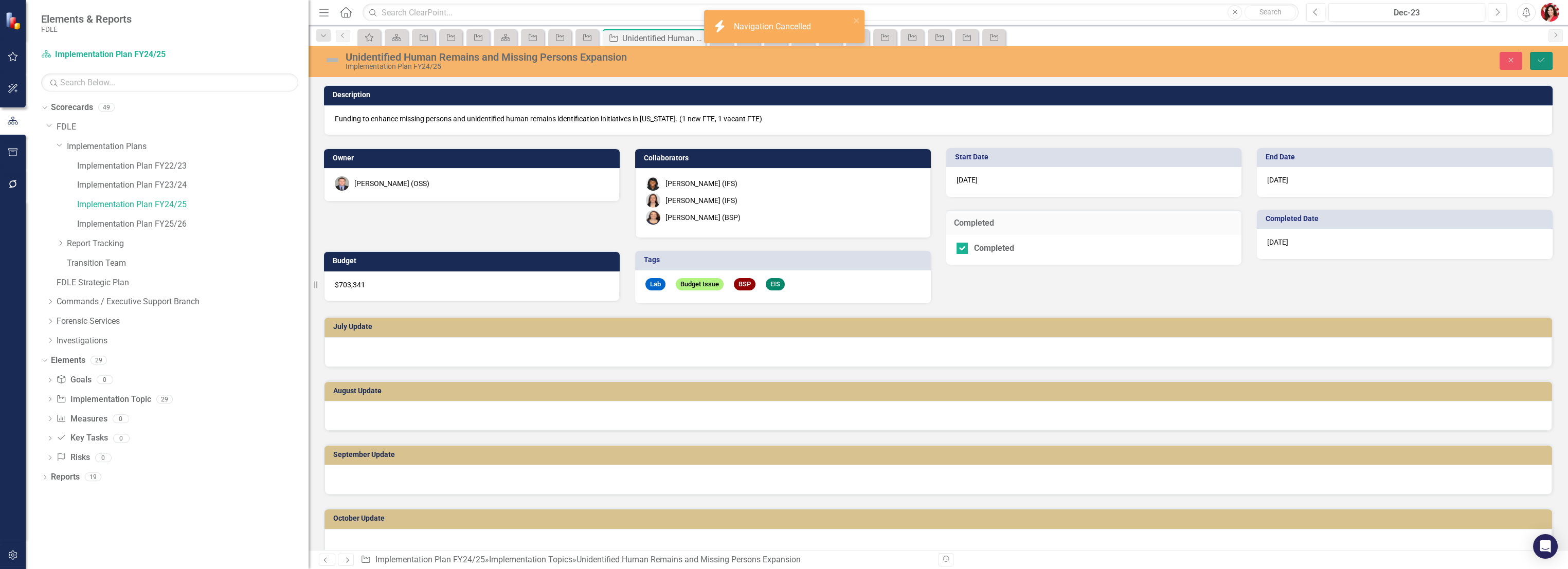
click at [1542, 63] on button "Save" at bounding box center [1541, 60] width 23 height 18
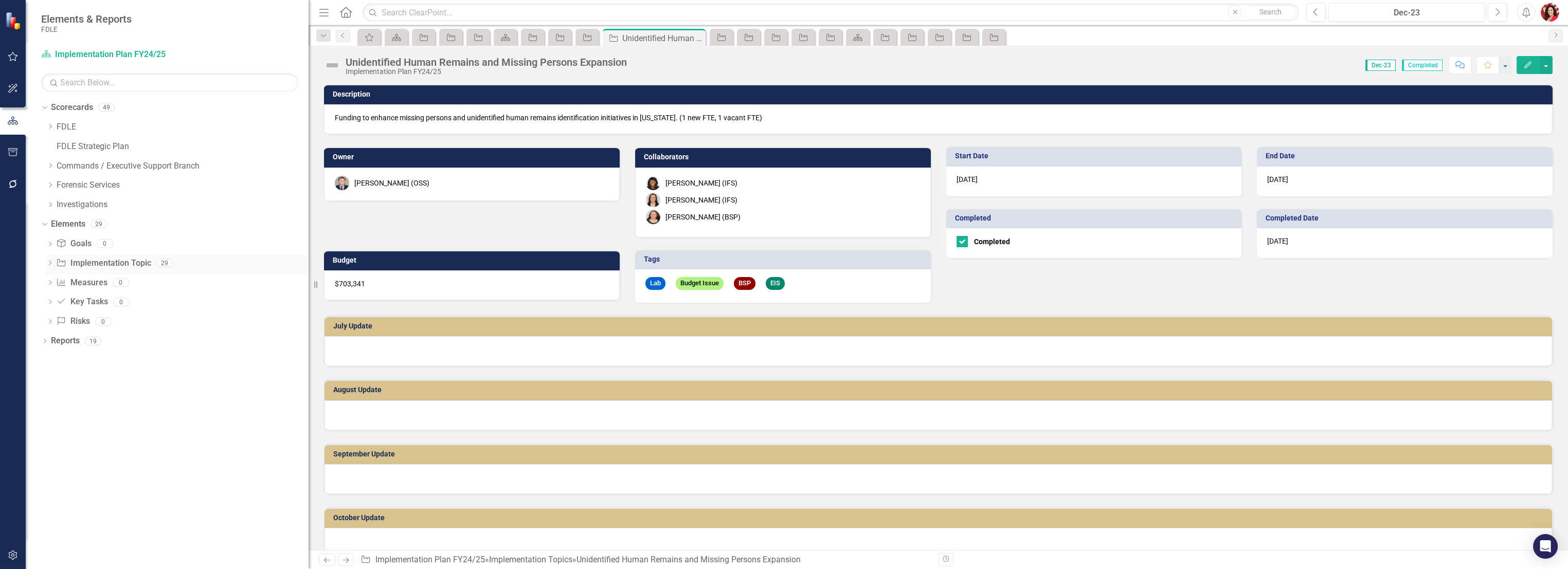
click at [130, 264] on link "Implementation Topic Implementation Topic" at bounding box center [103, 263] width 95 height 12
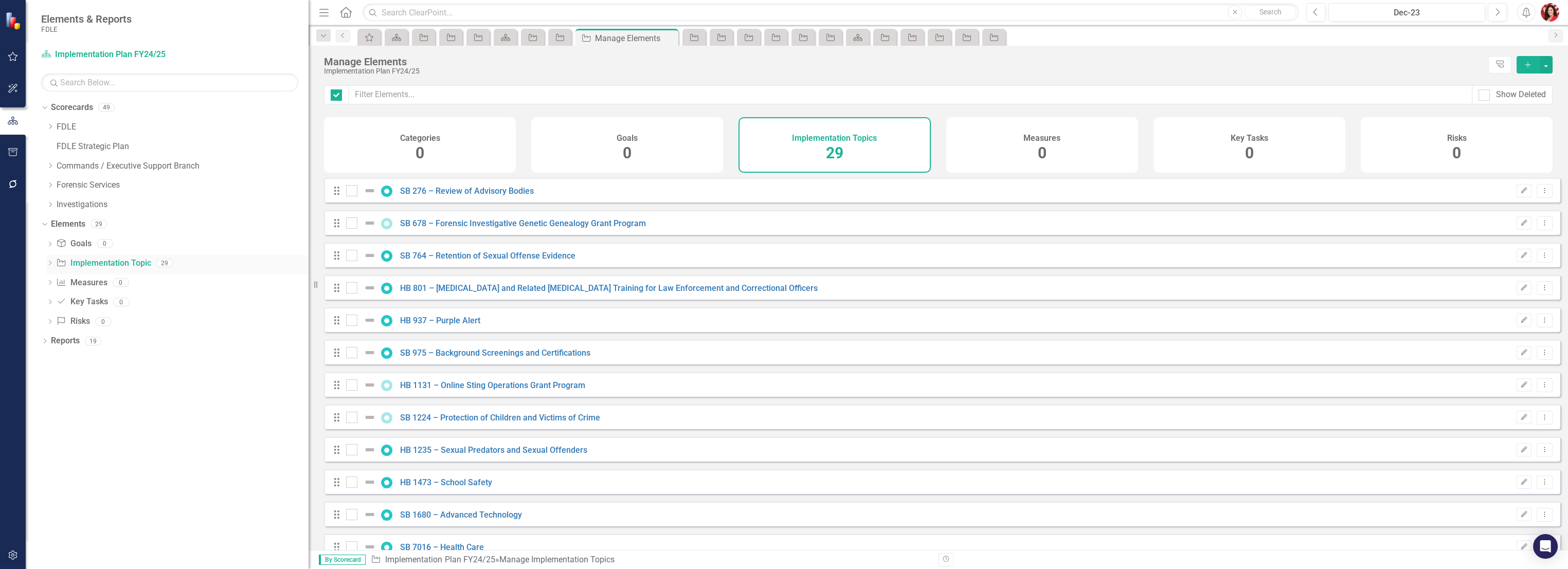
checkbox input "false"
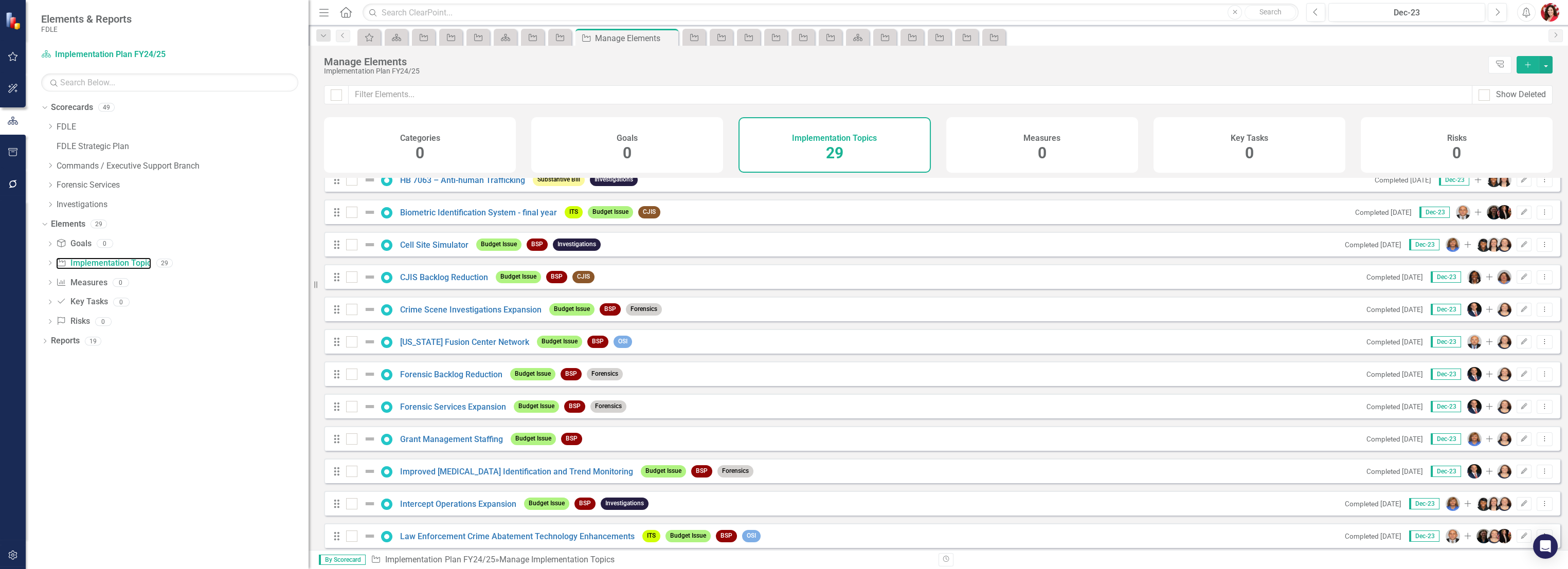
scroll to position [574, 0]
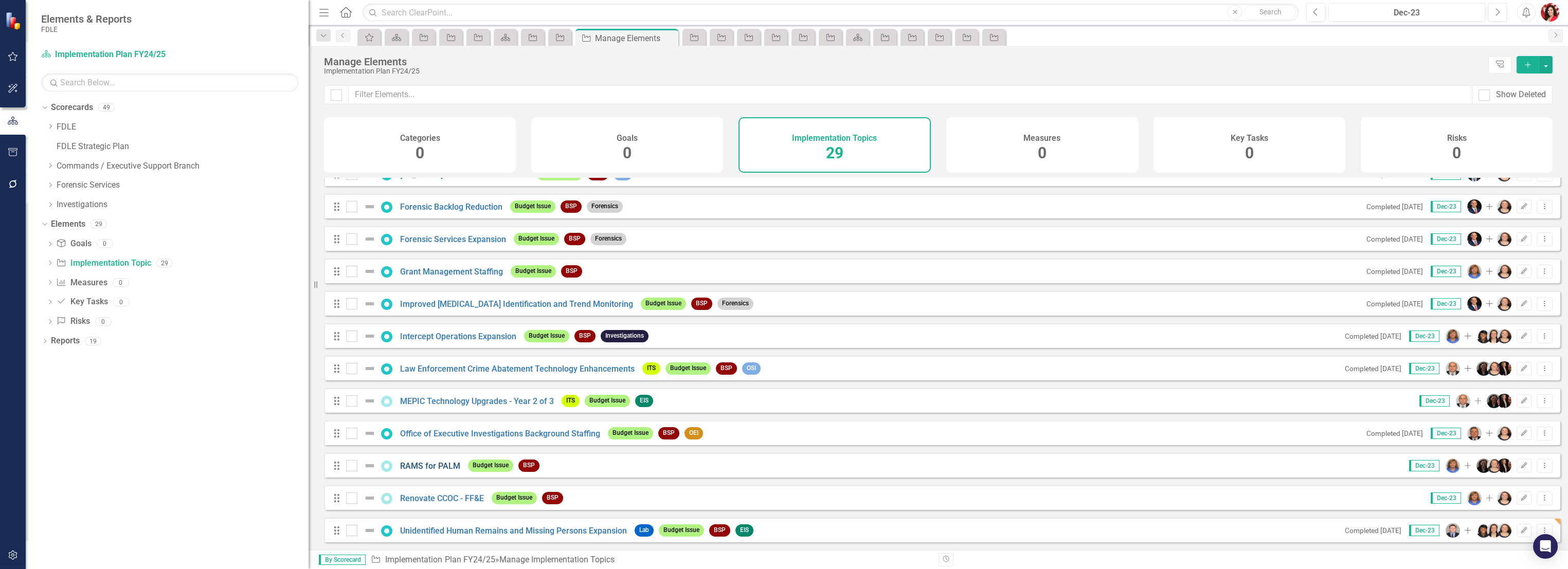
click at [428, 467] on link "RAMS for PALM" at bounding box center [430, 467] width 60 height 10
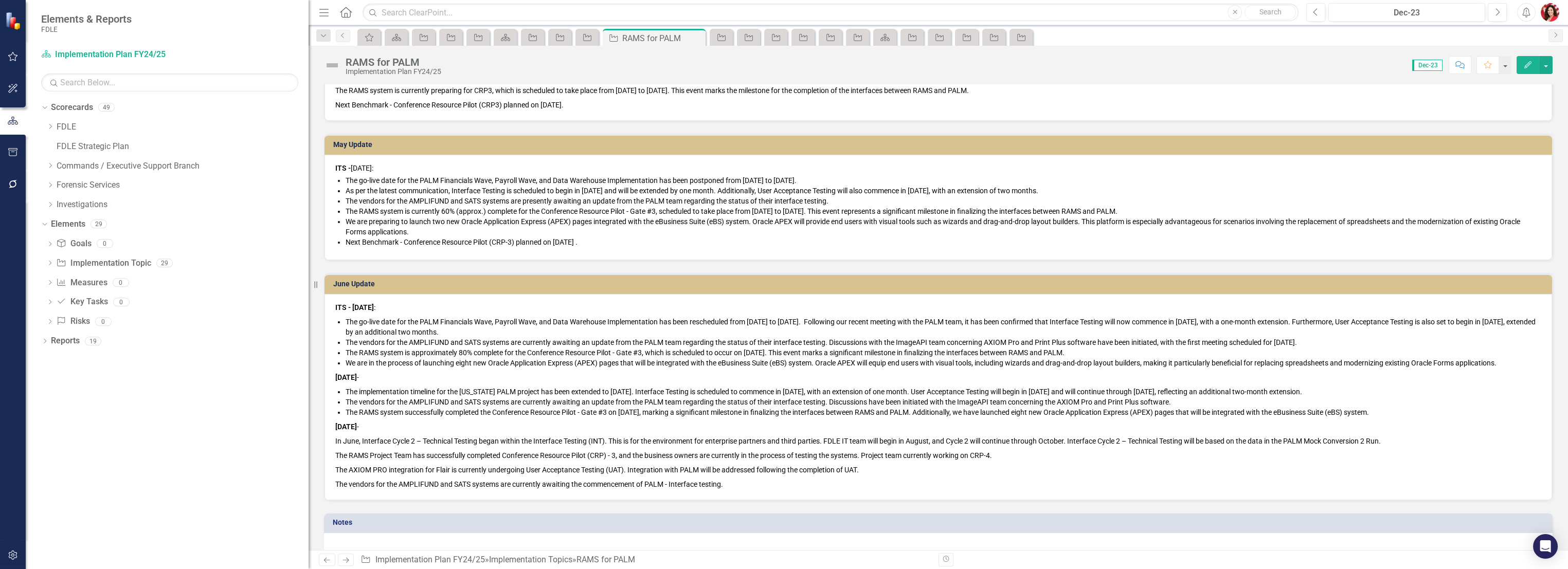
scroll to position [1039, 0]
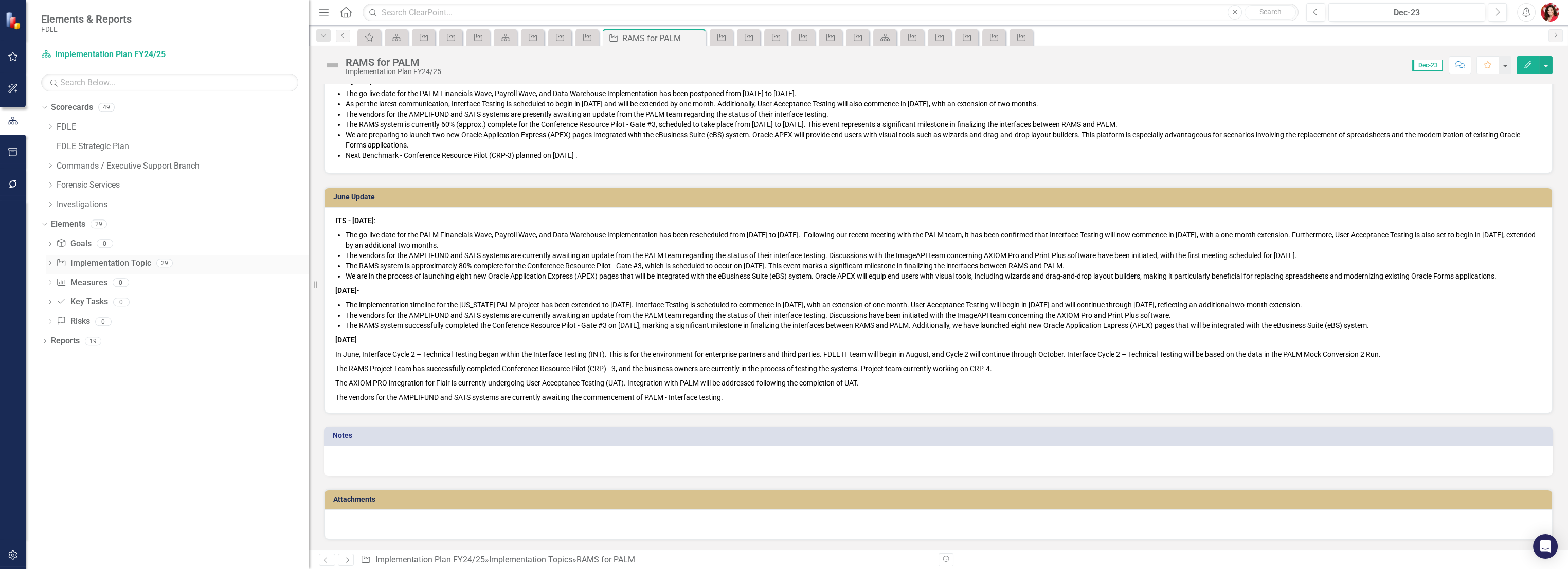
click at [124, 262] on link "Implementation Topic Implementation Topic" at bounding box center [103, 263] width 95 height 12
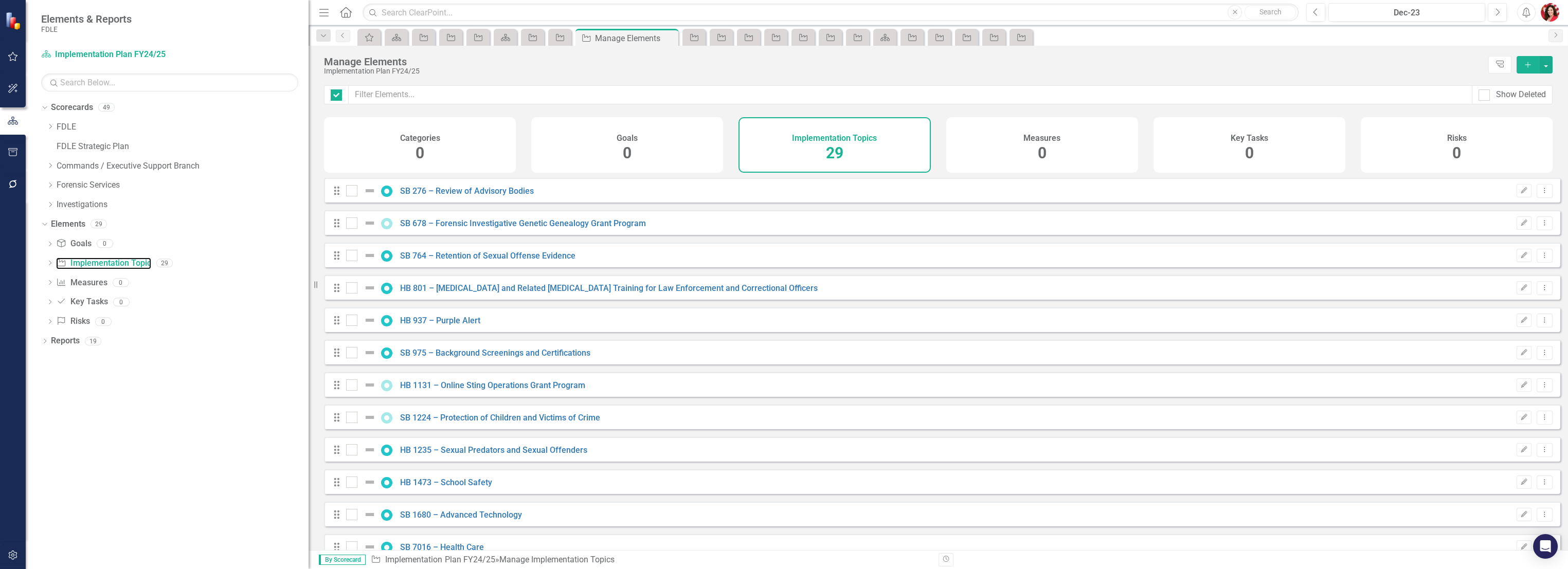
checkbox input "false"
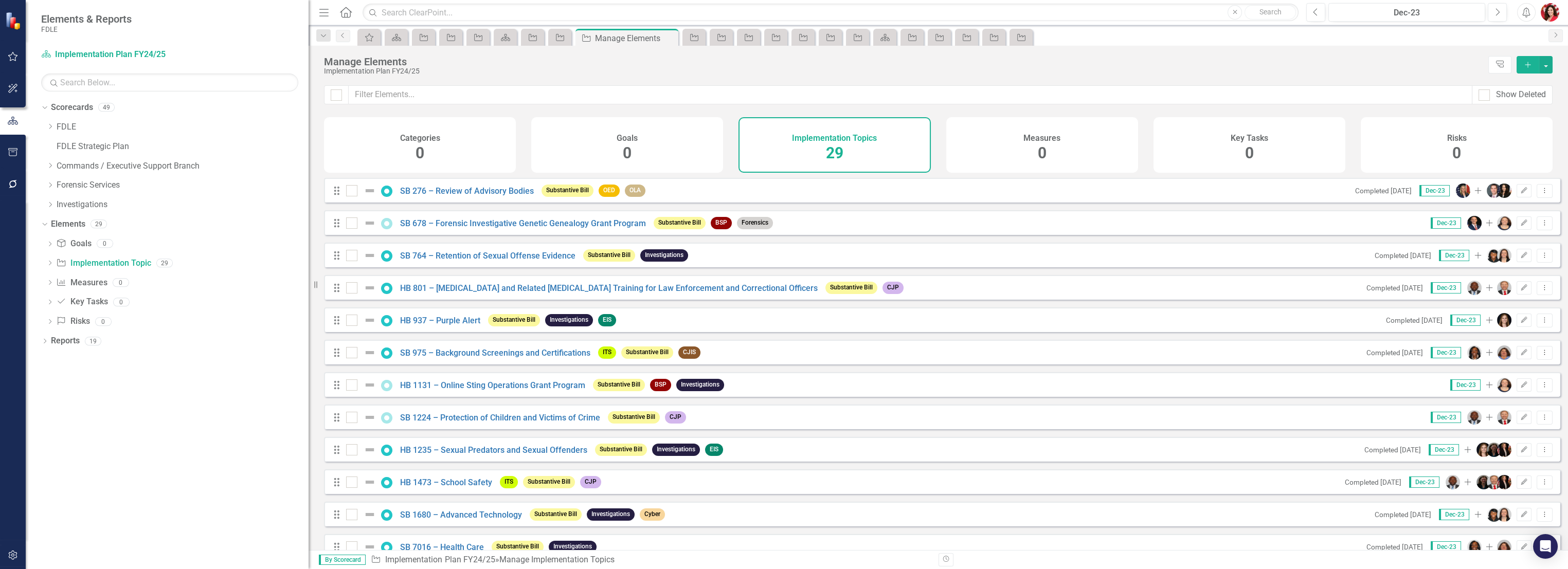
drag, startPoint x: 52, startPoint y: 128, endPoint x: 78, endPoint y: 167, distance: 46.9
click at [52, 127] on icon "Dropdown" at bounding box center [50, 126] width 8 height 6
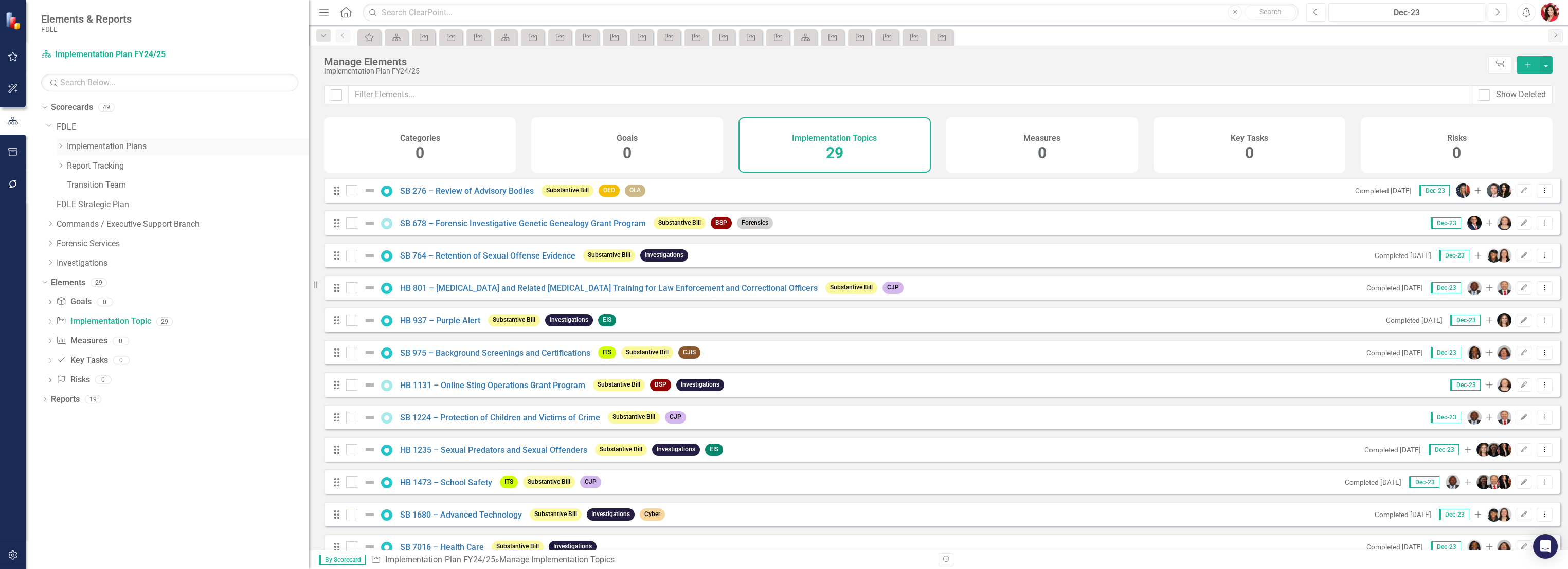
click at [58, 148] on icon "Dropdown" at bounding box center [60, 145] width 8 height 6
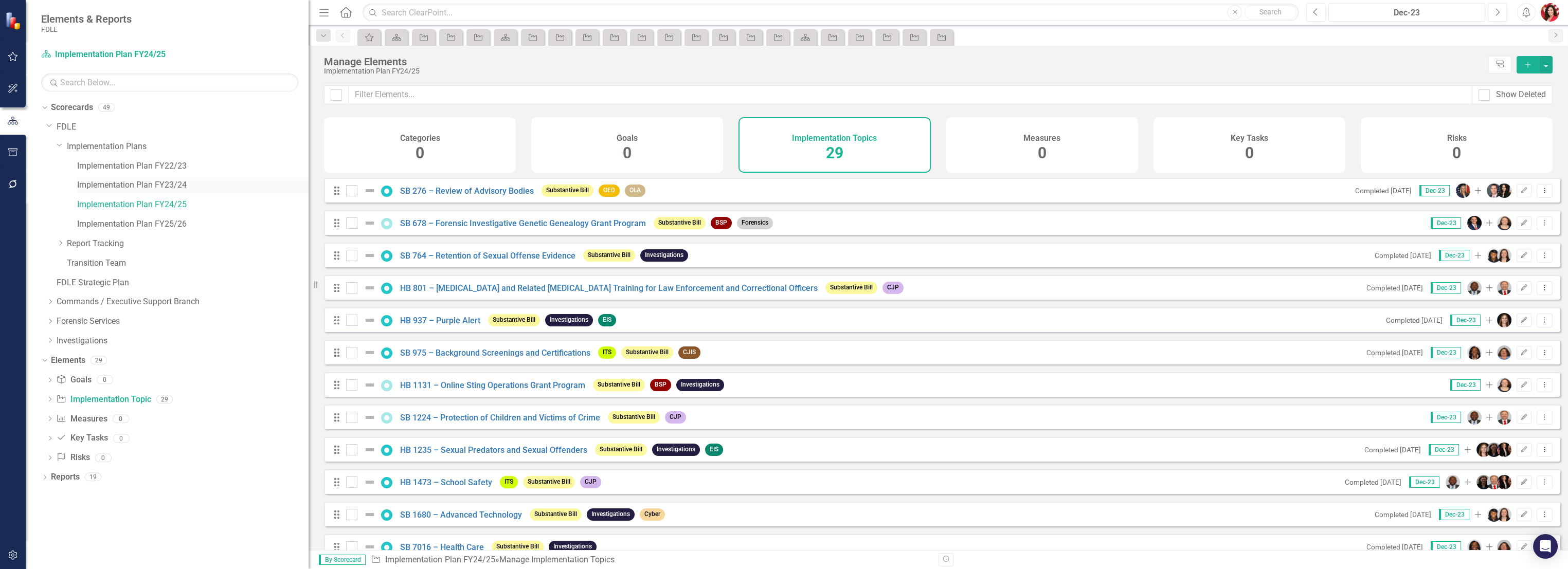
click at [132, 183] on link "Implementation Plan FY23/24" at bounding box center [193, 185] width 231 height 12
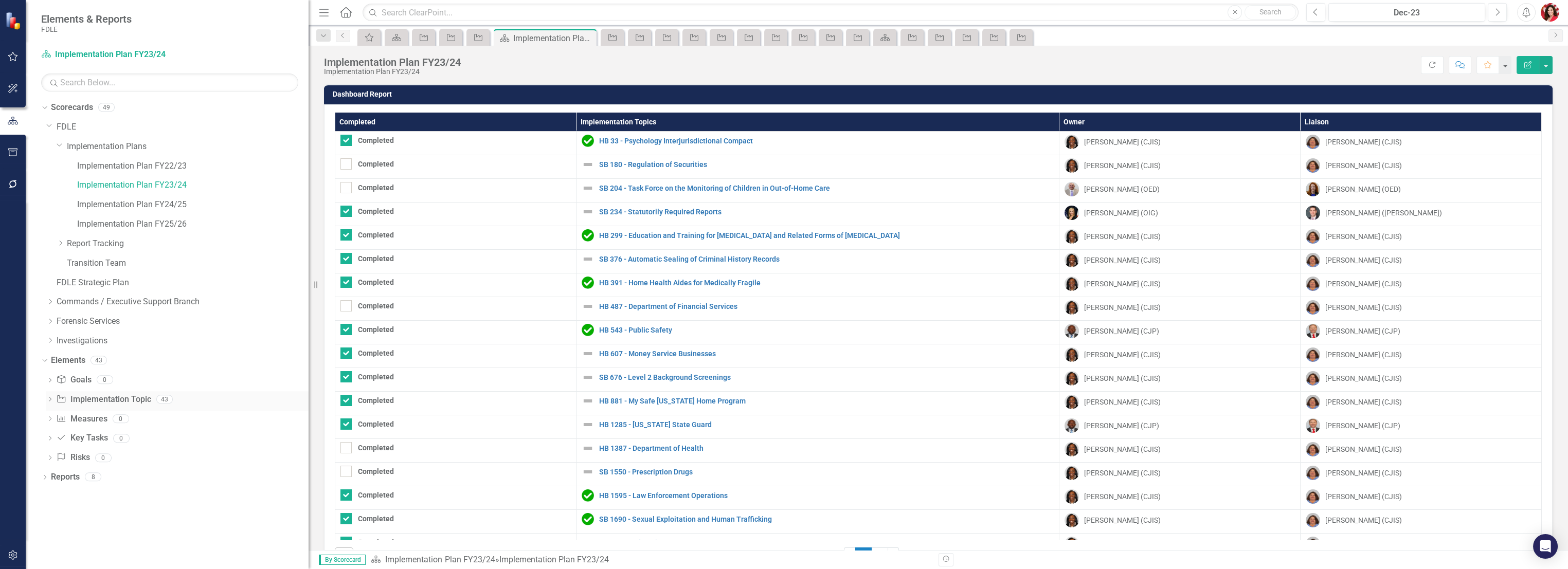
click at [132, 399] on link "Implementation Topic Implementation Topic" at bounding box center [103, 400] width 95 height 12
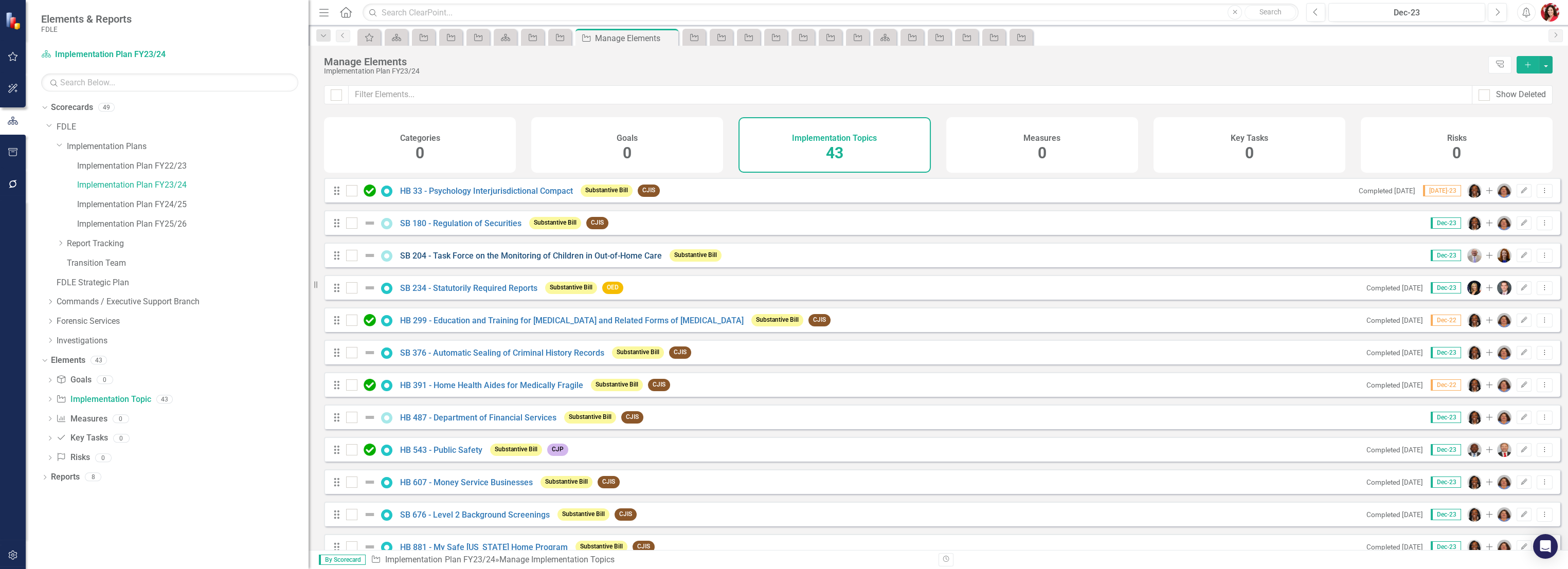
click at [506, 261] on link "SB 204 - Task Force on the Monitoring of Children in Out-of-Home Care" at bounding box center [530, 256] width 262 height 10
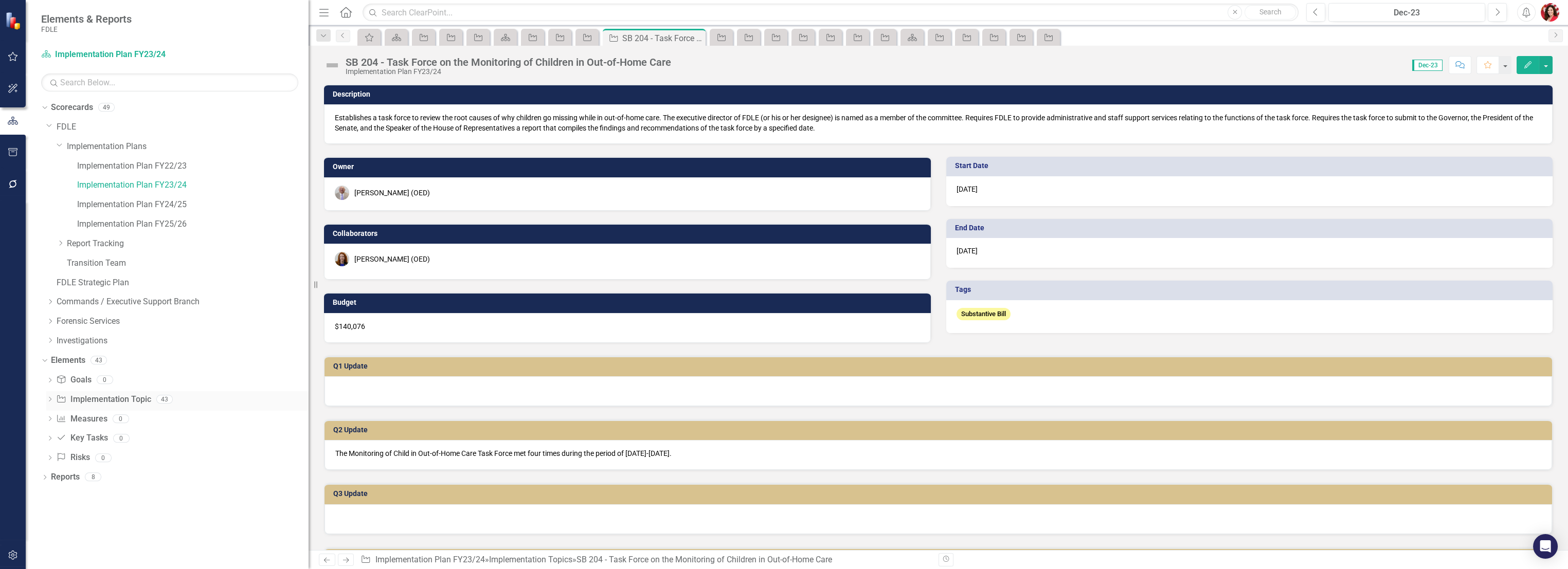
click at [144, 392] on div "Implementation Topic Implementation Topic" at bounding box center [103, 400] width 95 height 17
click at [145, 394] on link "Implementation Topic Implementation Topic" at bounding box center [103, 400] width 95 height 12
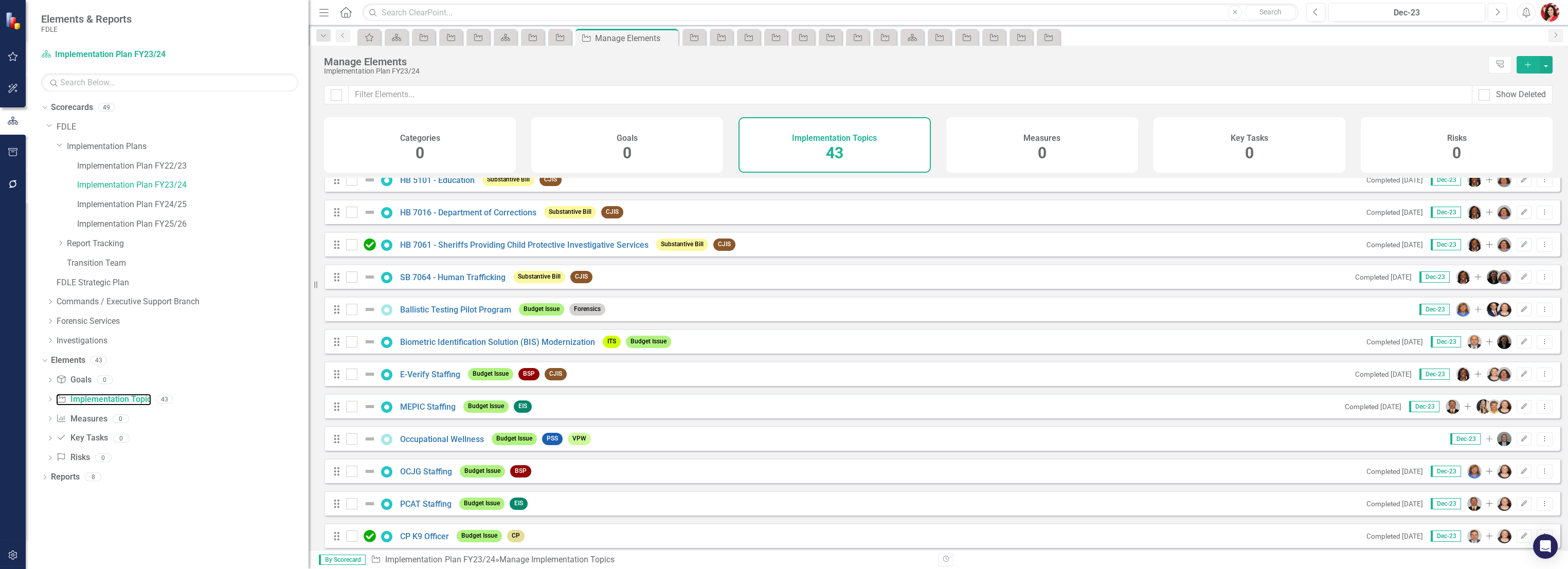
scroll to position [571, 0]
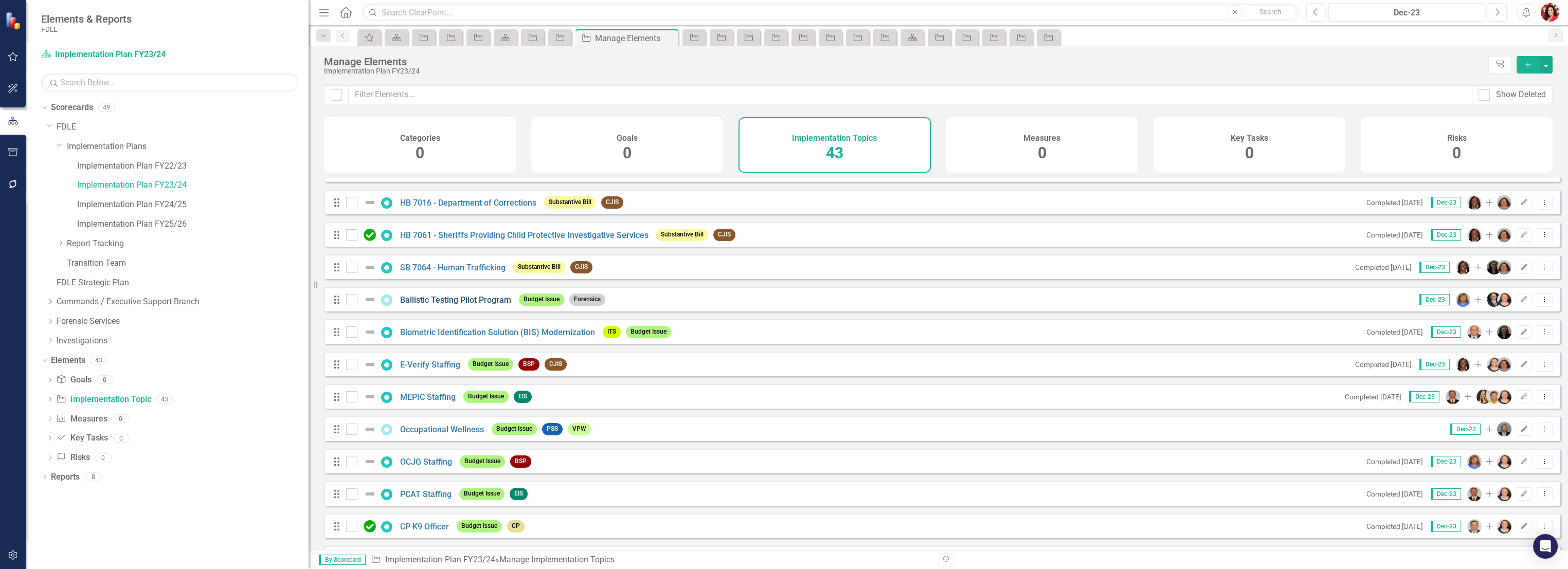
click at [451, 304] on link "Ballistic Testing Pilot Program" at bounding box center [455, 300] width 111 height 10
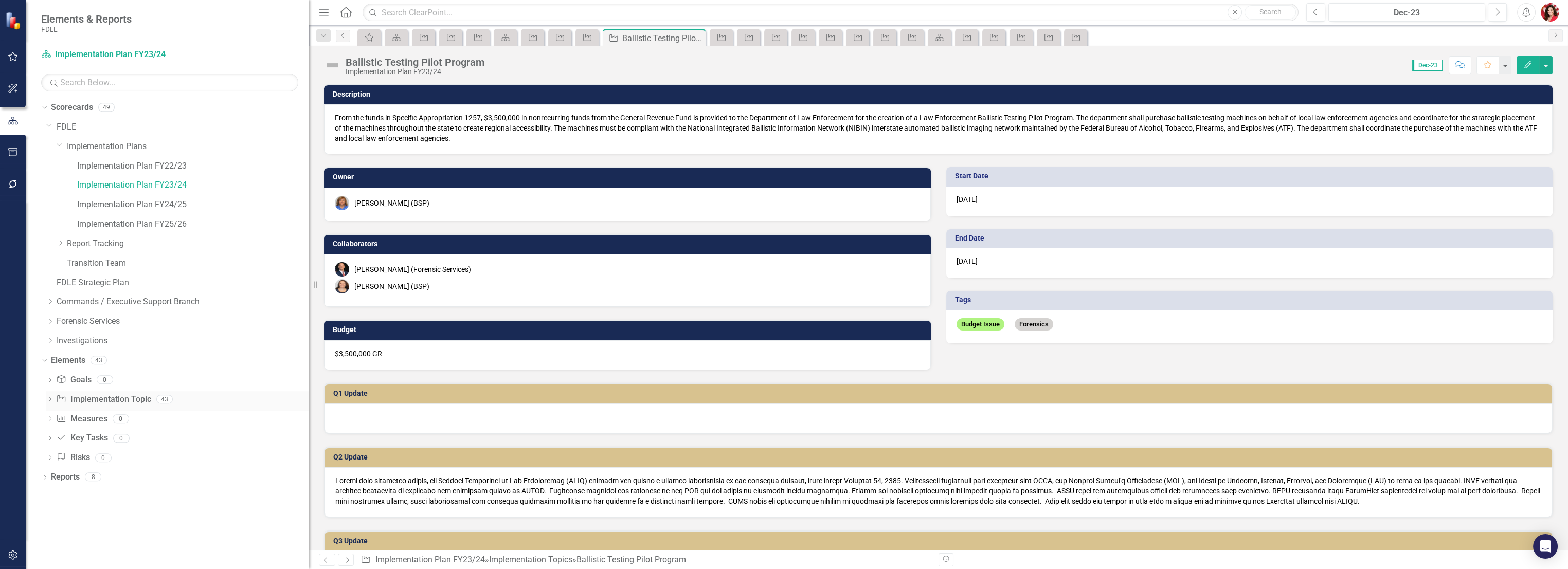
click at [148, 396] on link "Implementation Topic Implementation Topic" at bounding box center [103, 400] width 95 height 12
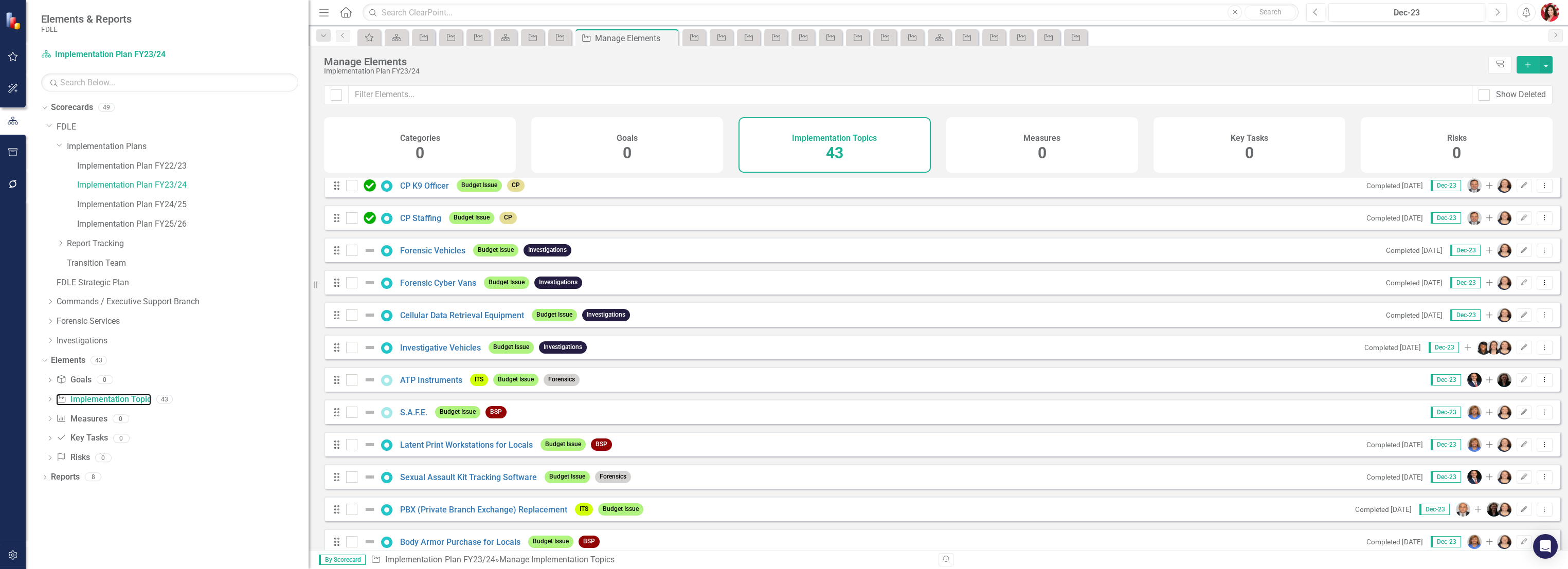
scroll to position [914, 0]
click at [419, 416] on link "S.A.F.E." at bounding box center [413, 411] width 27 height 10
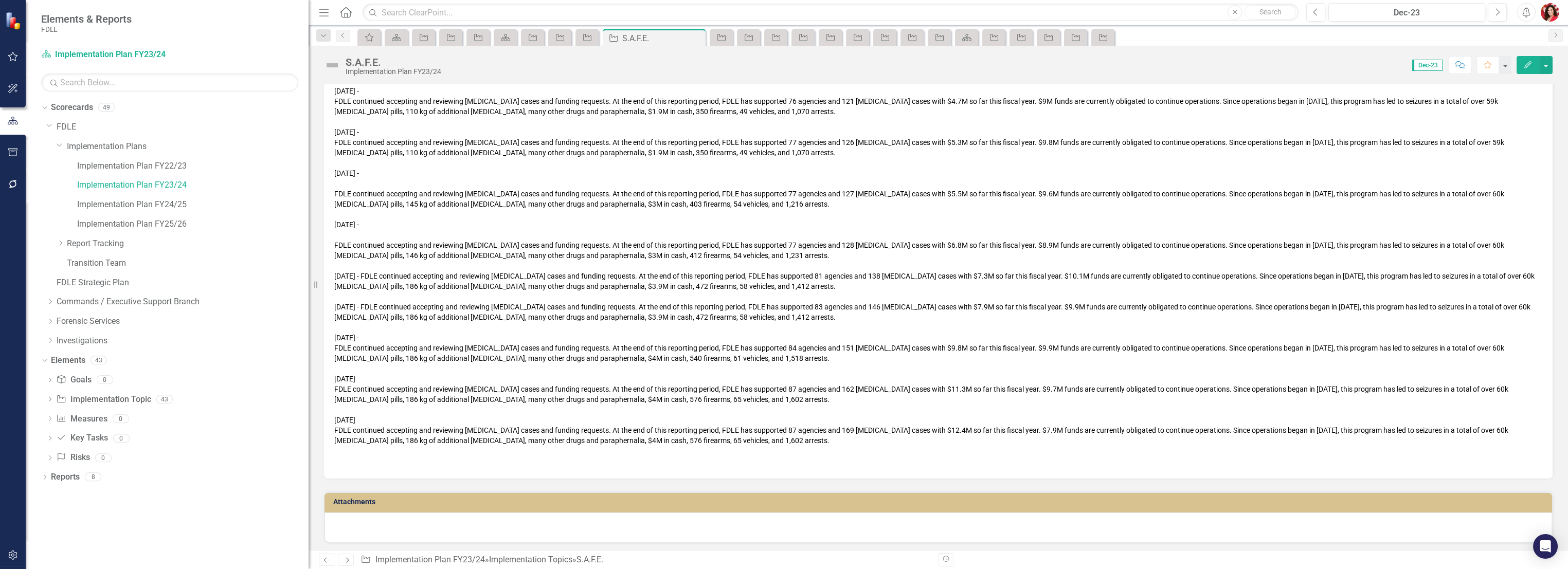
scroll to position [743, 0]
click at [158, 181] on link "Implementation Plan FY23/24" at bounding box center [193, 185] width 231 height 12
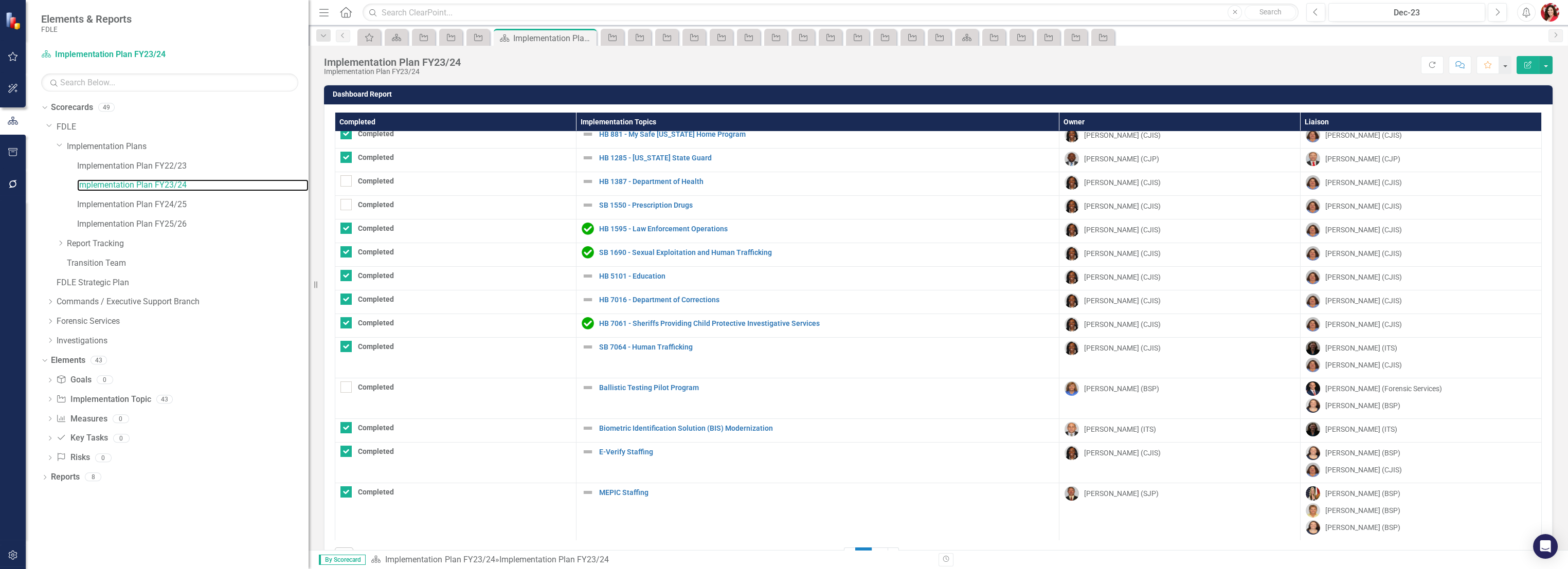
scroll to position [35, 0]
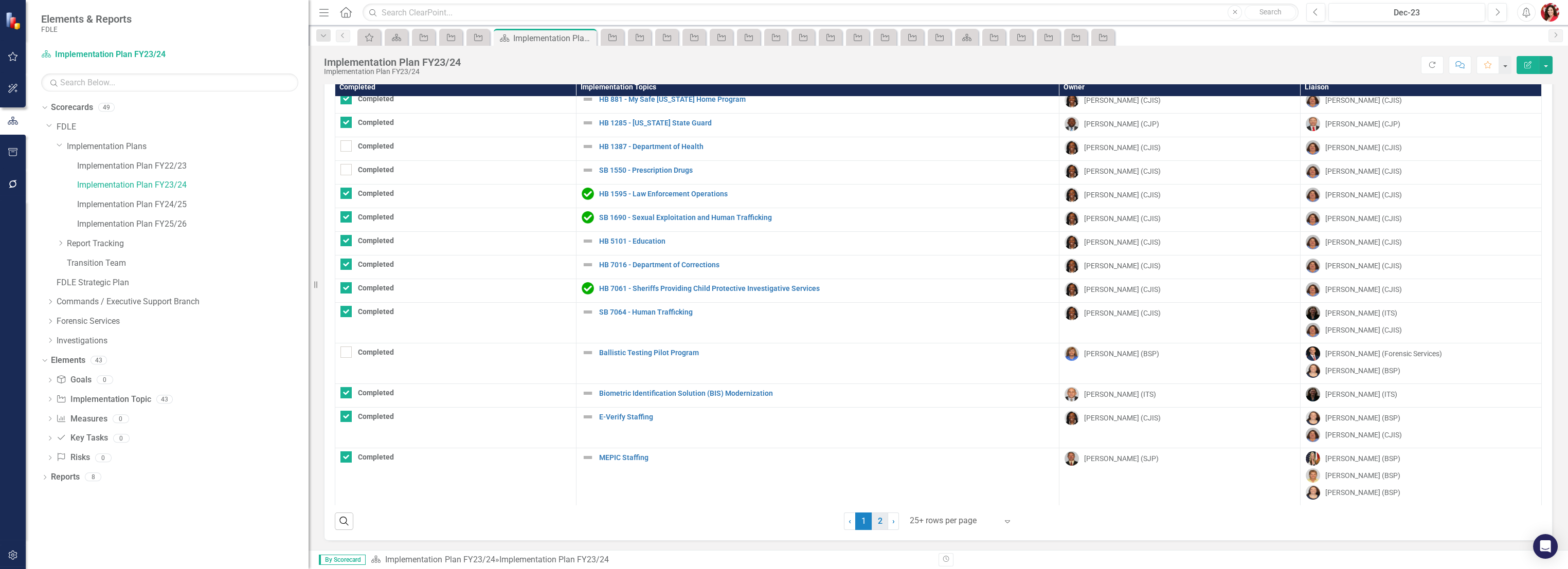
click at [874, 518] on link "2" at bounding box center [879, 521] width 16 height 17
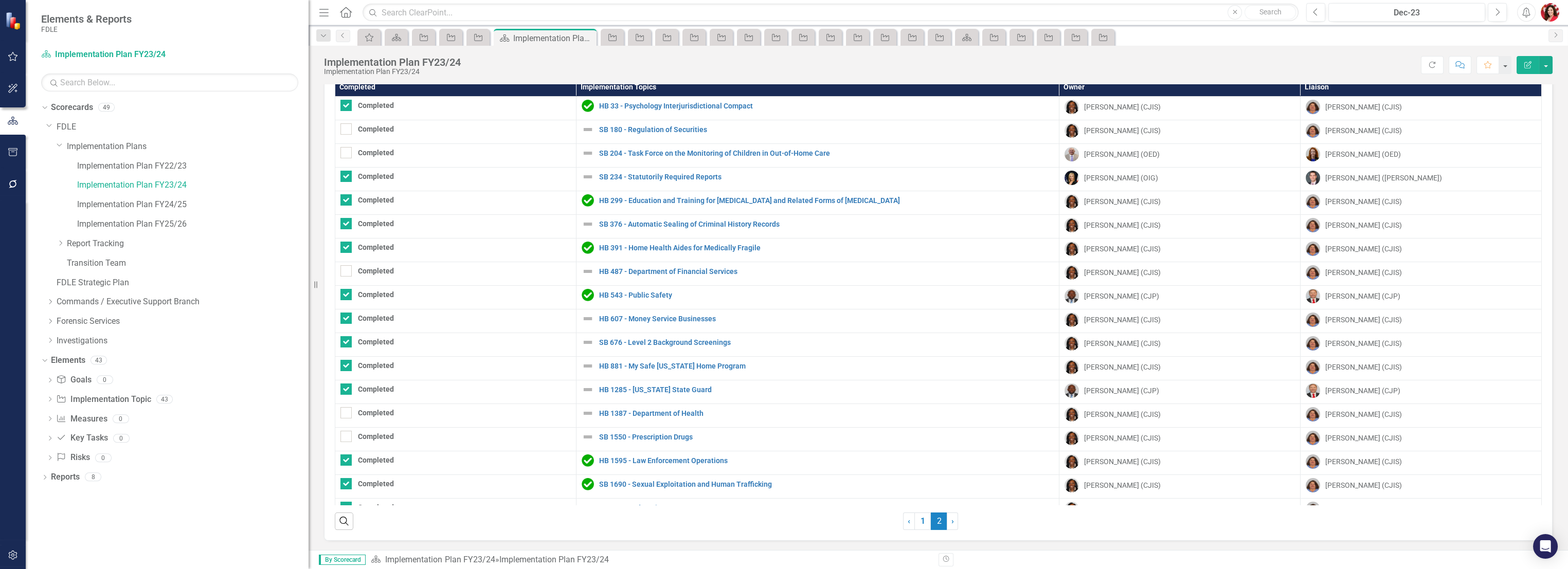
checkbox input "false"
checkbox input "true"
checkbox input "false"
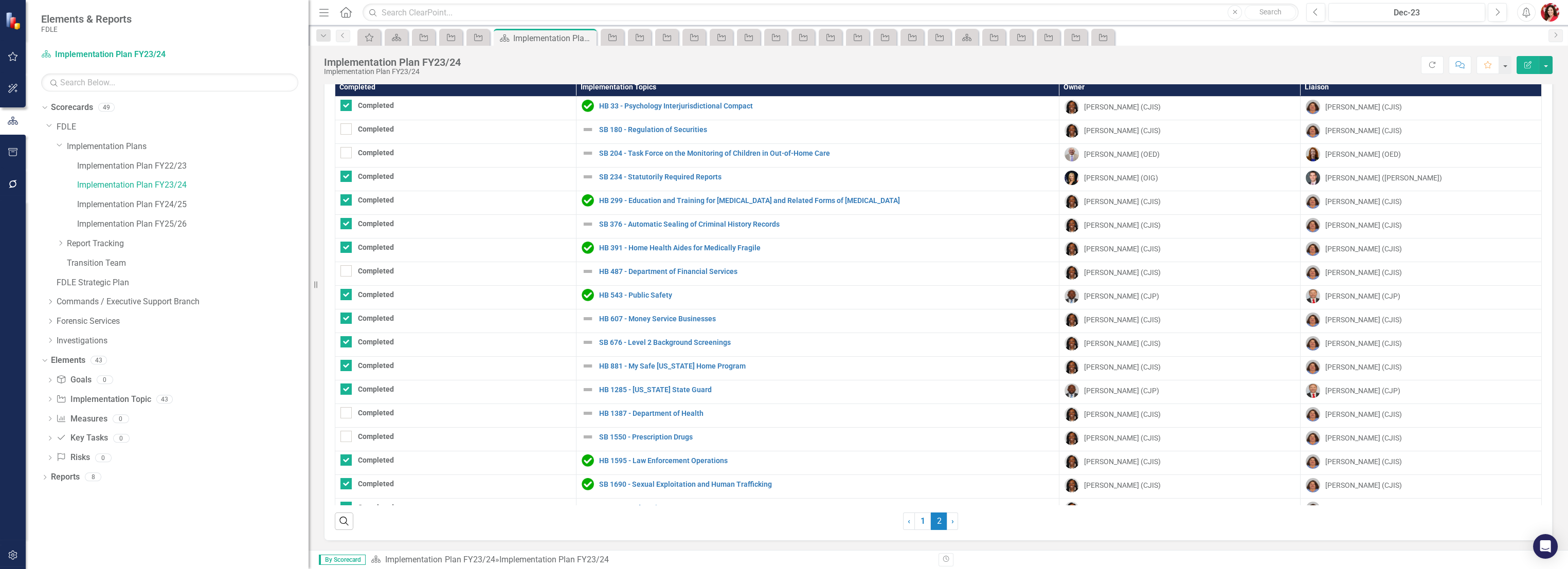
checkbox input "false"
checkbox input "true"
checkbox input "false"
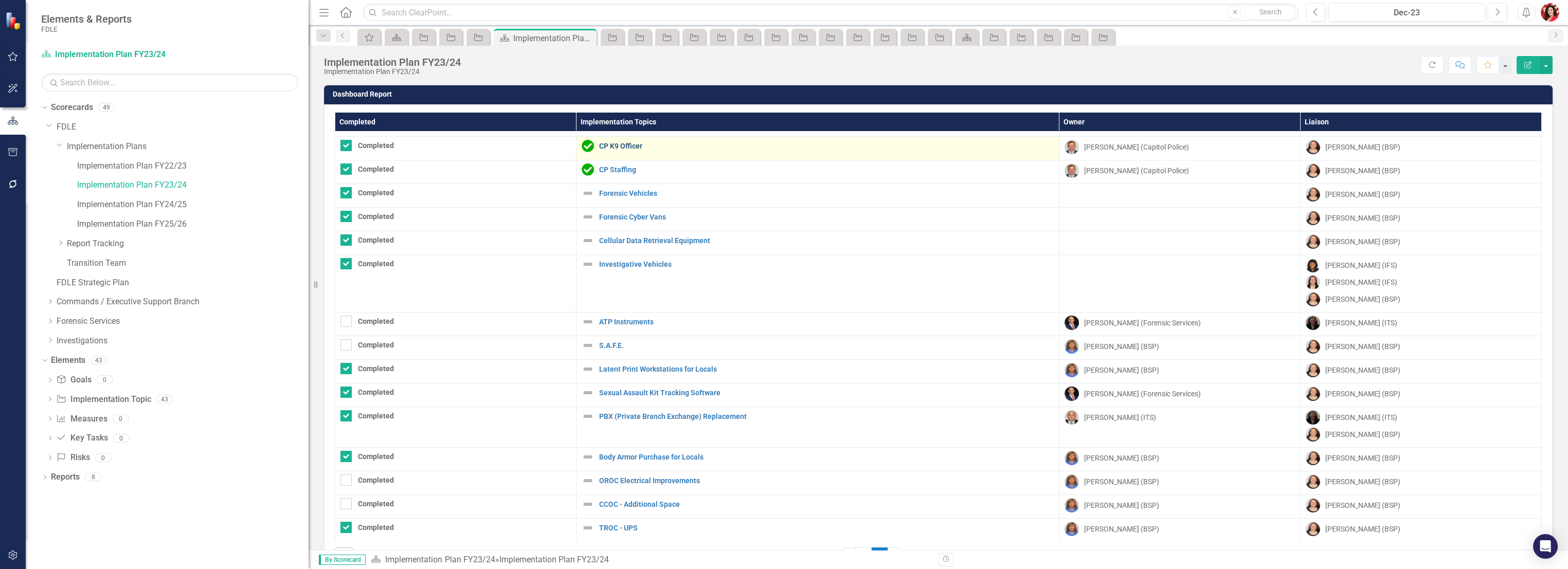
scroll to position [67, 0]
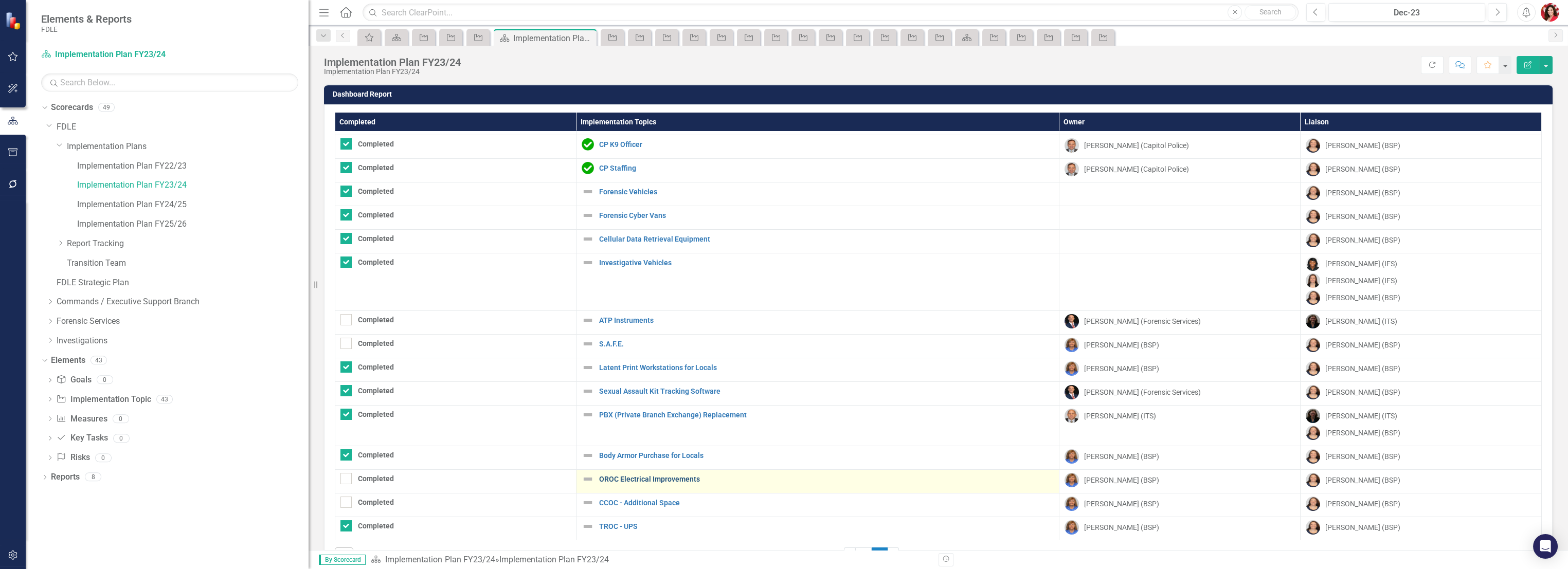
click at [638, 476] on link "OROC Electrical Improvements" at bounding box center [826, 479] width 454 height 8
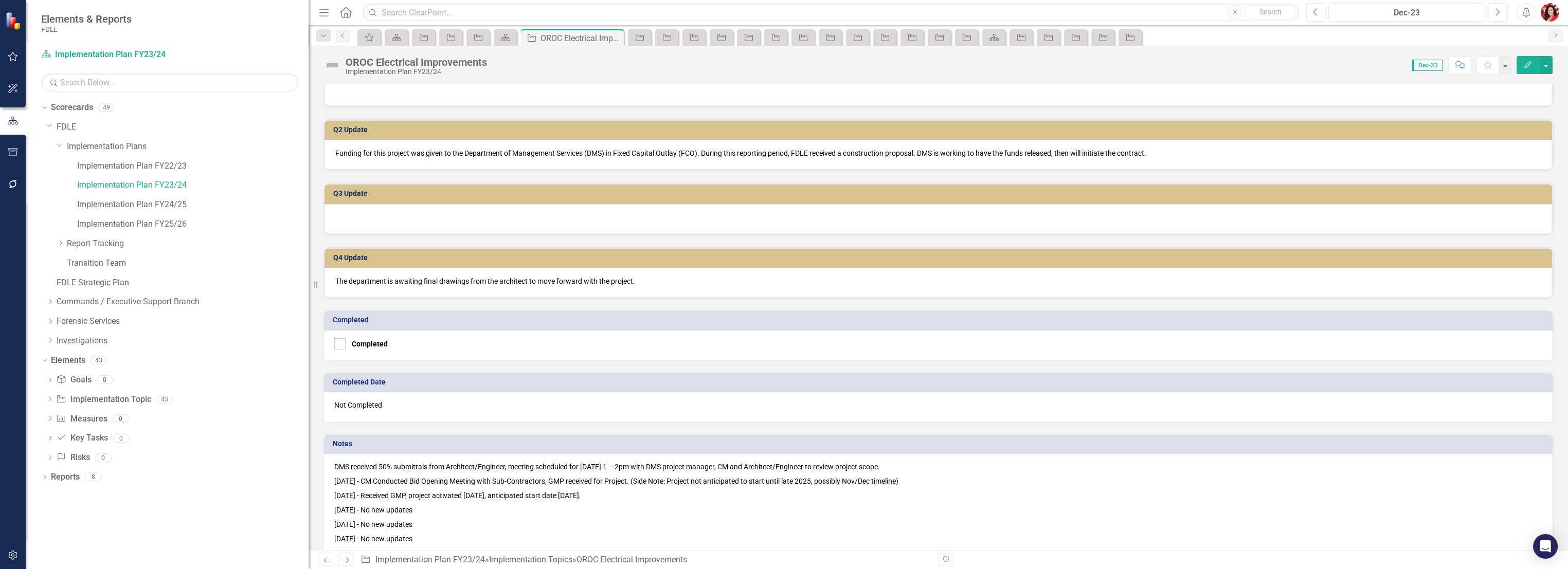
scroll to position [424, 0]
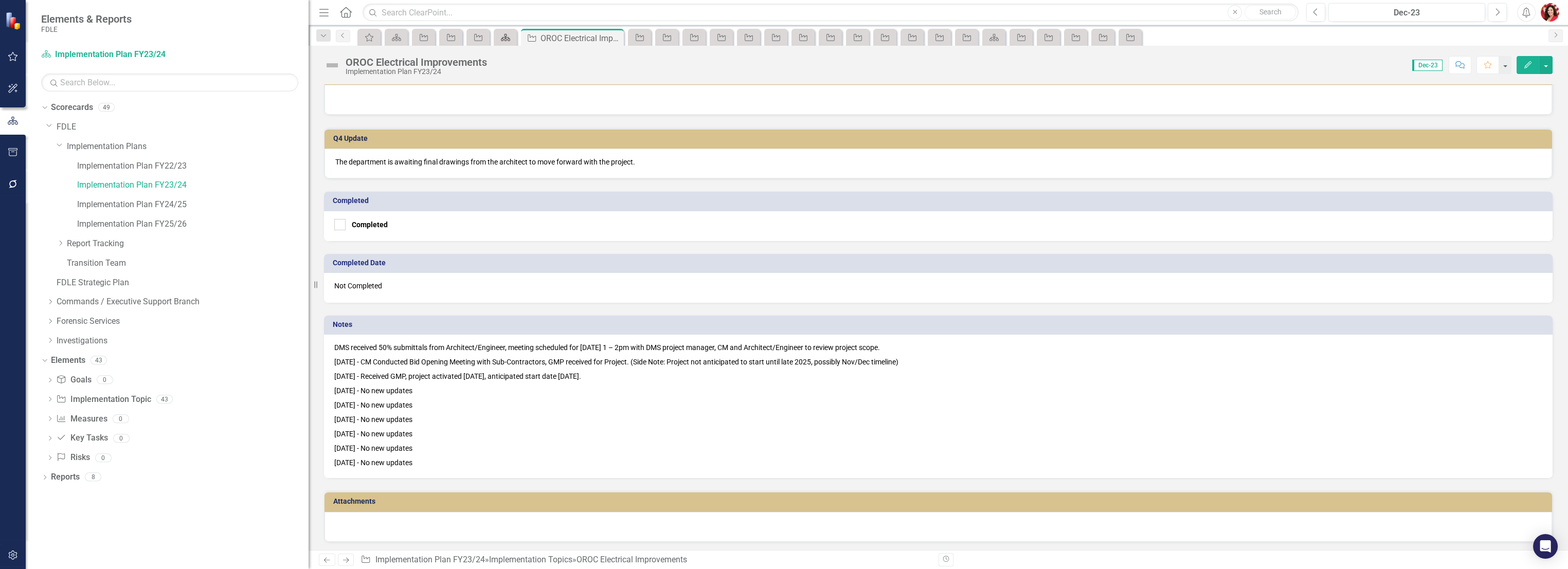
click at [505, 38] on icon at bounding box center [505, 37] width 9 height 7
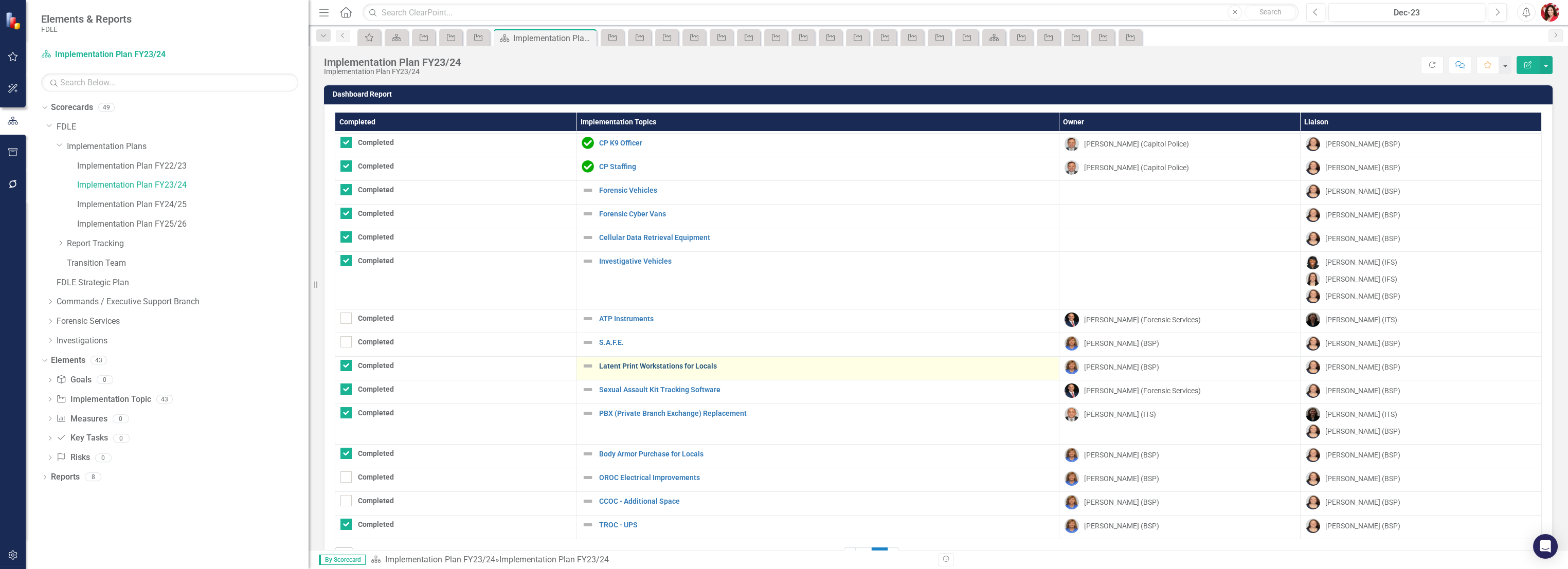
scroll to position [35, 0]
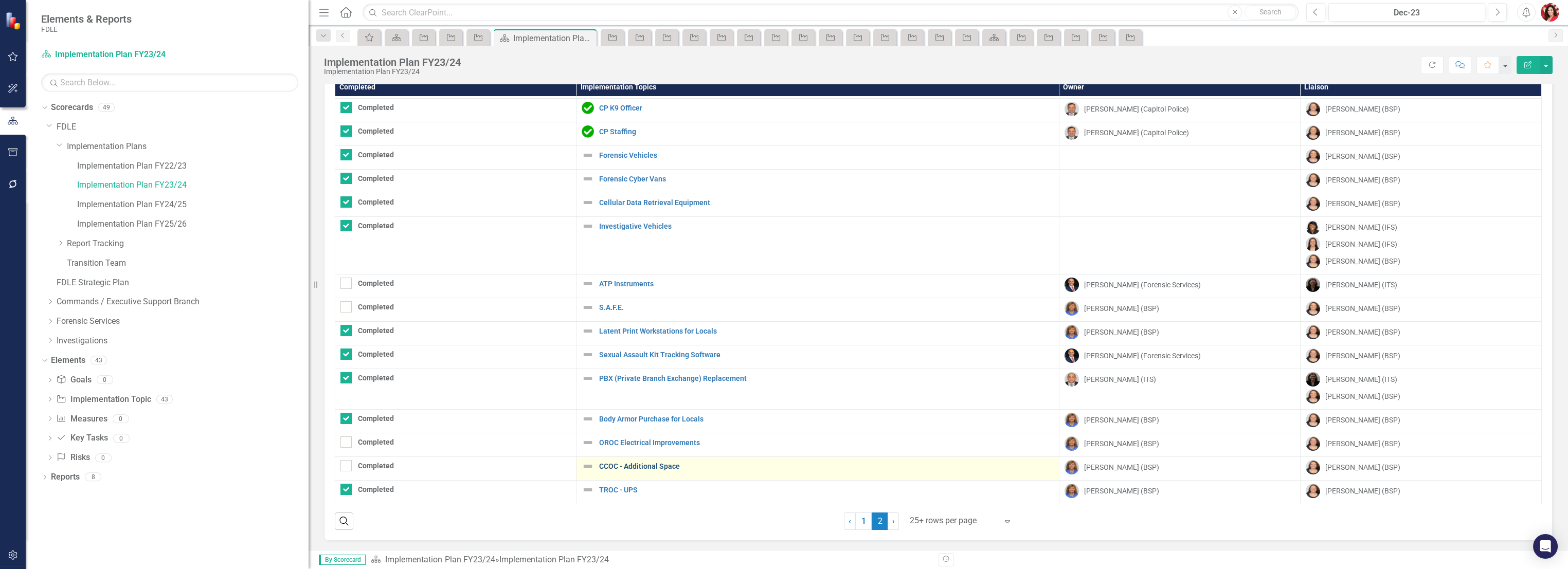
click at [625, 463] on link "CCOC - Additional Space" at bounding box center [826, 467] width 454 height 8
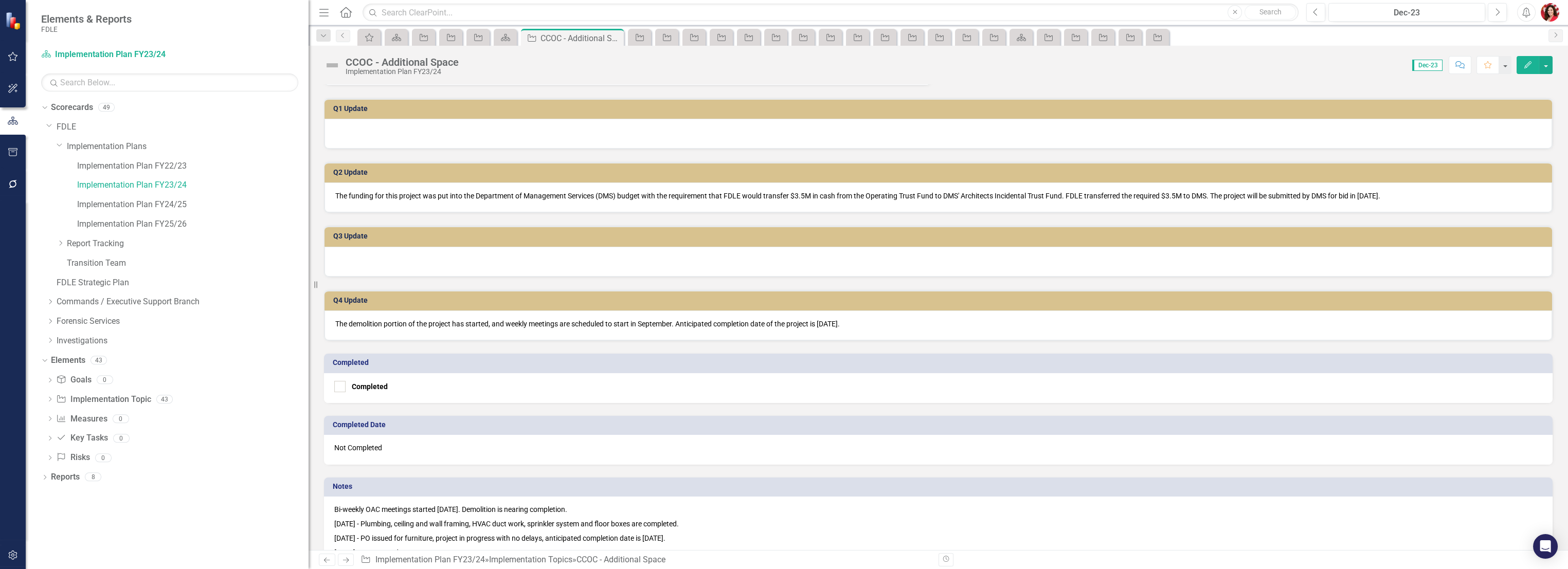
scroll to position [444, 0]
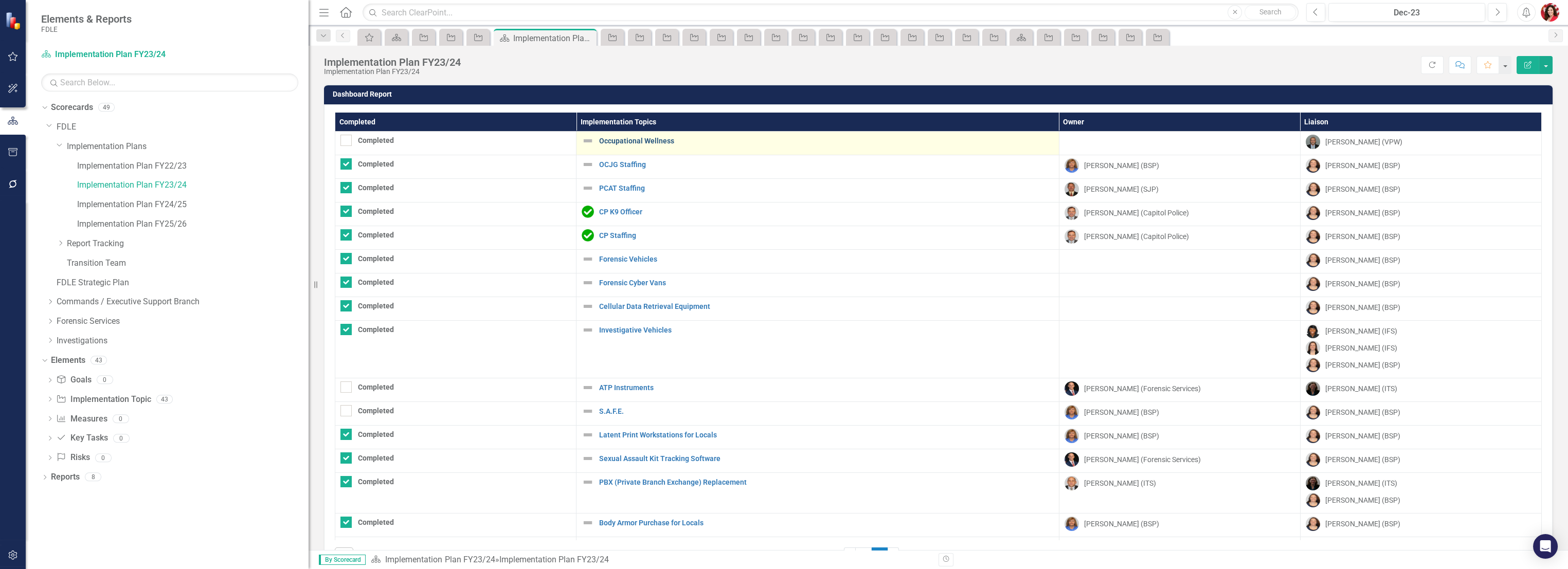
click at [636, 138] on link "Occupational Wellness" at bounding box center [826, 141] width 454 height 8
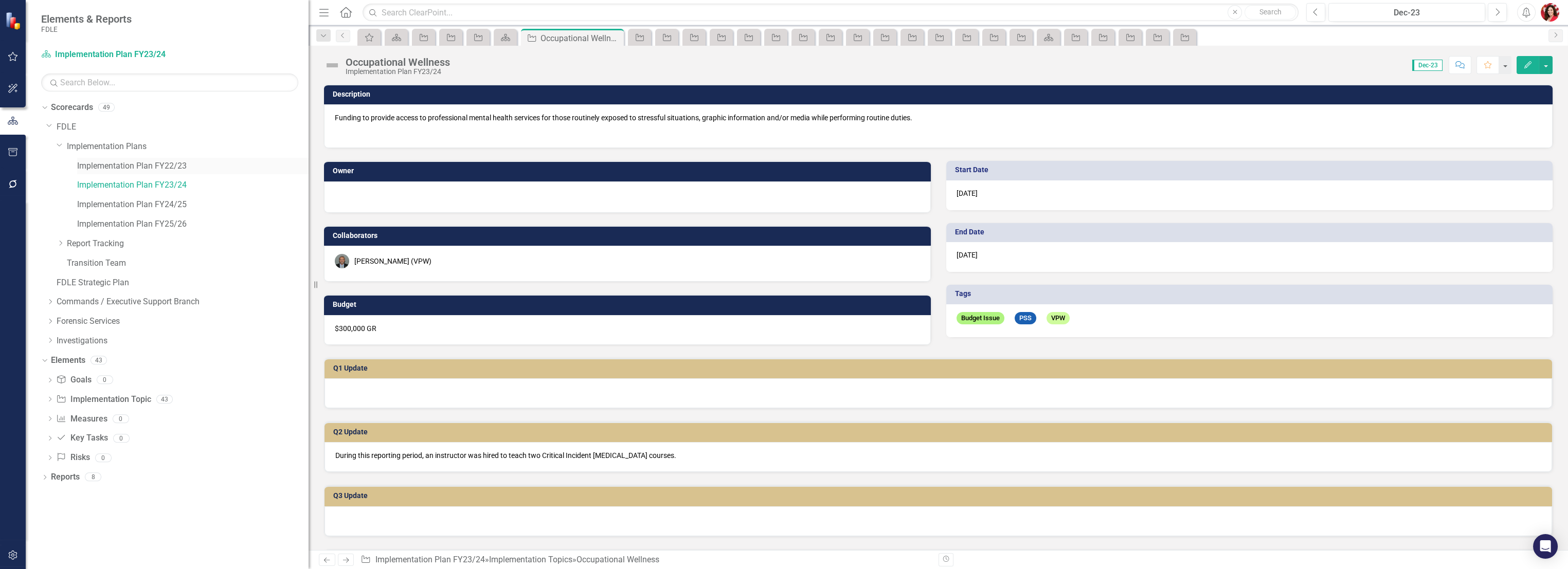
click at [161, 170] on link "Implementation Plan FY22/23" at bounding box center [193, 166] width 231 height 12
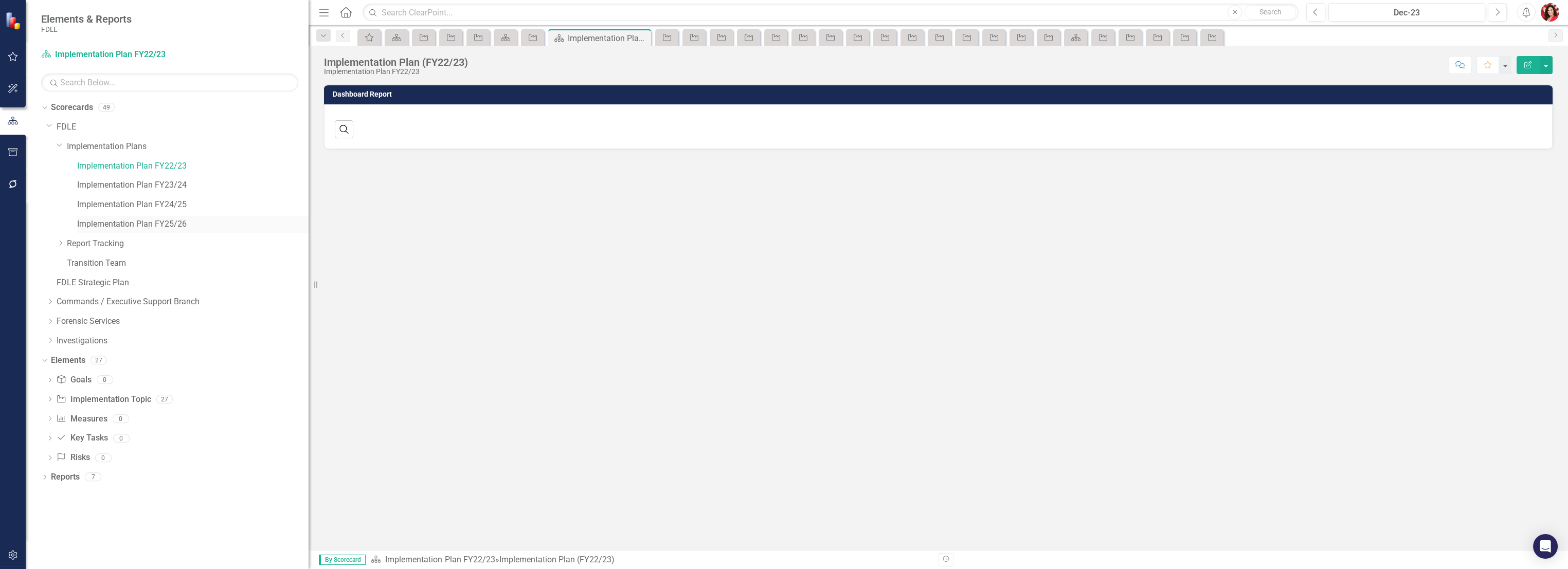
click at [149, 224] on link "Implementation Plan FY25/26" at bounding box center [193, 224] width 231 height 12
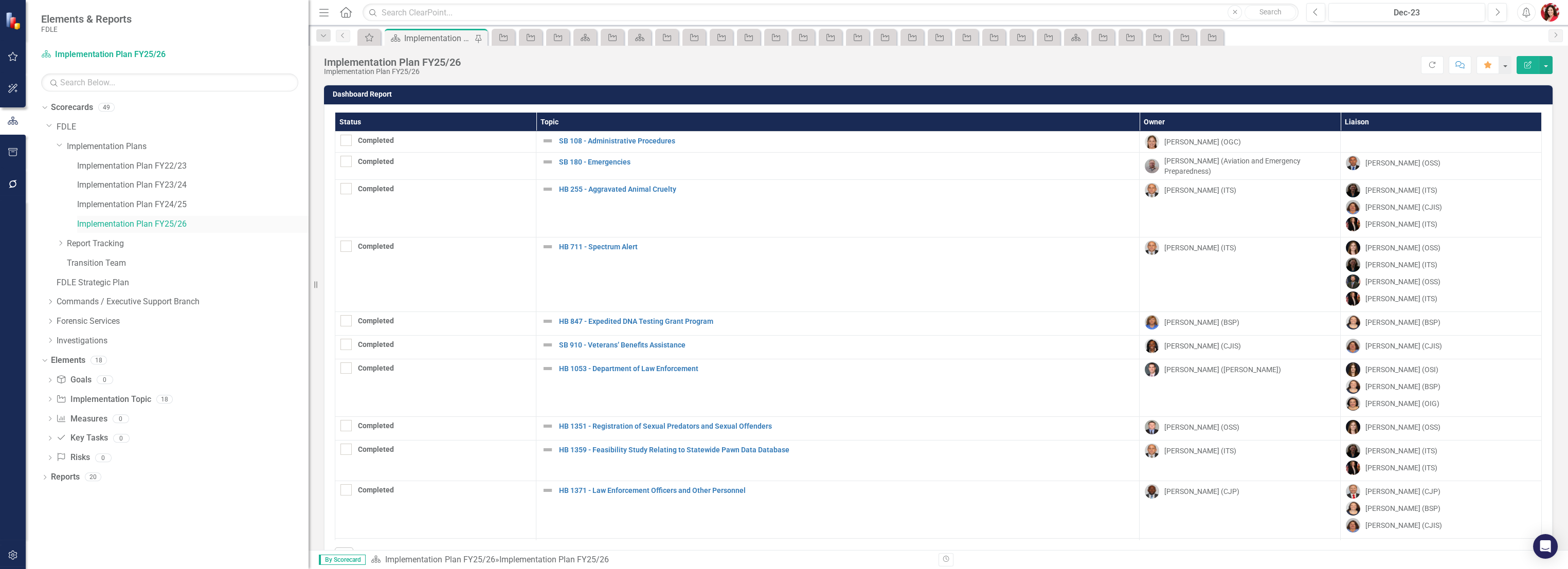
checkbox input "true"
checkbox input "false"
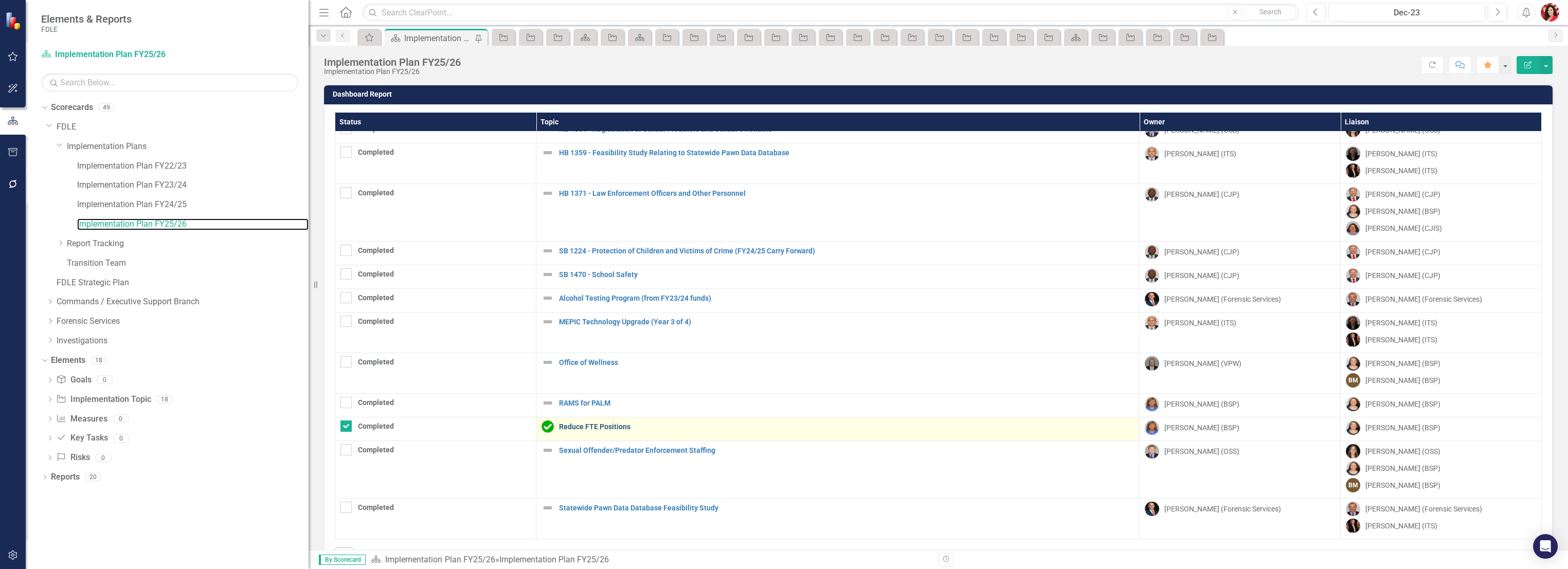
scroll to position [35, 0]
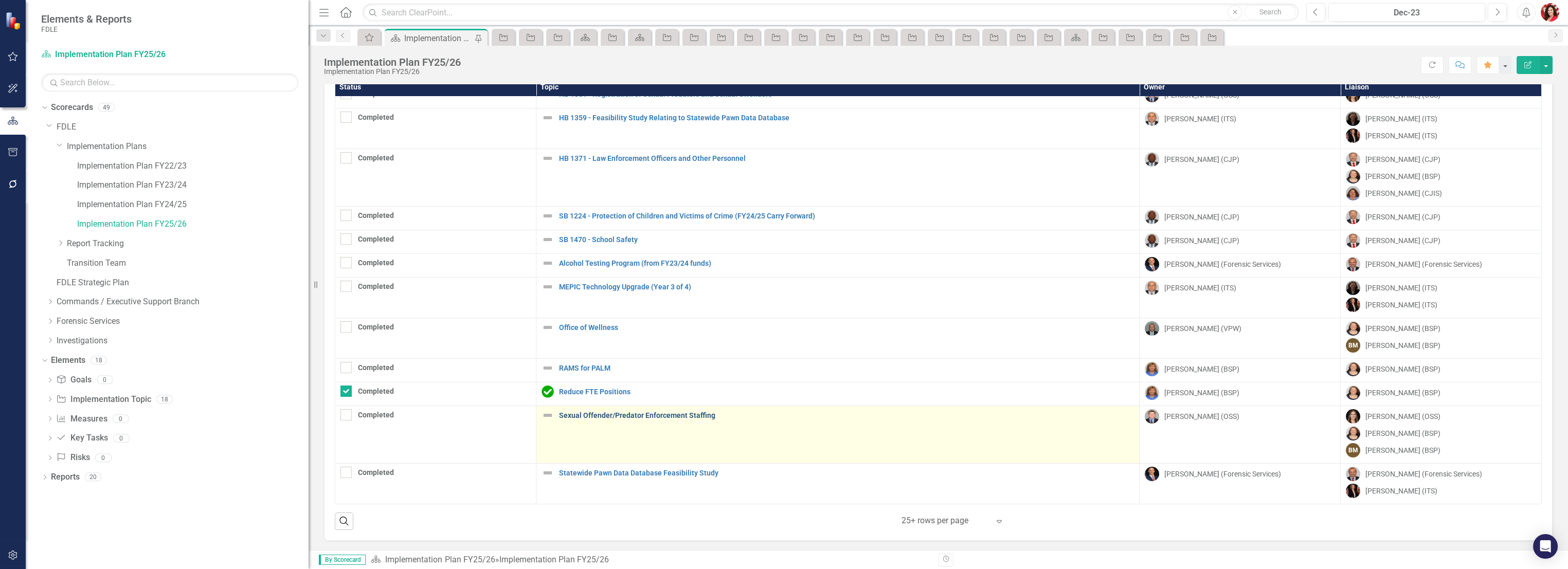
click at [562, 412] on link "Sexual Offender/Predator Enforcement Staffing" at bounding box center [846, 416] width 575 height 8
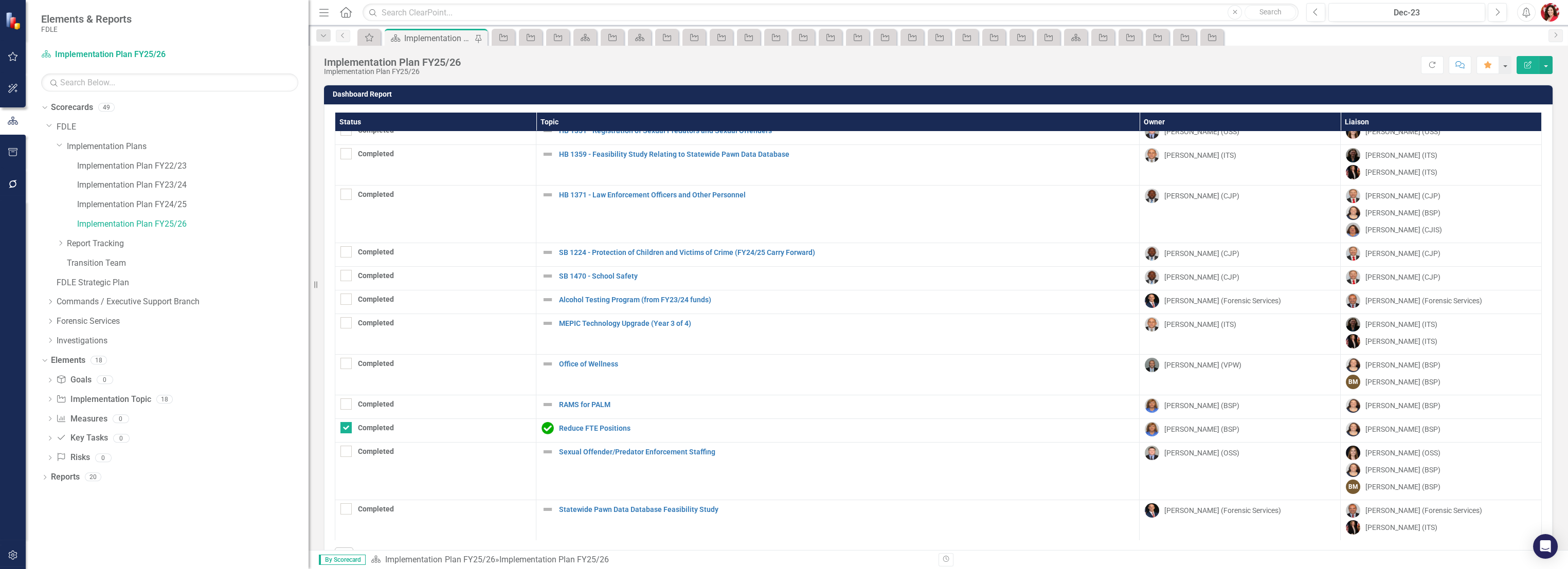
scroll to position [35, 0]
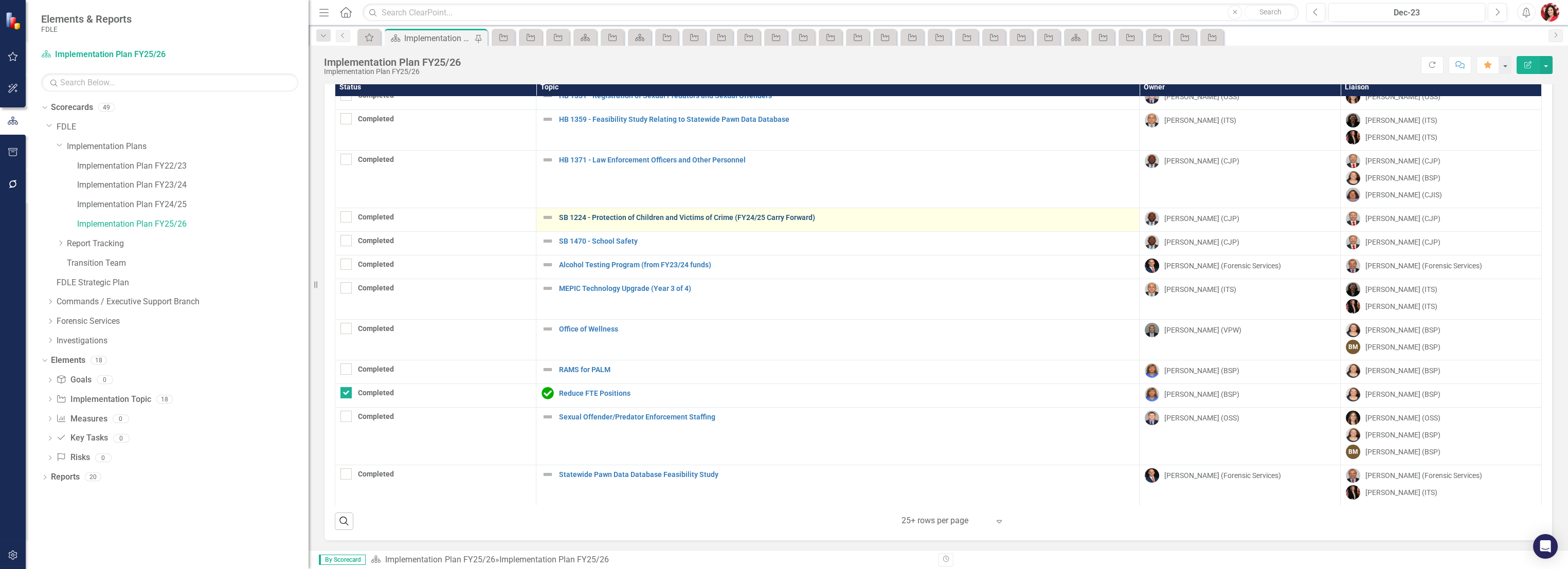
click at [580, 215] on link "SB 1224 - Protection of Children and Victims of Crime (FY24/25 Carry Forward)" at bounding box center [846, 217] width 575 height 8
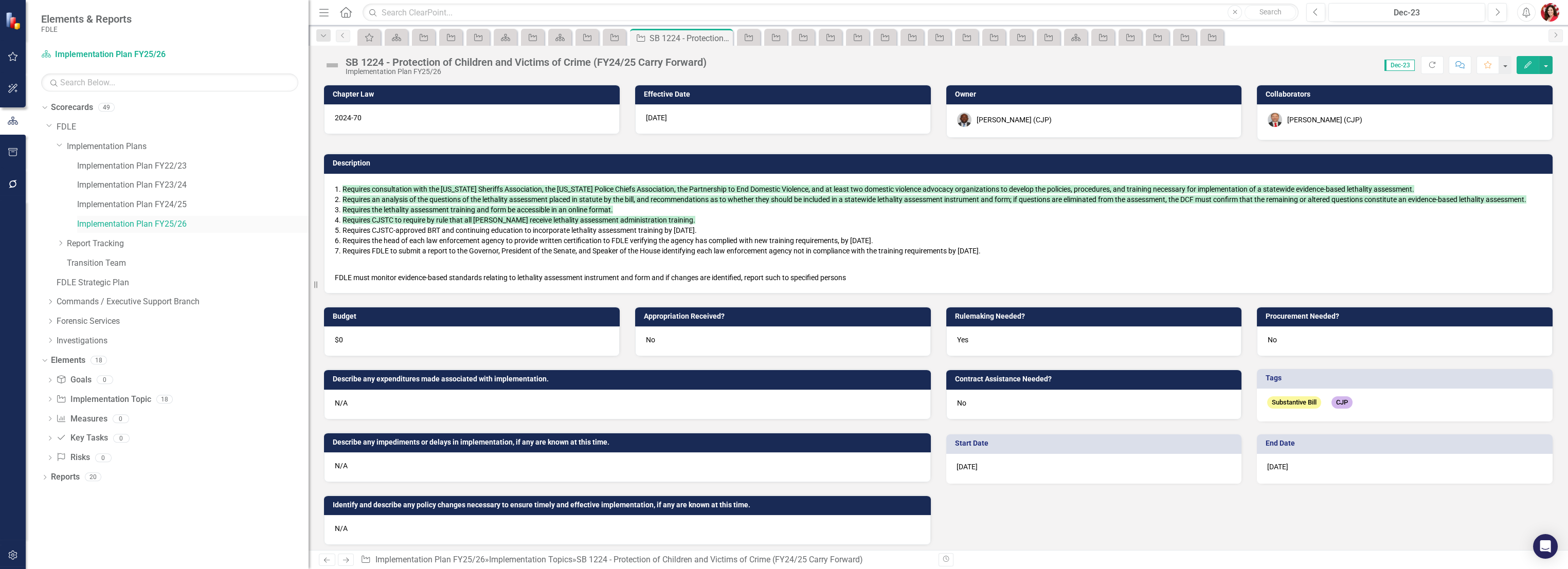
click at [150, 226] on link "Implementation Plan FY25/26" at bounding box center [193, 224] width 231 height 12
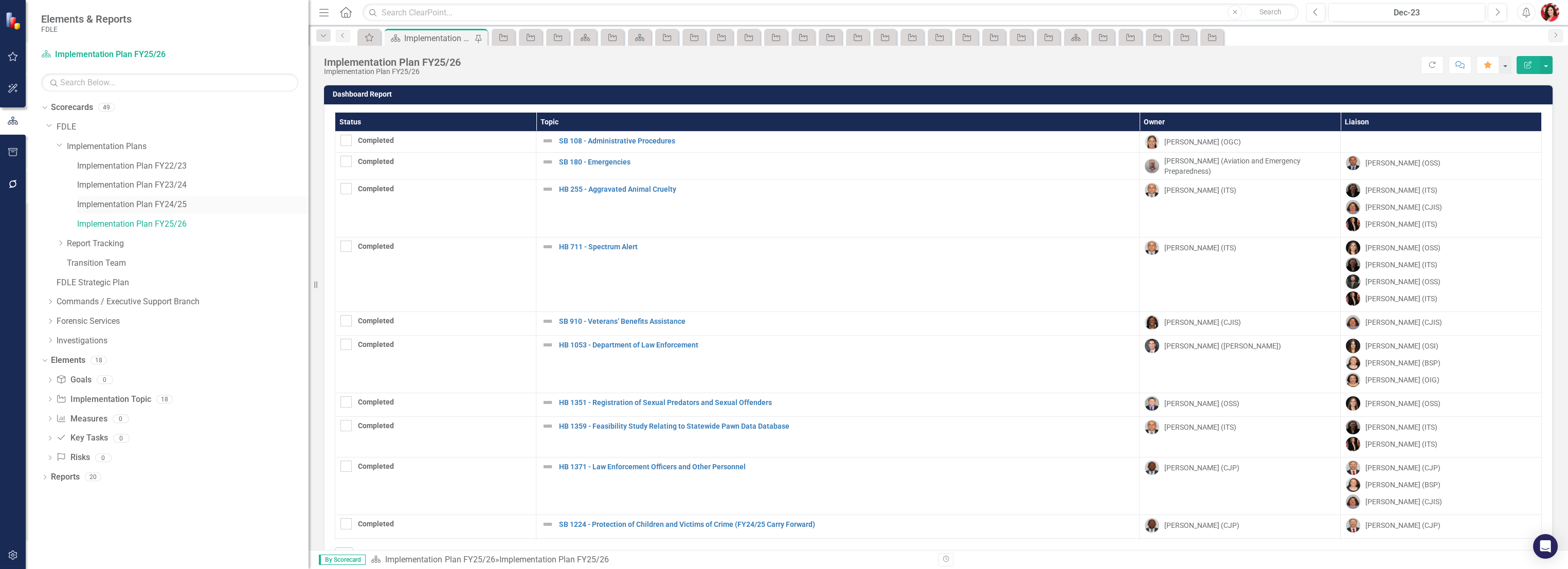
click at [174, 203] on link "Implementation Plan FY24/25" at bounding box center [193, 205] width 231 height 12
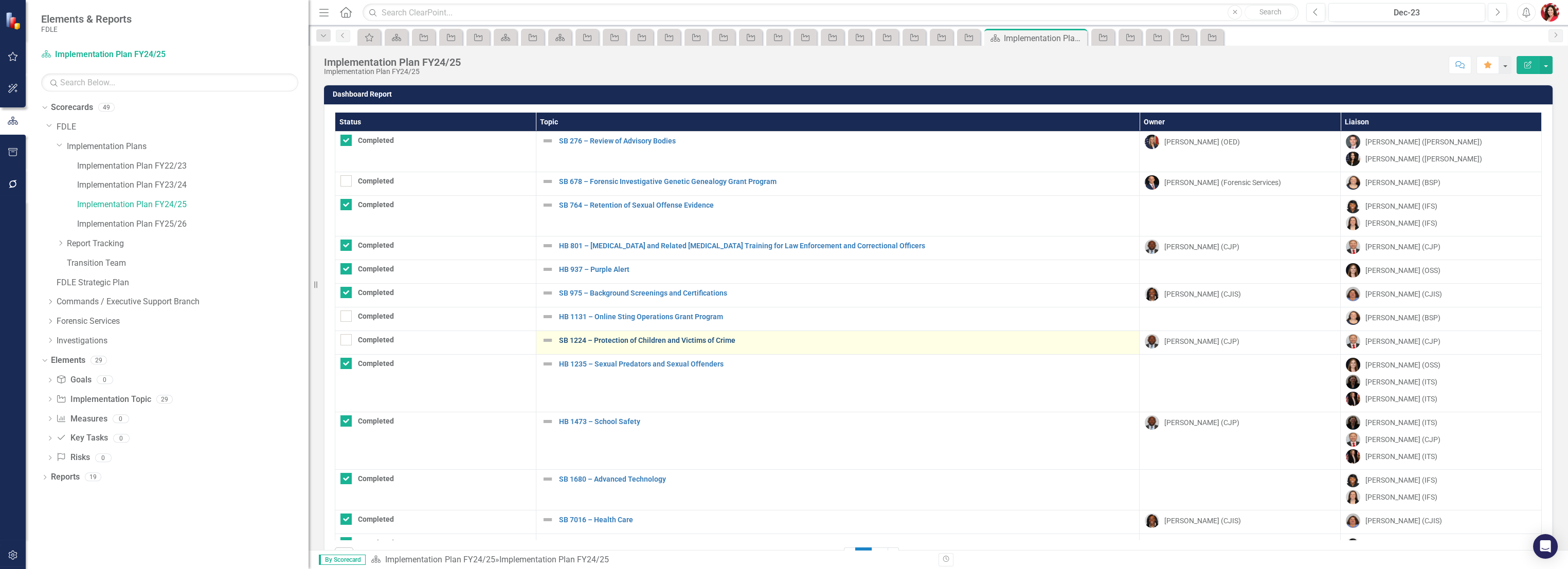
click at [636, 339] on link "SB 1224 – Protection of Children and Victims of Crime" at bounding box center [846, 340] width 575 height 8
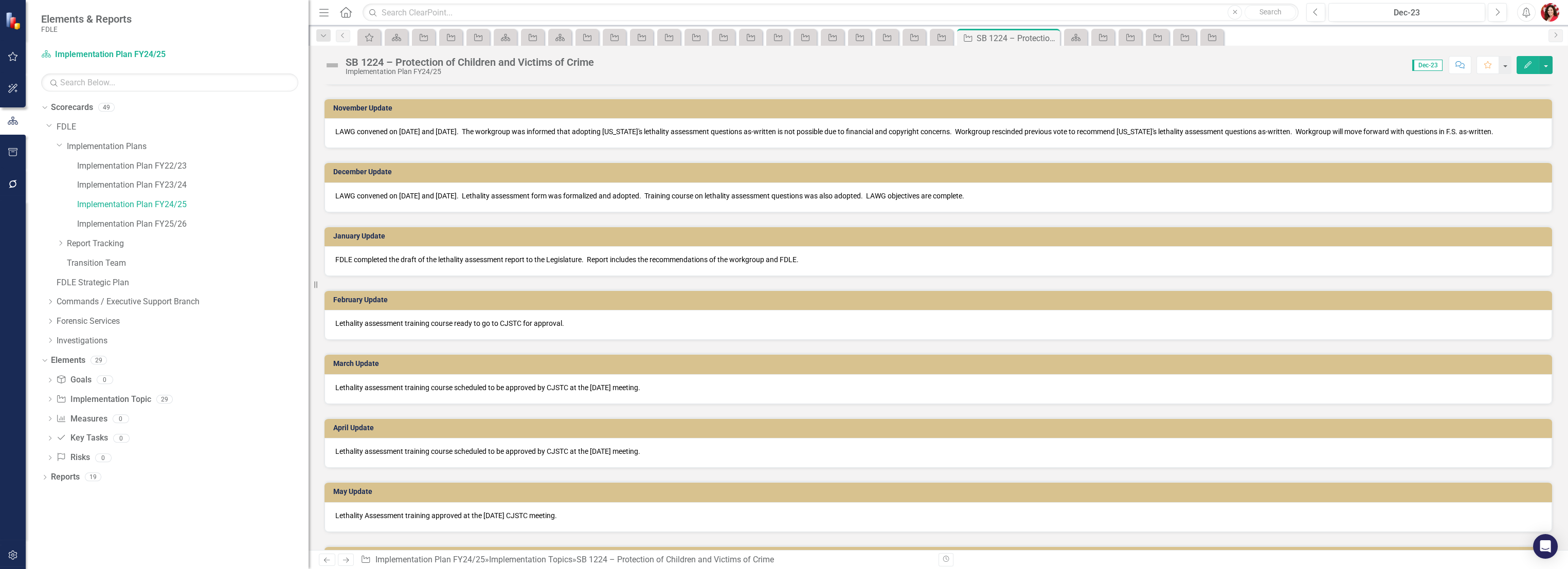
scroll to position [914, 0]
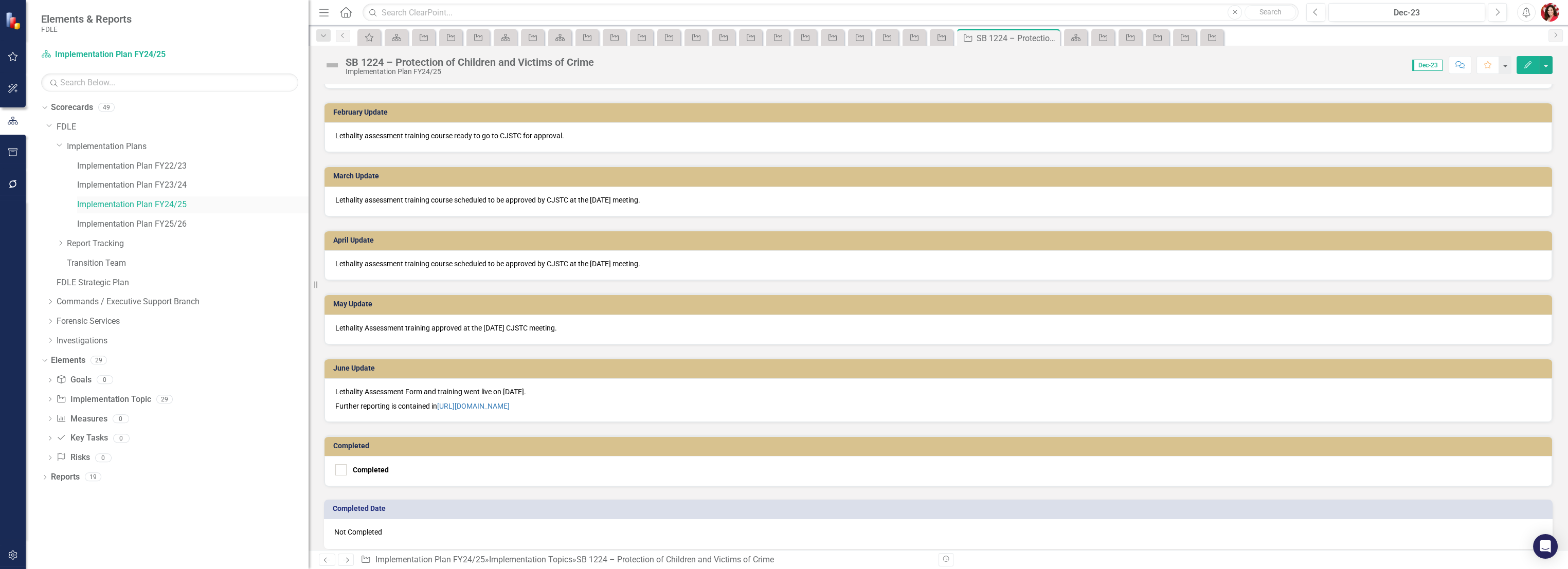
click at [139, 206] on link "Implementation Plan FY24/25" at bounding box center [193, 205] width 231 height 12
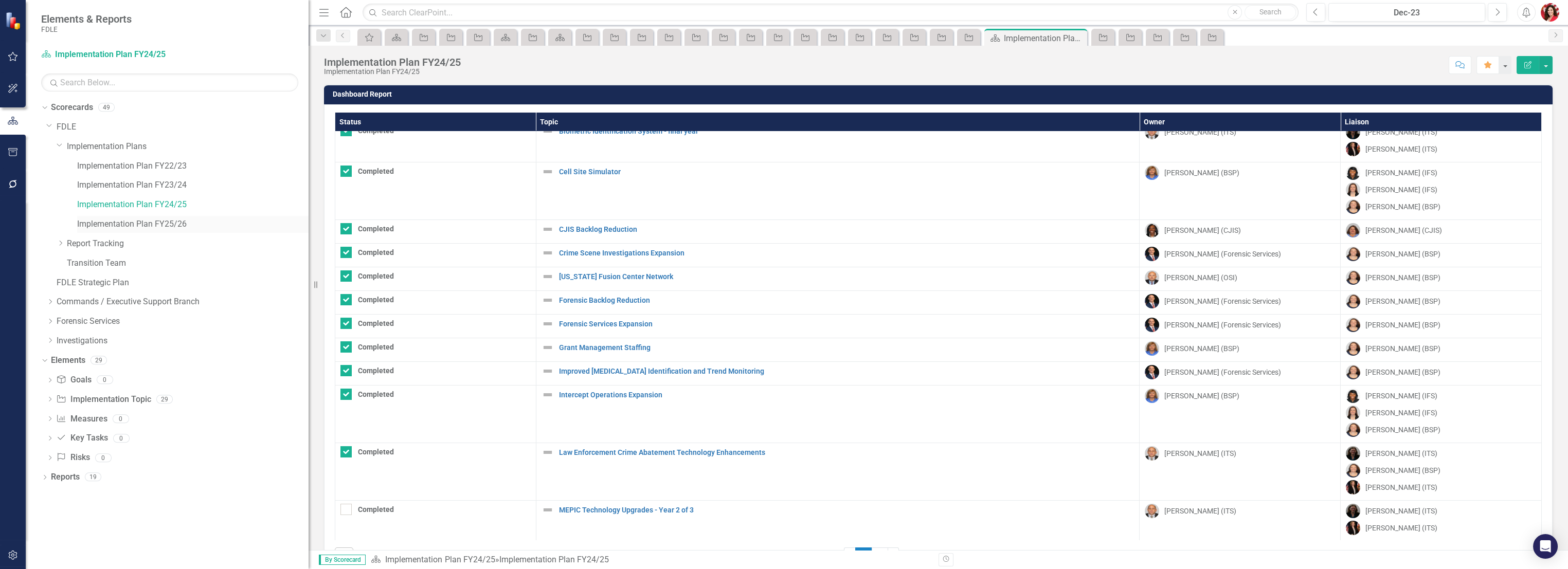
click at [138, 225] on link "Implementation Plan FY25/26" at bounding box center [193, 224] width 231 height 12
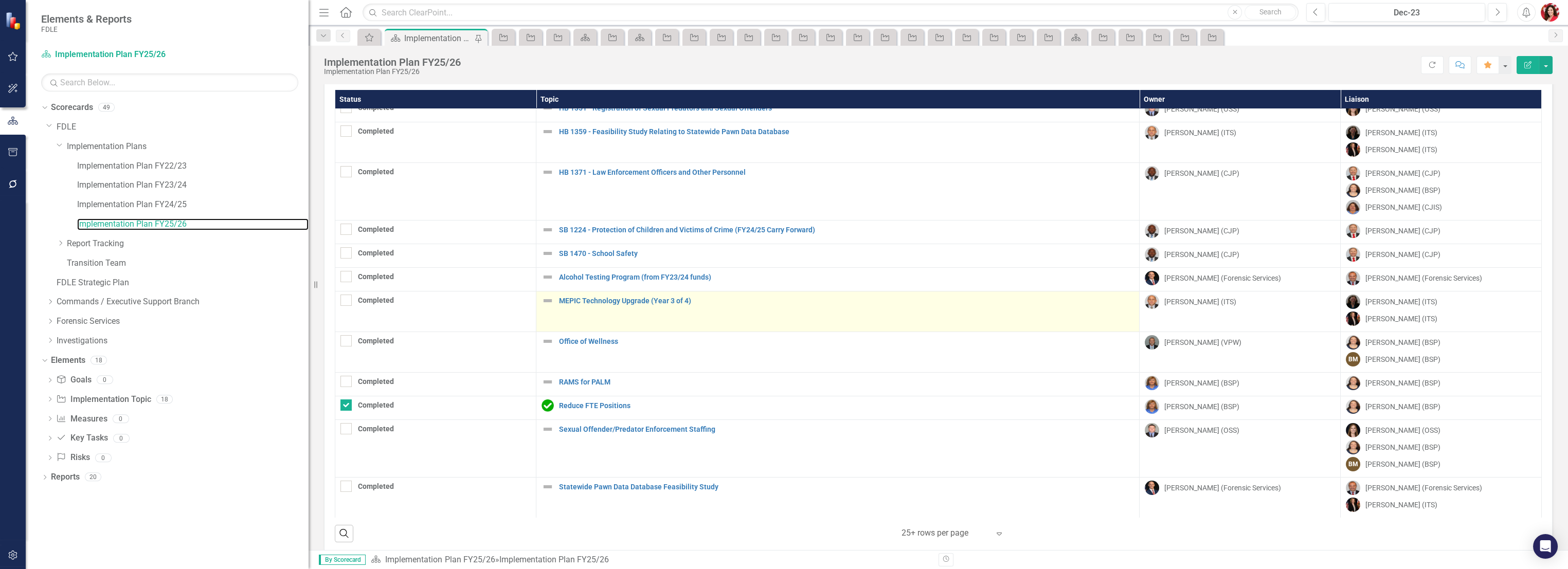
scroll to position [35, 0]
